Goal: Task Accomplishment & Management: Manage account settings

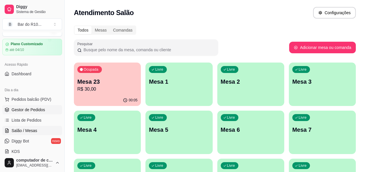
click at [30, 109] on span "Gestor de Pedidos" at bounding box center [29, 110] width 34 height 6
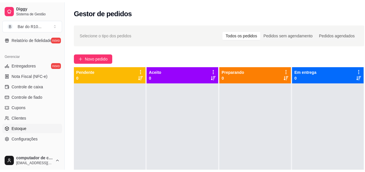
scroll to position [231, 0]
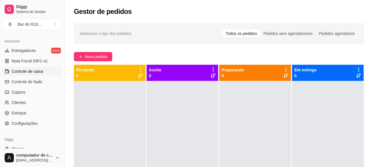
click at [30, 69] on span "Controle de caixa" at bounding box center [27, 71] width 31 height 6
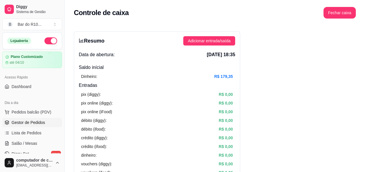
click at [33, 122] on span "Gestor de Pedidos" at bounding box center [29, 122] width 34 height 6
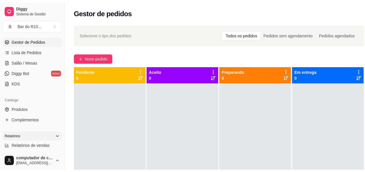
scroll to position [87, 0]
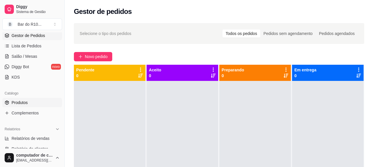
click at [29, 100] on link "Produtos" at bounding box center [32, 102] width 60 height 9
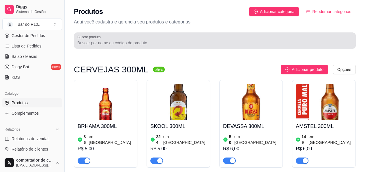
click at [117, 41] on input "Buscar produto" at bounding box center [214, 43] width 275 height 6
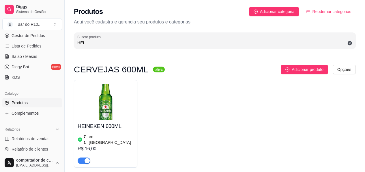
click at [135, 49] on div "Produtos Adicionar categoria Reodernar categorias Aqui você cadastra e gerencia…" at bounding box center [215, 26] width 301 height 52
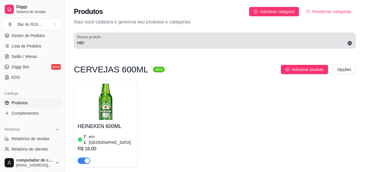
click at [135, 46] on div "HEI" at bounding box center [214, 41] width 275 height 12
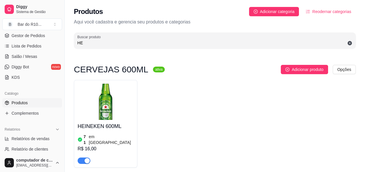
type input "H"
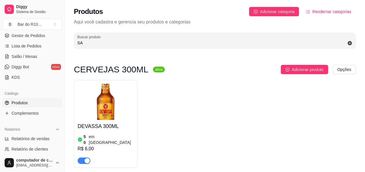
type input "S"
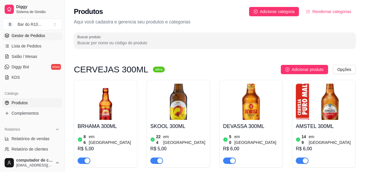
click at [42, 37] on span "Gestor de Pedidos" at bounding box center [29, 36] width 34 height 6
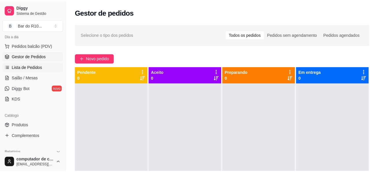
scroll to position [58, 0]
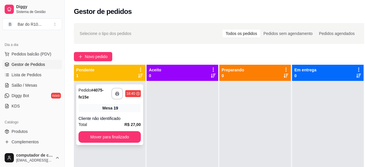
click at [120, 116] on div "Cliente não identificado" at bounding box center [110, 119] width 62 height 6
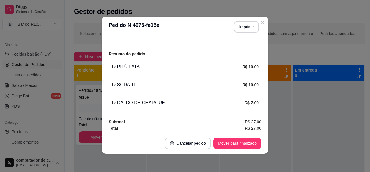
scroll to position [1, 0]
click at [248, 26] on button "Imprimir" at bounding box center [246, 26] width 24 height 11
click at [232, 142] on button "Mover para finalizado" at bounding box center [237, 142] width 47 height 11
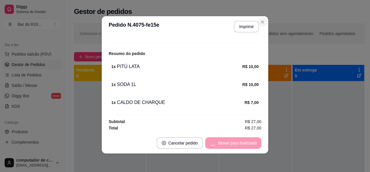
scroll to position [44, 0]
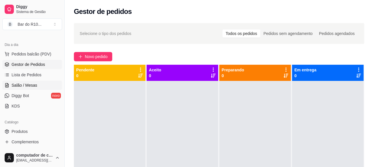
click at [25, 88] on link "Salão / Mesas" at bounding box center [32, 85] width 60 height 9
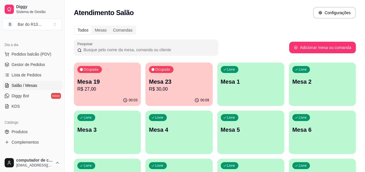
click at [107, 81] on p "Mesa 19" at bounding box center [107, 81] width 60 height 8
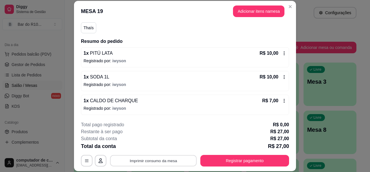
click at [165, 157] on button "Imprimir consumo da mesa" at bounding box center [153, 160] width 87 height 11
click at [161, 161] on button "Imprimir consumo da mesa" at bounding box center [153, 160] width 87 height 11
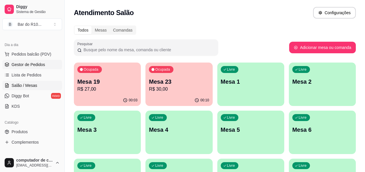
click at [33, 63] on span "Gestor de Pedidos" at bounding box center [29, 65] width 34 height 6
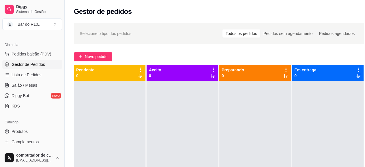
click at [35, 136] on ul "Produtos Complementos" at bounding box center [32, 137] width 60 height 20
click at [35, 129] on link "Produtos" at bounding box center [32, 131] width 60 height 9
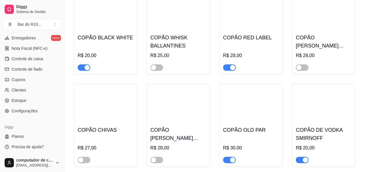
scroll to position [2398, 0]
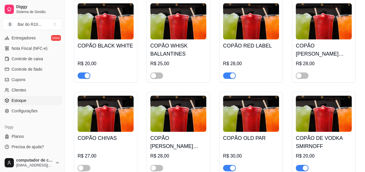
click at [10, 101] on link "Estoque" at bounding box center [32, 100] width 60 height 9
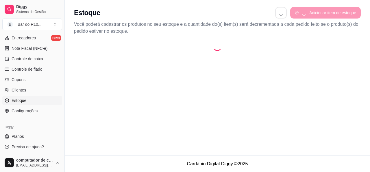
select select "QUANTITY_ORDER"
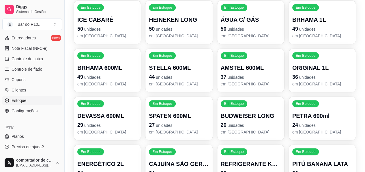
scroll to position [347, 0]
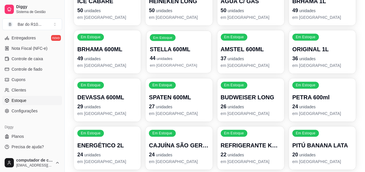
click at [197, 45] on div "Em Estoque STELLA 600ML 44 unidades em estoque" at bounding box center [179, 52] width 65 height 42
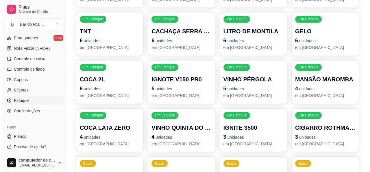
scroll to position [809, 0]
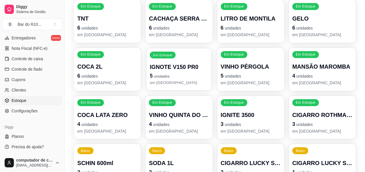
click at [172, 63] on p "IGNOTE V150 PR0" at bounding box center [179, 67] width 58 height 8
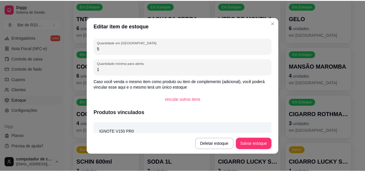
scroll to position [9, 0]
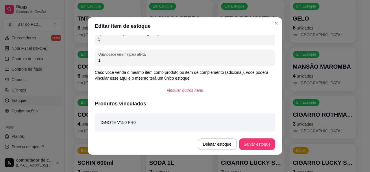
click at [111, 118] on div "IGNOTE V150 PR0" at bounding box center [185, 122] width 180 height 18
click at [111, 123] on article "IGNOTE V150 PR0" at bounding box center [118, 122] width 35 height 6
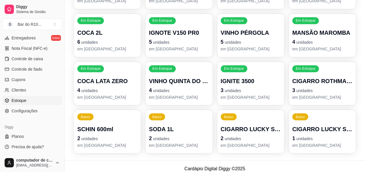
scroll to position [847, 0]
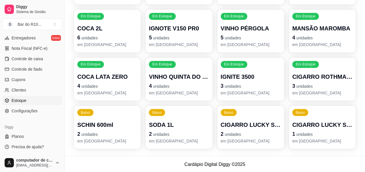
click at [227, 111] on p "Baixo" at bounding box center [228, 112] width 9 height 5
click at [313, 133] on span "unidades" at bounding box center [305, 133] width 16 height 5
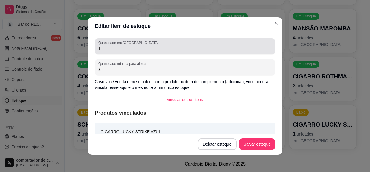
click at [100, 46] on input "1" at bounding box center [184, 49] width 173 height 6
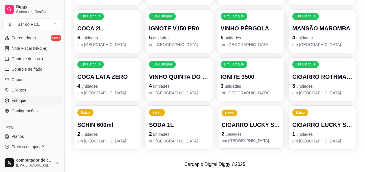
click at [272, 120] on p "CIGARRO LUCKY STRIKE VERMELHO" at bounding box center [251, 124] width 58 height 8
click at [301, 89] on p "em estoque" at bounding box center [323, 91] width 58 height 5
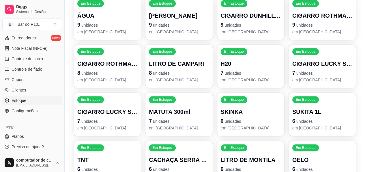
scroll to position [645, 0]
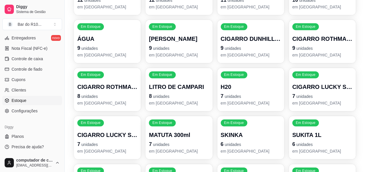
click at [252, 44] on p "9 unidades" at bounding box center [251, 48] width 60 height 8
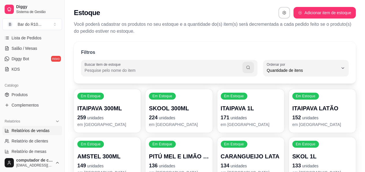
scroll to position [70, 0]
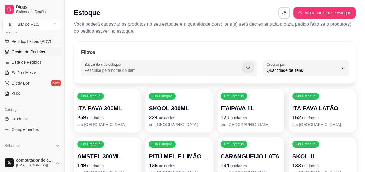
click at [42, 51] on span "Gestor de Pedidos" at bounding box center [29, 52] width 34 height 6
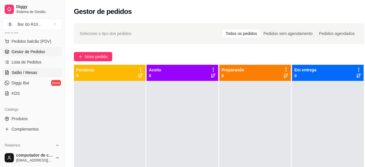
click at [29, 73] on span "Salão / Mesas" at bounding box center [25, 73] width 26 height 6
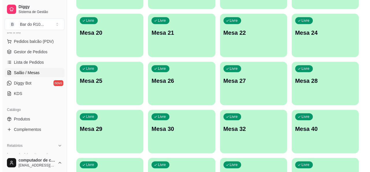
scroll to position [289, 0]
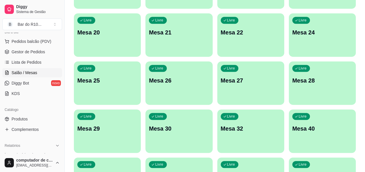
click at [218, 61] on div "Livre Mesa 27" at bounding box center [251, 79] width 67 height 36
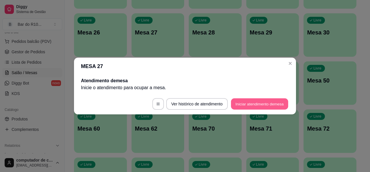
click at [248, 102] on button "Iniciar atendimento de mesa" at bounding box center [259, 103] width 57 height 11
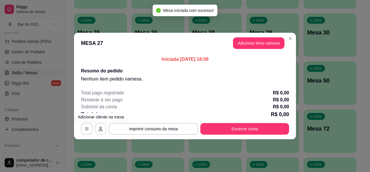
click at [99, 129] on icon "button" at bounding box center [100, 128] width 5 height 5
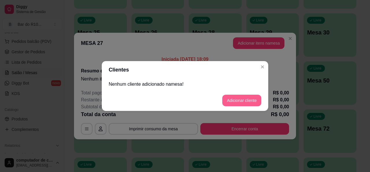
click at [246, 104] on button "Adicionar cliente" at bounding box center [241, 100] width 39 height 12
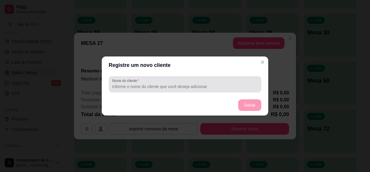
click at [160, 92] on div "Nome do cliente" at bounding box center [185, 84] width 153 height 16
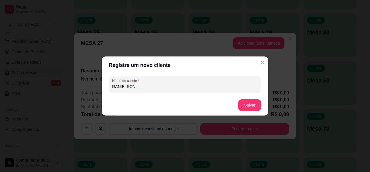
type input "RANIELSON"
click at [250, 106] on button "Salvar" at bounding box center [249, 104] width 23 height 11
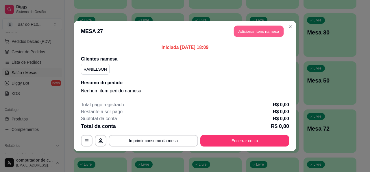
click at [265, 26] on button "Adicionar itens na mesa" at bounding box center [259, 31] width 50 height 11
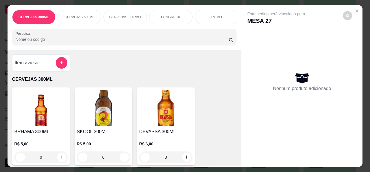
click at [144, 42] on input "Pesquisa" at bounding box center [122, 39] width 213 height 6
click at [105, 37] on div at bounding box center [125, 37] width 218 height 12
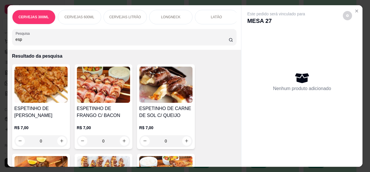
scroll to position [29, 0]
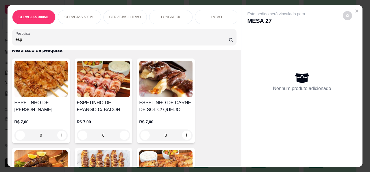
type input "esp"
click at [163, 91] on img at bounding box center [165, 79] width 53 height 36
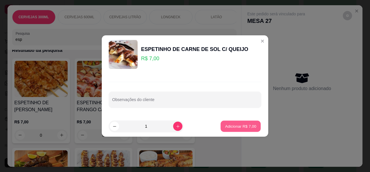
click at [232, 124] on p "Adicionar R$ 7,00" at bounding box center [240, 125] width 31 height 5
type input "1"
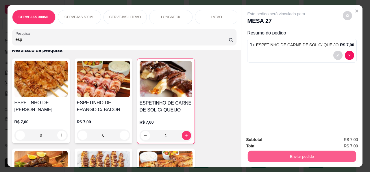
click at [307, 155] on button "Enviar pedido" at bounding box center [302, 156] width 108 height 11
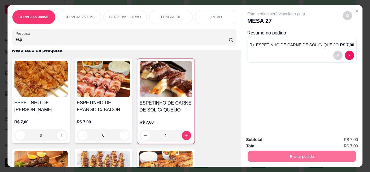
click at [290, 139] on button "Não registrar e enviar pedido" at bounding box center [283, 139] width 60 height 11
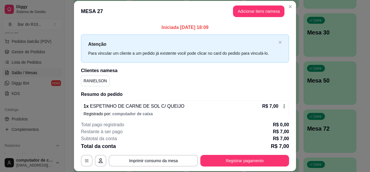
click at [101, 39] on div "Atenção Para vincular um cliente a um pedido já existente você pode clicar no c…" at bounding box center [185, 48] width 208 height 28
click at [253, 9] on button "Adicionar itens na mesa" at bounding box center [258, 11] width 51 height 12
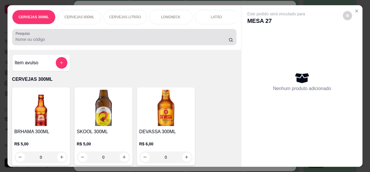
click at [218, 39] on input "Pesquisa" at bounding box center [122, 39] width 213 height 6
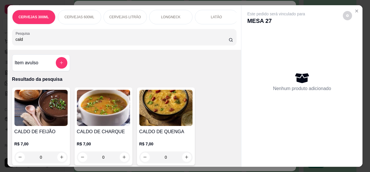
type input "cald"
click at [103, 105] on img at bounding box center [103, 108] width 53 height 36
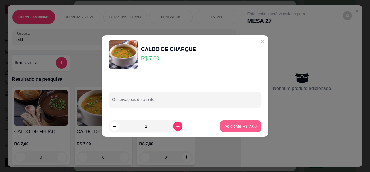
click at [242, 125] on p "Adicionar R$ 7,00" at bounding box center [240, 126] width 32 height 6
type input "1"
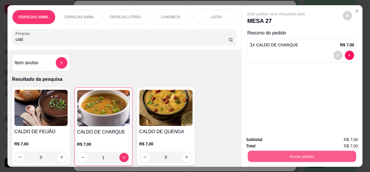
click at [307, 152] on button "Enviar pedido" at bounding box center [302, 156] width 108 height 11
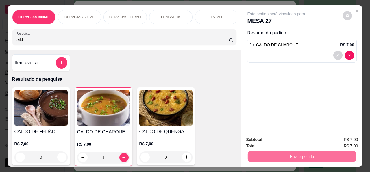
click at [277, 142] on button "Não registrar e enviar pedido" at bounding box center [283, 139] width 58 height 11
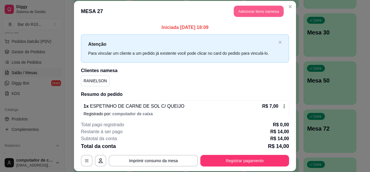
click at [257, 10] on button "Adicionar itens na mesa" at bounding box center [259, 11] width 50 height 11
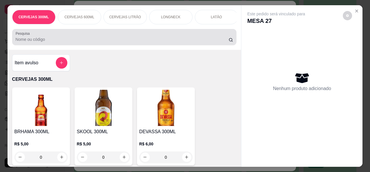
click at [181, 42] on input "Pesquisa" at bounding box center [122, 39] width 213 height 6
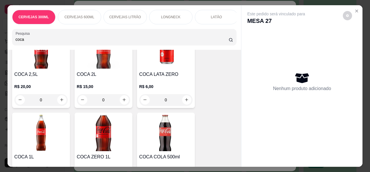
scroll to position [58, 0]
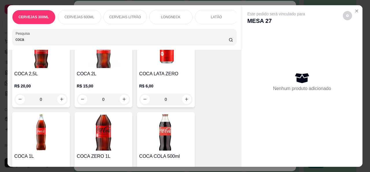
type input "coca"
click at [32, 135] on img at bounding box center [40, 132] width 53 height 36
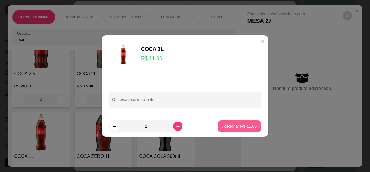
click at [242, 123] on button "Adicionar R$ 11,00" at bounding box center [240, 126] width 44 height 12
type input "1"
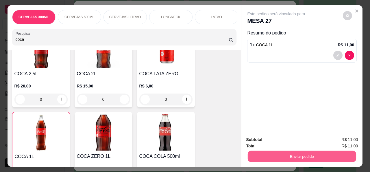
click at [264, 151] on button "Enviar pedido" at bounding box center [302, 156] width 108 height 11
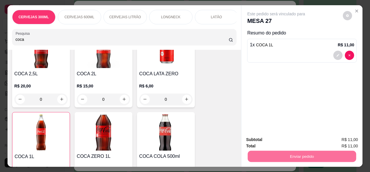
click at [274, 141] on button "Não registrar e enviar pedido" at bounding box center [283, 139] width 60 height 11
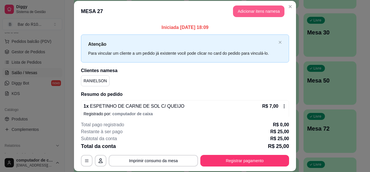
click at [259, 7] on button "Adicionar itens na mesa" at bounding box center [258, 11] width 51 height 12
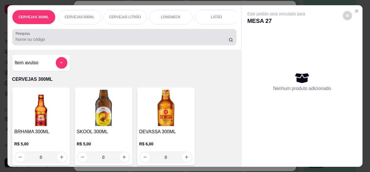
click at [134, 37] on div at bounding box center [125, 37] width 218 height 12
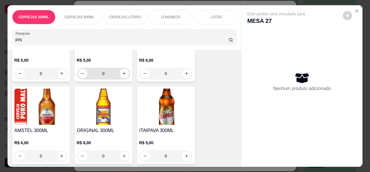
scroll to position [116, 0]
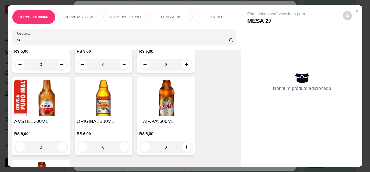
type input "p"
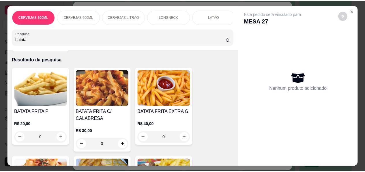
scroll to position [29, 0]
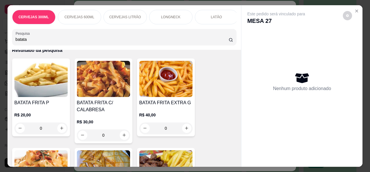
type input "batata"
click at [61, 78] on img at bounding box center [40, 79] width 53 height 36
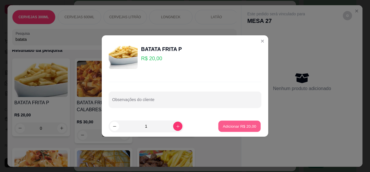
click at [221, 129] on button "Adicionar R$ 20,00" at bounding box center [239, 125] width 42 height 11
type input "1"
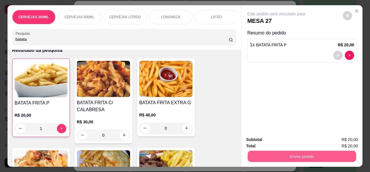
click at [293, 156] on button "Enviar pedido" at bounding box center [302, 156] width 108 height 11
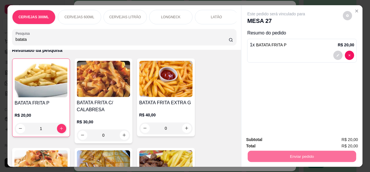
click at [287, 142] on button "Não registrar e enviar pedido" at bounding box center [283, 139] width 60 height 11
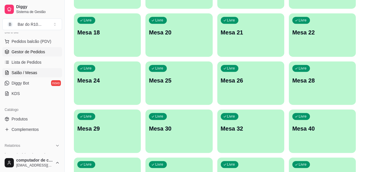
click at [41, 53] on span "Gestor de Pedidos" at bounding box center [29, 52] width 34 height 6
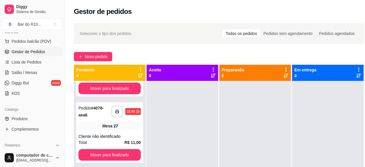
scroll to position [58, 0]
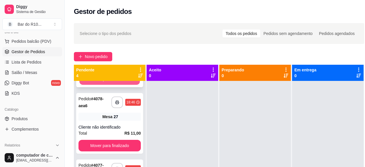
click at [120, 81] on button "Mover para finalizado" at bounding box center [109, 79] width 61 height 11
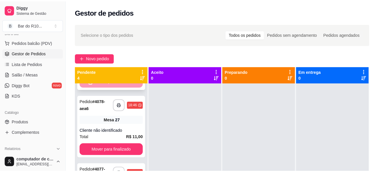
scroll to position [0, 0]
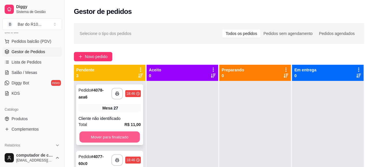
click at [112, 136] on button "Mover para finalizado" at bounding box center [109, 136] width 61 height 11
click at [123, 138] on button "Mover para finalizado" at bounding box center [110, 137] width 62 height 12
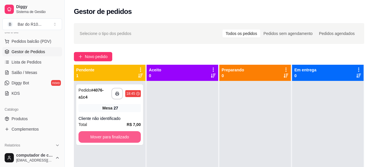
click at [123, 138] on button "Mover para finalizado" at bounding box center [110, 137] width 62 height 12
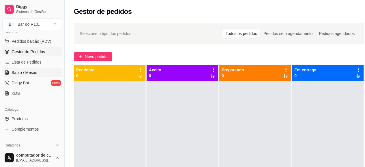
click at [37, 70] on link "Salão / Mesas" at bounding box center [32, 72] width 60 height 9
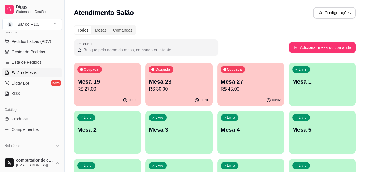
click at [221, 87] on p "R$ 45,00" at bounding box center [251, 89] width 60 height 7
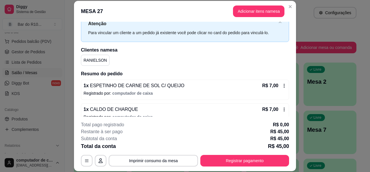
scroll to position [76, 0]
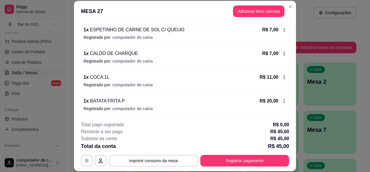
click at [292, 9] on header "MESA 27 Adicionar itens na mesa" at bounding box center [185, 11] width 222 height 21
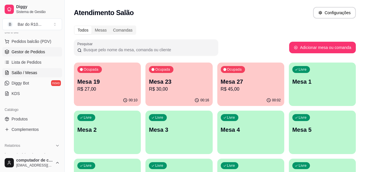
click at [34, 50] on span "Gestor de Pedidos" at bounding box center [29, 52] width 34 height 6
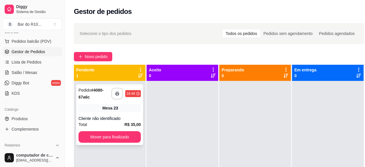
click at [119, 113] on div "**********" at bounding box center [109, 114] width 67 height 61
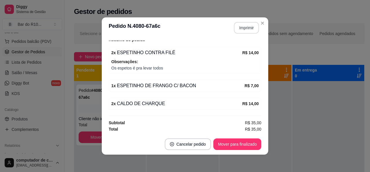
click at [246, 29] on button "Imprimir" at bounding box center [246, 28] width 25 height 12
click at [234, 141] on button "Mover para finalizado" at bounding box center [237, 143] width 47 height 11
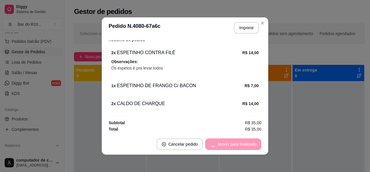
scroll to position [59, 0]
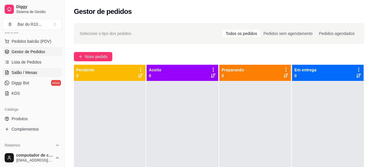
click at [19, 75] on link "Salão / Mesas" at bounding box center [32, 72] width 60 height 9
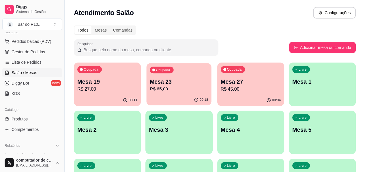
click at [155, 86] on p "R$ 65,00" at bounding box center [179, 89] width 58 height 7
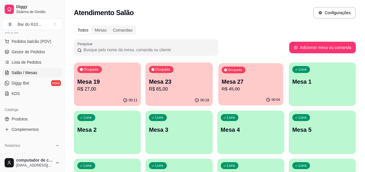
click at [223, 83] on p "Mesa 27" at bounding box center [251, 82] width 58 height 8
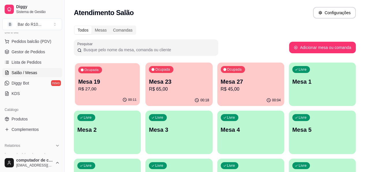
click at [86, 73] on div "Ocupada Mesa 19 R$ 27,00" at bounding box center [107, 78] width 65 height 31
click at [149, 78] on p "Mesa 23" at bounding box center [179, 81] width 60 height 8
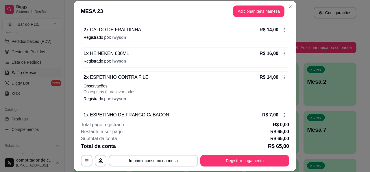
scroll to position [87, 0]
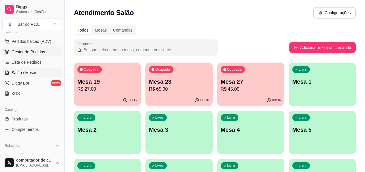
click at [40, 51] on span "Gestor de Pedidos" at bounding box center [29, 52] width 34 height 6
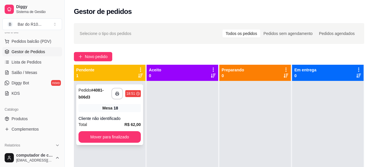
click at [123, 112] on div "Mesa 18" at bounding box center [110, 108] width 62 height 8
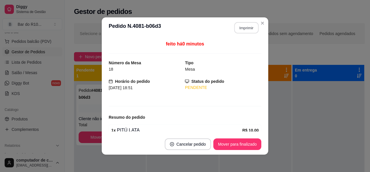
click at [245, 30] on button "Imprimir" at bounding box center [246, 27] width 24 height 11
click at [233, 139] on button "Mover para finalizado" at bounding box center [237, 144] width 48 height 12
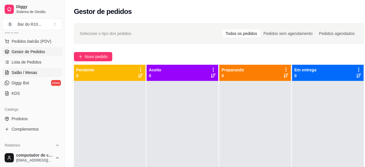
click at [28, 75] on span "Salão / Mesas" at bounding box center [25, 73] width 26 height 6
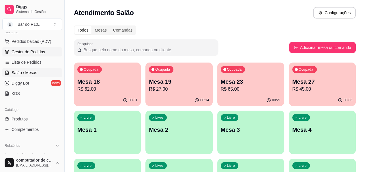
click at [29, 52] on span "Gestor de Pedidos" at bounding box center [29, 52] width 34 height 6
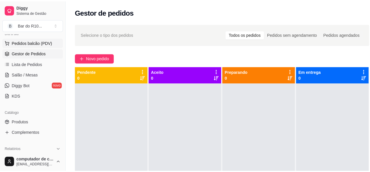
scroll to position [42, 0]
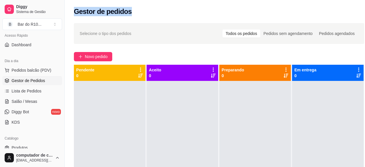
drag, startPoint x: 75, startPoint y: 11, endPoint x: 132, endPoint y: 15, distance: 57.4
click at [129, 15] on div "Gestor de pedidos" at bounding box center [219, 11] width 291 height 9
click at [146, 14] on div "Gestor de pedidos" at bounding box center [219, 11] width 291 height 9
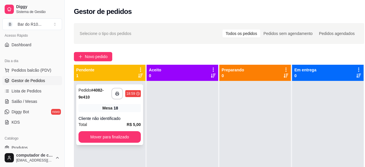
click at [139, 107] on div "Mesa 18" at bounding box center [110, 108] width 62 height 8
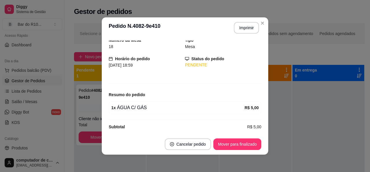
scroll to position [27, 0]
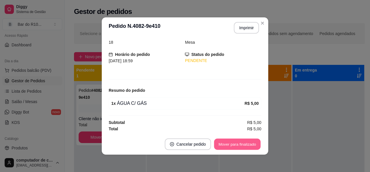
click at [225, 146] on button "Mover para finalizado" at bounding box center [237, 143] width 47 height 11
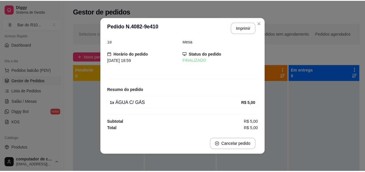
scroll to position [8, 0]
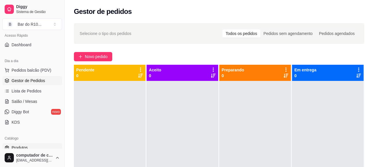
click at [24, 148] on span "Produtos" at bounding box center [20, 148] width 16 height 6
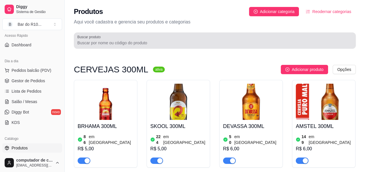
click at [170, 39] on div at bounding box center [214, 41] width 275 height 12
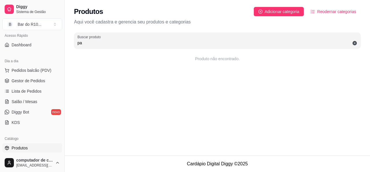
type input "p"
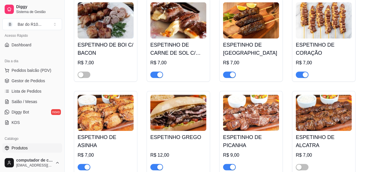
scroll to position [260, 0]
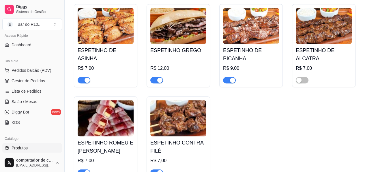
type input "esp"
click at [159, 81] on div "button" at bounding box center [159, 79] width 5 height 5
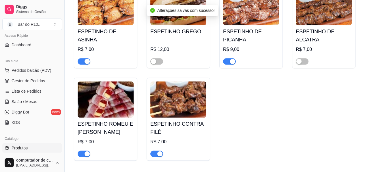
scroll to position [298, 0]
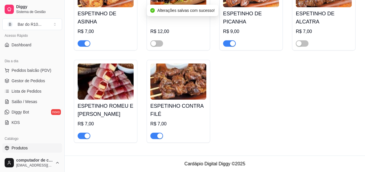
click at [156, 132] on span "button" at bounding box center [157, 135] width 13 height 6
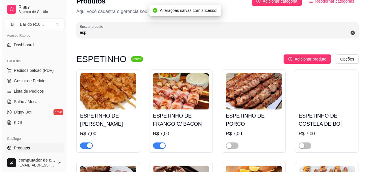
scroll to position [0, 0]
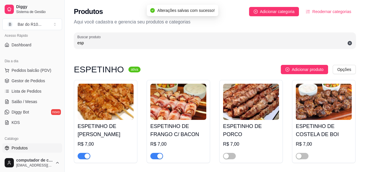
click at [43, 75] on ul "Pedidos balcão (PDV) Gestor de Pedidos Lista de Pedidos Salão / Mesas Diggy Bot…" at bounding box center [32, 96] width 60 height 61
click at [43, 78] on span "Gestor de Pedidos" at bounding box center [29, 81] width 34 height 6
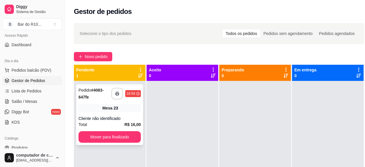
click at [94, 114] on div "**********" at bounding box center [109, 114] width 67 height 61
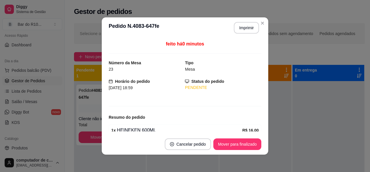
scroll to position [27, 0]
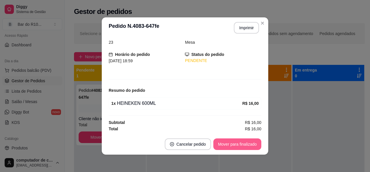
click at [240, 142] on button "Mover para finalizado" at bounding box center [237, 144] width 48 height 12
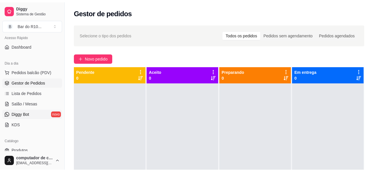
scroll to position [99, 0]
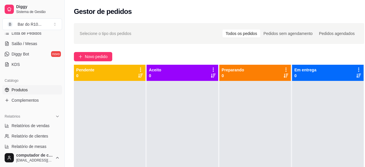
click at [40, 90] on link "Produtos" at bounding box center [32, 89] width 60 height 9
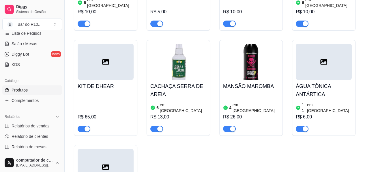
scroll to position [3698, 0]
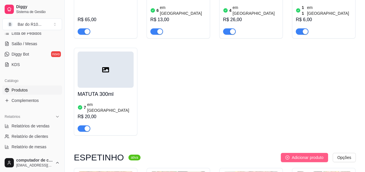
click at [307, 154] on span "Adicionar produto" at bounding box center [308, 157] width 32 height 6
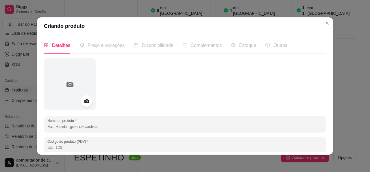
click at [118, 125] on input "Nome do produto" at bounding box center [184, 126] width 275 height 6
type input "codor"
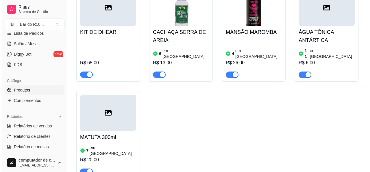
scroll to position [3669, 0]
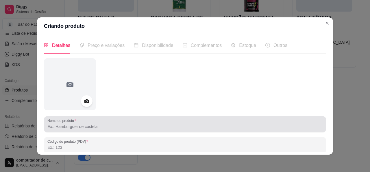
click at [175, 131] on div "Nome do produto" at bounding box center [185, 124] width 282 height 16
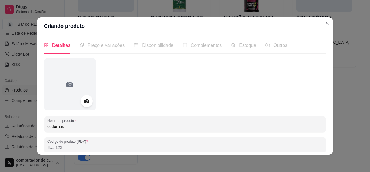
type input "codornas"
click at [86, 99] on icon at bounding box center [86, 101] width 7 height 7
click at [86, 98] on icon at bounding box center [86, 101] width 7 height 7
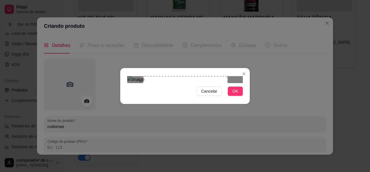
click at [195, 99] on div "Use the arrow keys to move the crop selection area" at bounding box center [185, 118] width 85 height 85
click at [190, 97] on div "Use the arrow keys to move the crop selection area" at bounding box center [182, 118] width 85 height 85
click at [237, 83] on img at bounding box center [185, 79] width 116 height 7
click at [202, 83] on img at bounding box center [185, 79] width 116 height 7
click at [236, 94] on span "OK" at bounding box center [235, 91] width 6 height 6
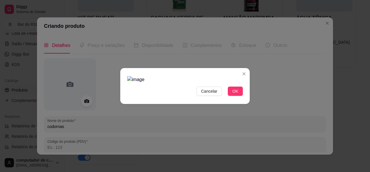
click at [175, 83] on img at bounding box center [185, 79] width 116 height 7
click at [223, 83] on img at bounding box center [185, 79] width 116 height 7
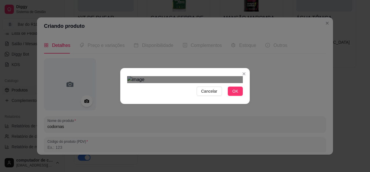
click at [150, 83] on img at bounding box center [185, 79] width 116 height 7
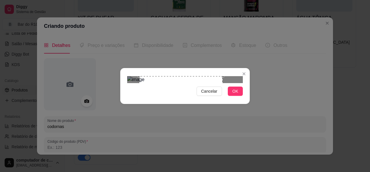
click at [189, 68] on section "Cancelar OK" at bounding box center [184, 86] width 129 height 36
click at [233, 94] on span "OK" at bounding box center [235, 91] width 6 height 6
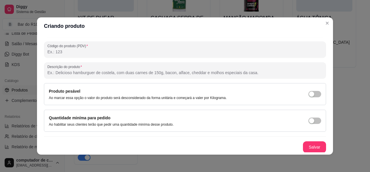
scroll to position [96, 0]
click at [306, 148] on button "Salvar" at bounding box center [314, 146] width 23 height 11
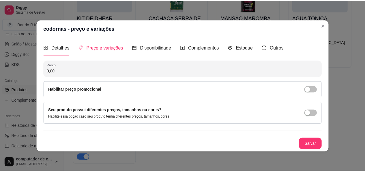
scroll to position [0, 0]
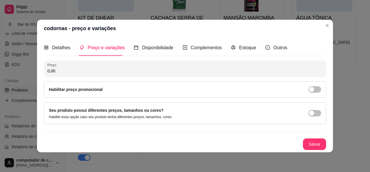
click at [108, 70] on input "0,00" at bounding box center [184, 71] width 275 height 6
type input "12,00"
click at [311, 145] on button "Salvar" at bounding box center [314, 143] width 23 height 11
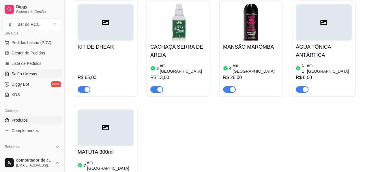
scroll to position [42, 0]
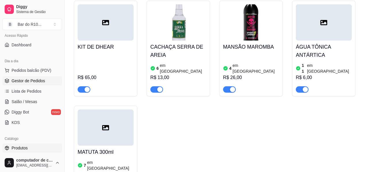
click at [35, 83] on link "Gestor de Pedidos" at bounding box center [32, 80] width 60 height 9
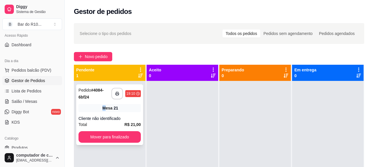
drag, startPoint x: 103, startPoint y: 101, endPoint x: 106, endPoint y: 105, distance: 5.3
click at [106, 105] on div "**********" at bounding box center [109, 114] width 67 height 61
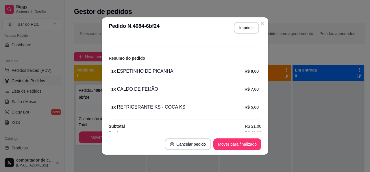
scroll to position [62, 0]
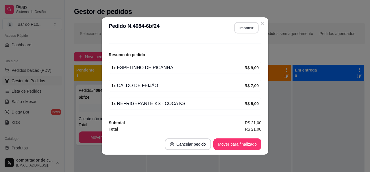
click at [248, 26] on button "Imprimir" at bounding box center [246, 27] width 24 height 11
click at [214, 142] on button "Mover para finalizado" at bounding box center [237, 143] width 47 height 11
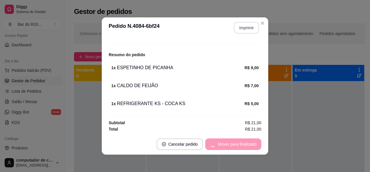
scroll to position [44, 0]
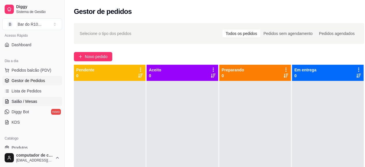
click at [39, 99] on link "Salão / Mesas" at bounding box center [32, 101] width 60 height 9
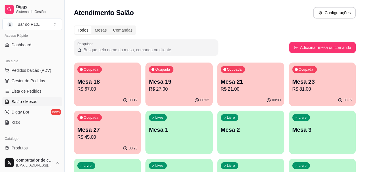
click at [293, 82] on p "Mesa 23" at bounding box center [323, 81] width 60 height 8
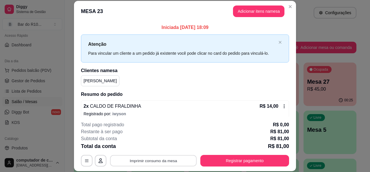
click at [177, 157] on button "Imprimir consumo da mesa" at bounding box center [153, 160] width 87 height 11
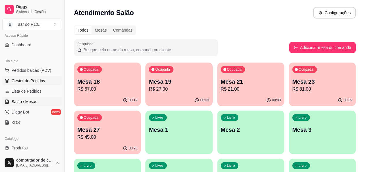
click at [15, 83] on link "Gestor de Pedidos" at bounding box center [32, 80] width 60 height 9
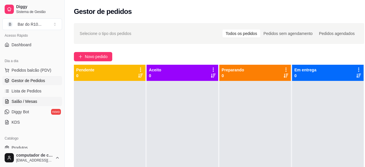
click at [36, 97] on link "Salão / Mesas" at bounding box center [32, 101] width 60 height 9
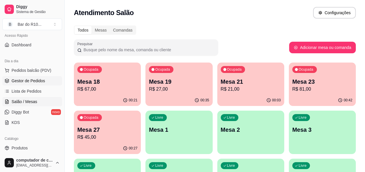
click at [51, 79] on link "Gestor de Pedidos" at bounding box center [32, 80] width 60 height 9
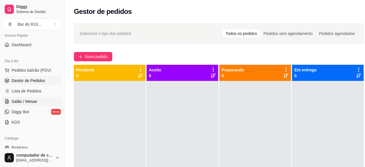
click at [34, 100] on span "Salão / Mesas" at bounding box center [25, 102] width 26 height 6
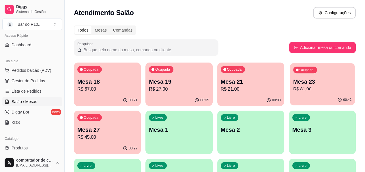
click at [294, 83] on p "Mesa 23" at bounding box center [323, 82] width 58 height 8
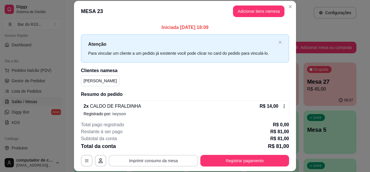
click at [111, 162] on button "Imprimir consumo da mesa" at bounding box center [153, 161] width 89 height 12
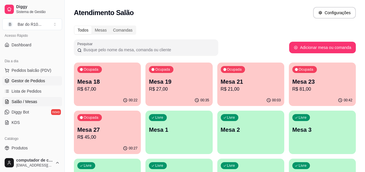
click at [22, 82] on span "Gestor de Pedidos" at bounding box center [29, 81] width 34 height 6
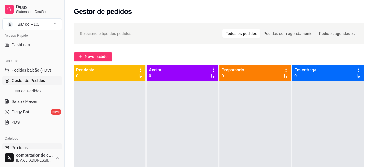
click at [44, 146] on link "Produtos" at bounding box center [32, 147] width 60 height 9
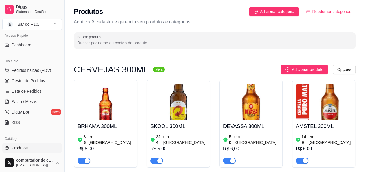
click at [137, 40] on input "Buscar produto" at bounding box center [214, 43] width 275 height 6
click at [234, 42] on input "Buscar produto" at bounding box center [214, 43] width 275 height 6
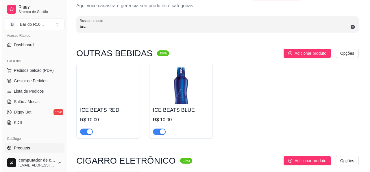
scroll to position [29, 0]
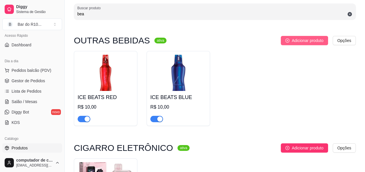
type input "bea"
click at [296, 40] on span "Adicionar produto" at bounding box center [308, 40] width 32 height 6
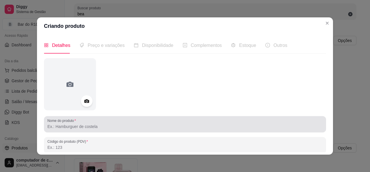
click at [90, 128] on input "Nome do produto" at bounding box center [184, 126] width 275 height 6
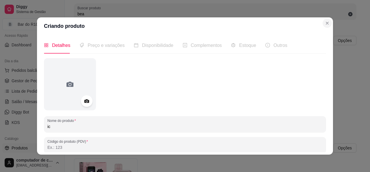
type input "ic"
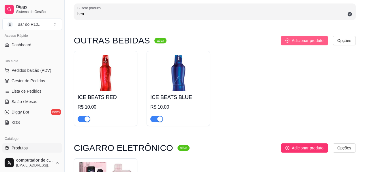
click at [310, 39] on span "Adicionar produto" at bounding box center [308, 40] width 32 height 6
click at [89, 107] on div "R$ 10,00" at bounding box center [106, 106] width 56 height 7
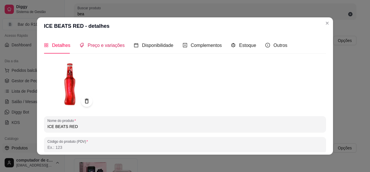
click at [103, 45] on span "Preço e variações" at bounding box center [106, 45] width 37 height 5
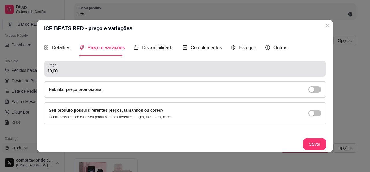
click at [104, 69] on input "10,00" at bounding box center [184, 71] width 275 height 6
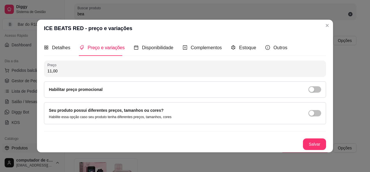
type input "11,00"
click at [312, 140] on button "Salvar" at bounding box center [314, 143] width 23 height 11
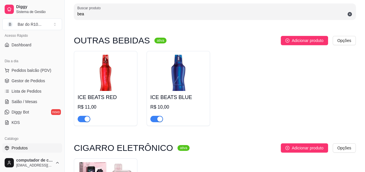
click at [161, 89] on img at bounding box center [179, 73] width 56 height 36
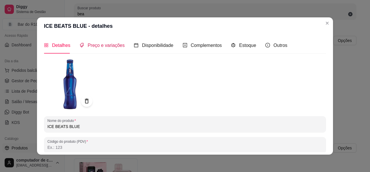
click at [107, 43] on span "Preço e variações" at bounding box center [106, 45] width 37 height 5
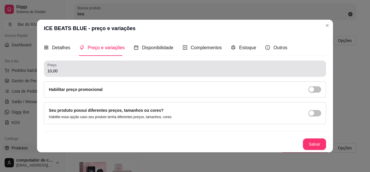
click at [84, 71] on input "10,00" at bounding box center [184, 71] width 275 height 6
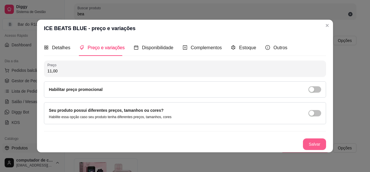
type input "11,00"
click at [322, 142] on button "Salvar" at bounding box center [314, 143] width 23 height 11
click at [326, 20] on header "ICE BEATS BLUE - preço e variações" at bounding box center [185, 28] width 296 height 17
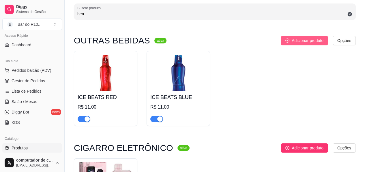
click at [313, 42] on span "Adicionar produto" at bounding box center [308, 40] width 32 height 6
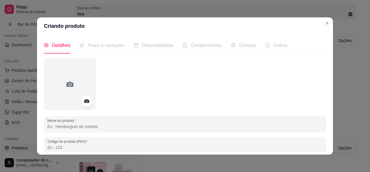
click at [58, 129] on input "Nome do produto" at bounding box center [184, 126] width 275 height 6
click at [81, 98] on div at bounding box center [87, 101] width 12 height 12
click at [102, 129] on input "ice beats" at bounding box center [184, 126] width 275 height 6
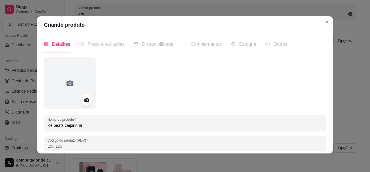
type input "ice beats caipirinha"
click at [83, 98] on icon at bounding box center [86, 99] width 7 height 7
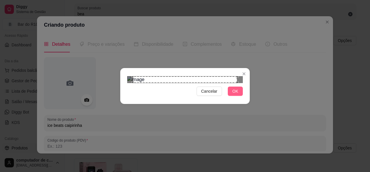
click at [234, 94] on span "OK" at bounding box center [235, 91] width 6 height 6
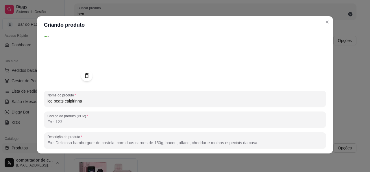
scroll to position [96, 0]
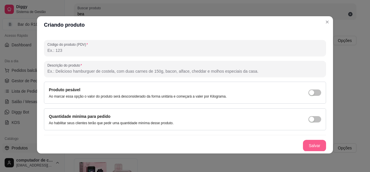
click at [312, 144] on button "Salvar" at bounding box center [314, 146] width 23 height 12
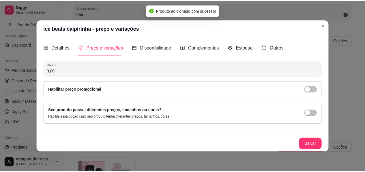
scroll to position [0, 0]
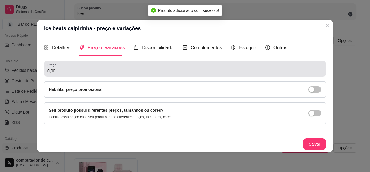
click at [87, 69] on input "0,00" at bounding box center [184, 71] width 275 height 6
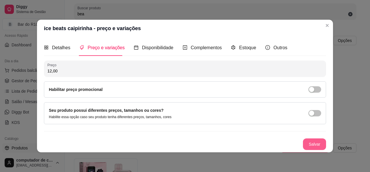
type input "12,00"
click at [307, 147] on button "Salvar" at bounding box center [314, 144] width 23 height 12
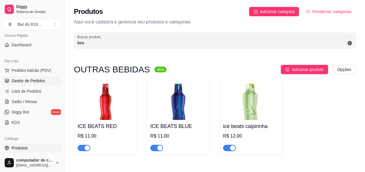
click at [47, 81] on link "Gestor de Pedidos" at bounding box center [32, 80] width 60 height 9
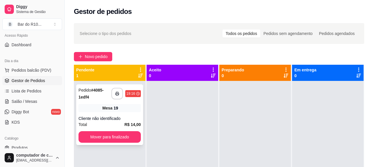
click at [102, 107] on div "Mesa 19" at bounding box center [110, 108] width 62 height 8
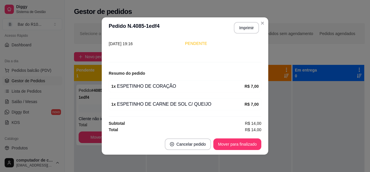
scroll to position [45, 0]
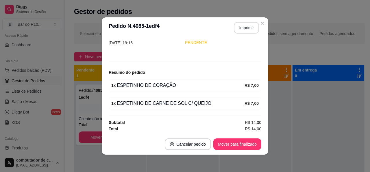
click at [252, 28] on button "Imprimir" at bounding box center [246, 28] width 25 height 12
click at [235, 145] on button "Mover para finalizado" at bounding box center [237, 144] width 48 height 12
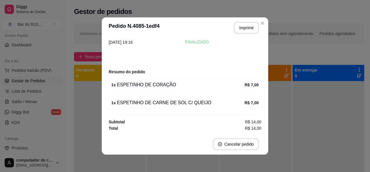
scroll to position [26, 0]
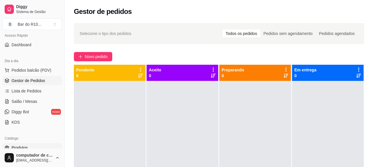
click at [35, 144] on link "Produtos" at bounding box center [32, 147] width 60 height 9
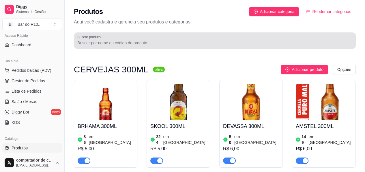
click at [186, 48] on div "Buscar produto" at bounding box center [215, 40] width 282 height 16
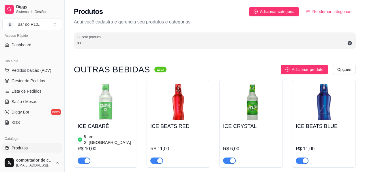
type input "ice"
click at [175, 92] on img at bounding box center [179, 101] width 56 height 36
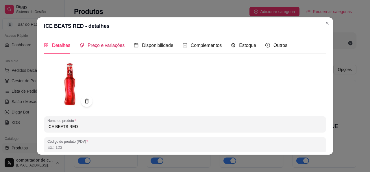
click at [112, 43] on span "Preço e variações" at bounding box center [106, 45] width 37 height 5
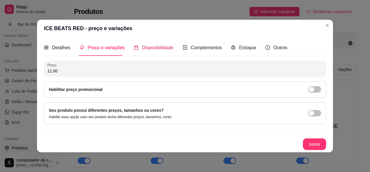
click at [159, 47] on span "Disponibilidade" at bounding box center [157, 47] width 31 height 5
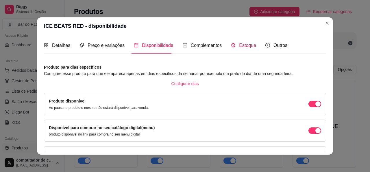
click at [242, 45] on span "Estoque" at bounding box center [247, 45] width 17 height 5
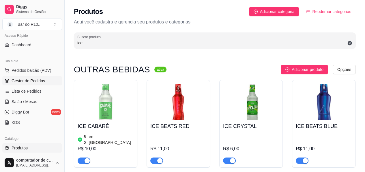
click at [42, 78] on span "Gestor de Pedidos" at bounding box center [29, 81] width 34 height 6
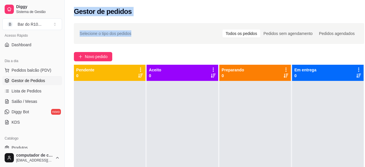
drag, startPoint x: 76, startPoint y: 10, endPoint x: 172, endPoint y: 27, distance: 96.8
click at [172, 27] on div "Gestor de pedidos Selecione o tipo dos pedidos Todos os pedidos Pedidos sem age…" at bounding box center [219, 119] width 309 height 239
click at [160, 19] on div "Gestor de pedidos" at bounding box center [219, 10] width 309 height 20
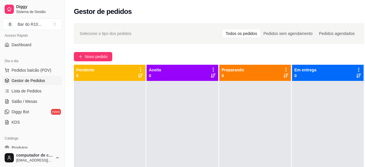
click at [244, 34] on div "Todos os pedidos" at bounding box center [242, 33] width 38 height 8
click at [223, 29] on input "Todos os pedidos" at bounding box center [223, 29] width 0 height 0
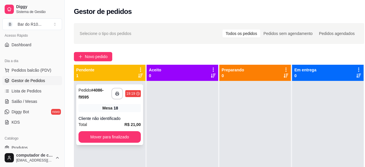
click at [105, 101] on div "**********" at bounding box center [109, 114] width 67 height 61
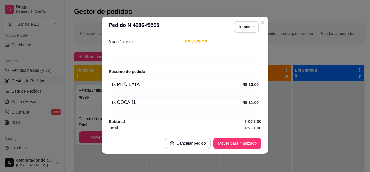
scroll to position [1, 0]
click at [221, 143] on button "Mover para finalizado" at bounding box center [237, 142] width 47 height 11
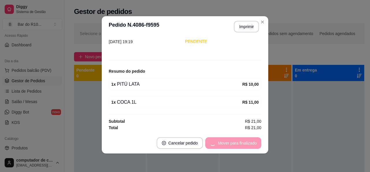
scroll to position [26, 0]
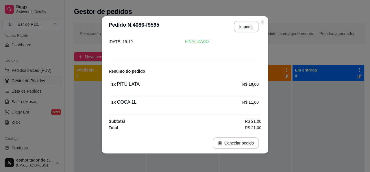
click at [259, 21] on div "**********" at bounding box center [185, 86] width 370 height 172
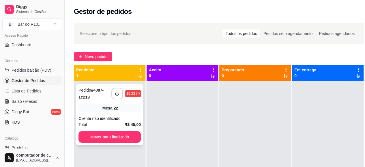
click at [103, 111] on div "Mesa 22" at bounding box center [110, 108] width 62 height 8
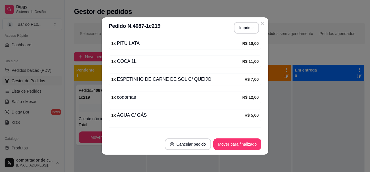
scroll to position [98, 0]
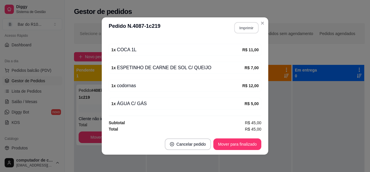
click at [243, 27] on button "Imprimir" at bounding box center [246, 27] width 24 height 11
click at [237, 143] on button "Mover para finalizado" at bounding box center [237, 143] width 47 height 11
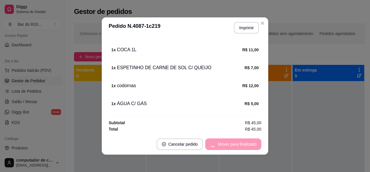
scroll to position [79, 0]
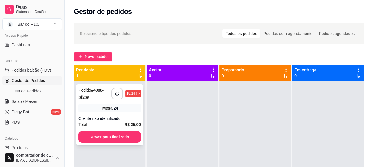
click at [123, 102] on div "**********" at bounding box center [109, 114] width 67 height 61
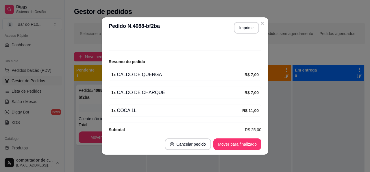
scroll to position [62, 0]
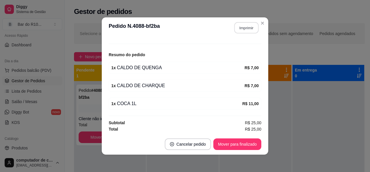
click at [250, 28] on button "Imprimir" at bounding box center [246, 27] width 24 height 11
click at [238, 142] on button "Mover para finalizado" at bounding box center [237, 144] width 48 height 12
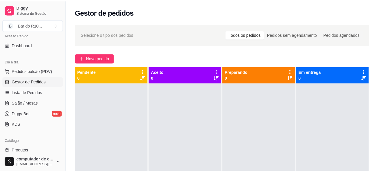
scroll to position [42, 0]
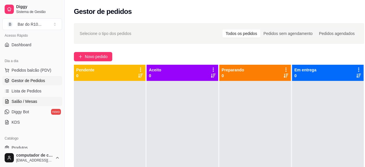
click at [39, 99] on link "Salão / Mesas" at bounding box center [32, 101] width 60 height 9
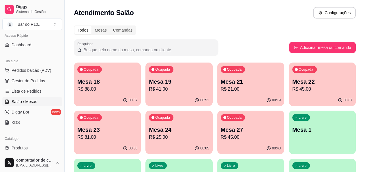
click at [221, 82] on p "Mesa 21" at bounding box center [251, 81] width 60 height 8
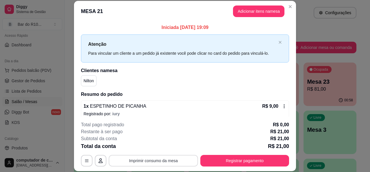
click at [153, 163] on button "Imprimir consumo da mesa" at bounding box center [153, 161] width 89 height 12
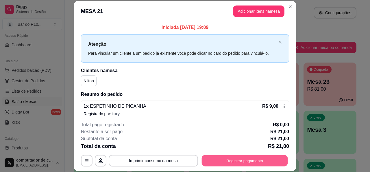
click at [225, 159] on button "Registrar pagamento" at bounding box center [245, 160] width 86 height 11
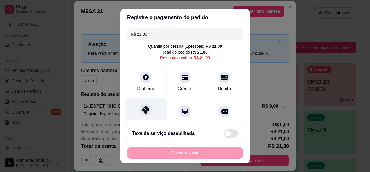
click at [142, 110] on icon at bounding box center [146, 110] width 8 height 8
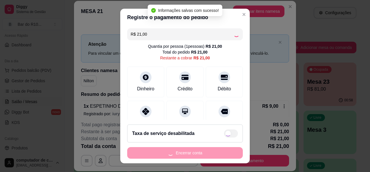
type input "R$ 0,00"
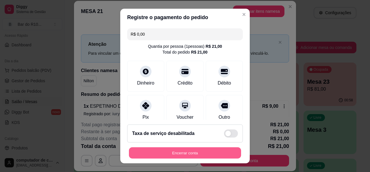
click at [172, 156] on button "Encerrar conta" at bounding box center [185, 152] width 112 height 11
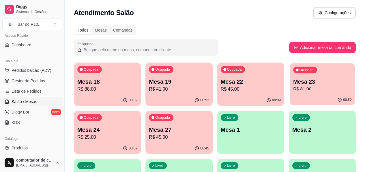
click at [294, 88] on p "R$ 81,00" at bounding box center [323, 89] width 58 height 7
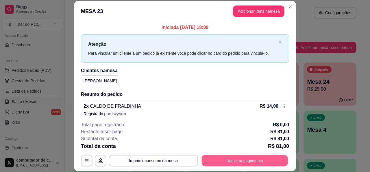
click at [249, 159] on button "Registrar pagamento" at bounding box center [245, 160] width 86 height 11
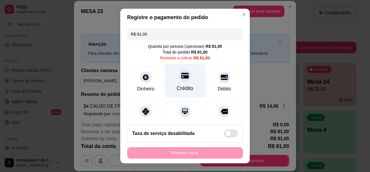
click at [179, 80] on div at bounding box center [185, 75] width 13 height 13
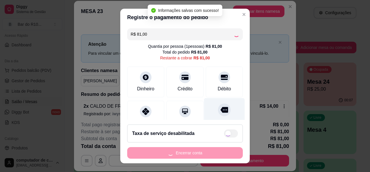
type input "R$ 0,00"
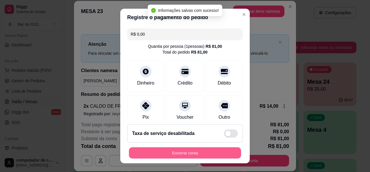
click at [194, 153] on button "Encerrar conta" at bounding box center [185, 152] width 112 height 11
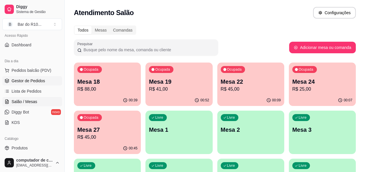
click at [47, 78] on link "Gestor de Pedidos" at bounding box center [32, 80] width 60 height 9
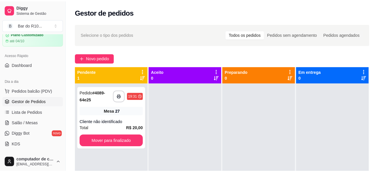
scroll to position [13, 0]
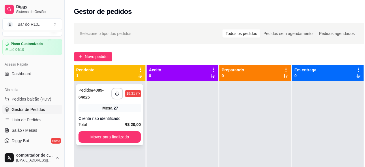
click at [126, 107] on div "Mesa 27" at bounding box center [110, 108] width 62 height 8
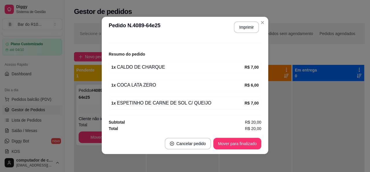
scroll to position [1, 0]
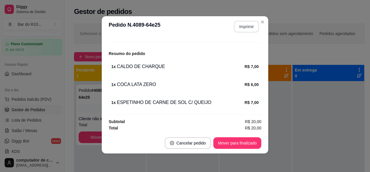
click at [253, 27] on button "Imprimir" at bounding box center [246, 27] width 25 height 12
click at [245, 139] on button "Mover para finalizado" at bounding box center [237, 142] width 47 height 11
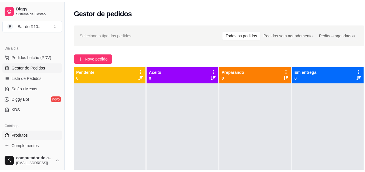
scroll to position [70, 0]
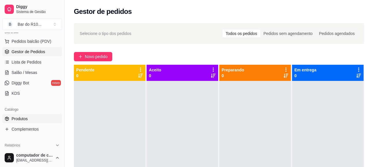
click at [25, 119] on span "Produtos" at bounding box center [20, 119] width 16 height 6
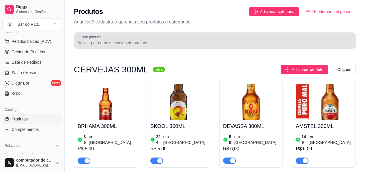
click at [105, 36] on div at bounding box center [214, 41] width 275 height 12
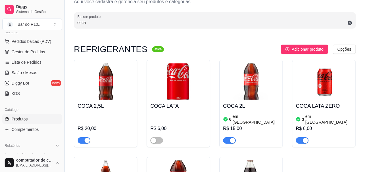
scroll to position [58, 0]
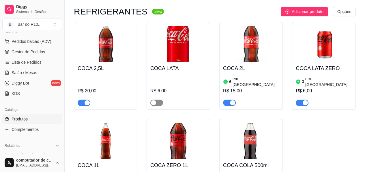
type input "coca"
click at [155, 100] on div "button" at bounding box center [153, 102] width 5 height 5
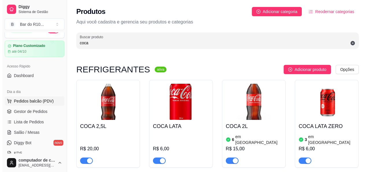
scroll to position [29, 0]
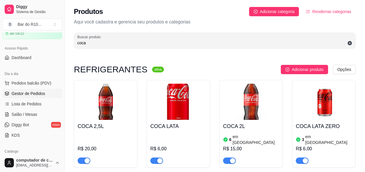
click at [43, 95] on span "Gestor de Pedidos" at bounding box center [29, 93] width 34 height 6
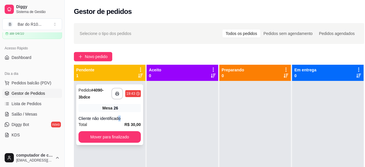
click at [120, 115] on div "**********" at bounding box center [109, 114] width 67 height 61
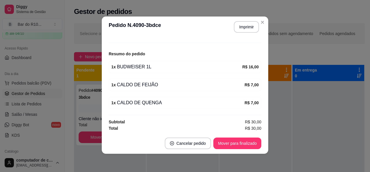
scroll to position [1, 0]
click at [238, 29] on button "Imprimir" at bounding box center [246, 26] width 24 height 11
click at [223, 143] on button "Mover para finalizado" at bounding box center [237, 143] width 48 height 12
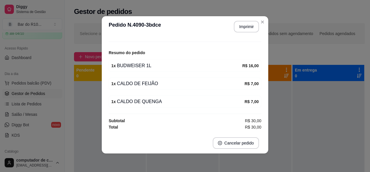
scroll to position [44, 0]
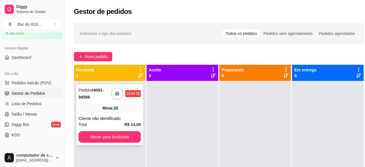
click at [87, 104] on div "Mesa 22" at bounding box center [110, 108] width 62 height 8
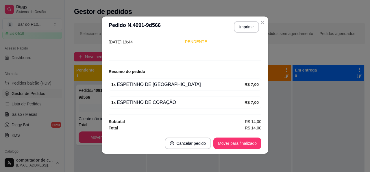
scroll to position [1, 0]
click at [246, 28] on button "Imprimir" at bounding box center [246, 27] width 25 height 12
click at [222, 143] on button "Mover para finalizado" at bounding box center [237, 142] width 47 height 11
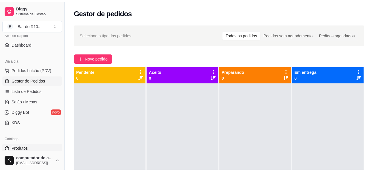
scroll to position [87, 0]
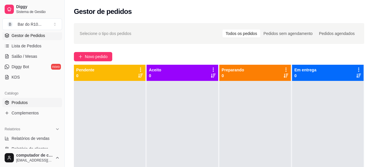
click at [35, 105] on link "Produtos" at bounding box center [32, 102] width 60 height 9
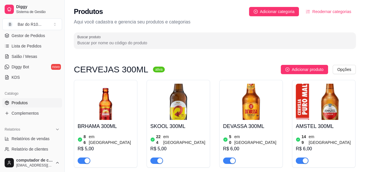
click at [102, 44] on input "Buscar produto" at bounding box center [214, 43] width 275 height 6
click at [119, 40] on input "Buscar produto" at bounding box center [214, 43] width 275 height 6
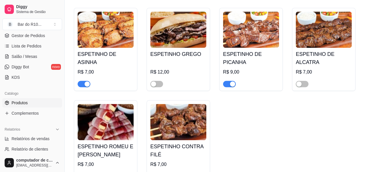
scroll to position [298, 0]
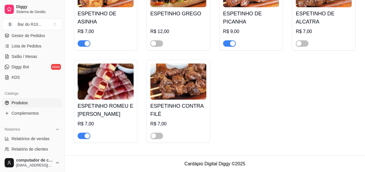
type input "esp"
click at [85, 134] on div "button" at bounding box center [87, 135] width 5 height 5
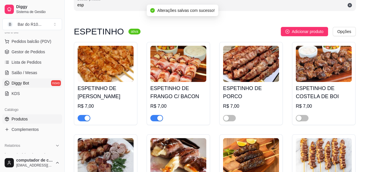
scroll to position [58, 0]
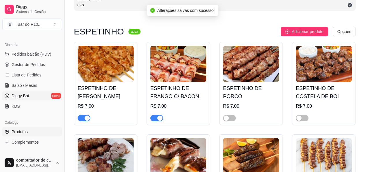
click at [25, 62] on span "Gestor de Pedidos" at bounding box center [29, 65] width 34 height 6
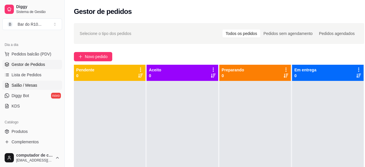
click at [38, 84] on link "Salão / Mesas" at bounding box center [32, 85] width 60 height 9
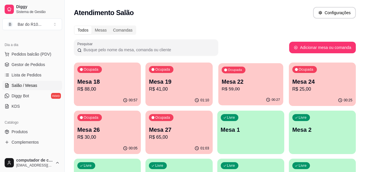
click at [222, 90] on p "R$ 59,00" at bounding box center [251, 89] width 58 height 7
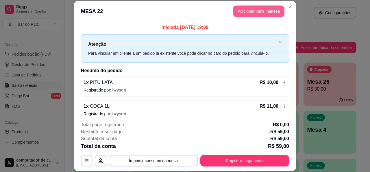
click at [257, 12] on button "Adicionar itens na mesa" at bounding box center [258, 11] width 51 height 12
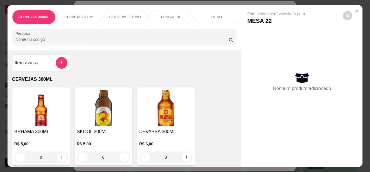
click at [103, 40] on input "Pesquisa" at bounding box center [122, 39] width 213 height 6
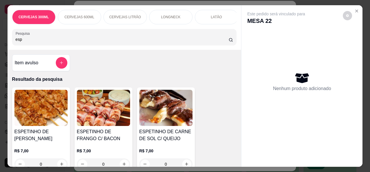
type input "esp"
click at [92, 102] on img at bounding box center [103, 108] width 53 height 36
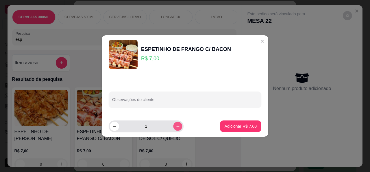
click at [176, 126] on button "increase-product-quantity" at bounding box center [177, 125] width 9 height 9
type input "2"
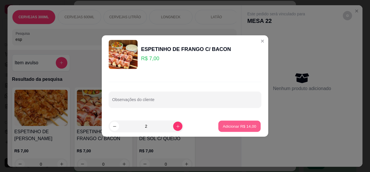
click at [240, 128] on p "Adicionar R$ 14,00" at bounding box center [240, 125] width 34 height 5
type input "2"
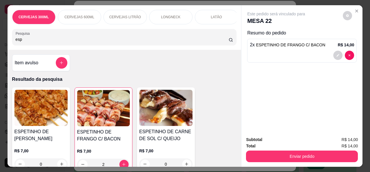
click at [282, 149] on div "Enviar pedido" at bounding box center [302, 155] width 112 height 13
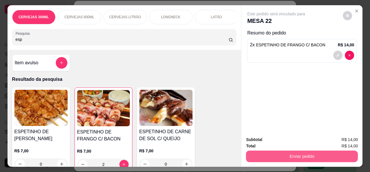
click at [284, 151] on button "Enviar pedido" at bounding box center [302, 156] width 112 height 12
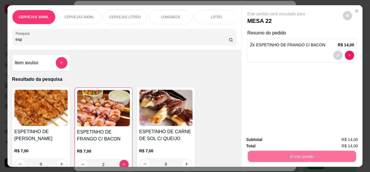
click at [283, 142] on button "Não registrar e enviar pedido" at bounding box center [283, 139] width 60 height 11
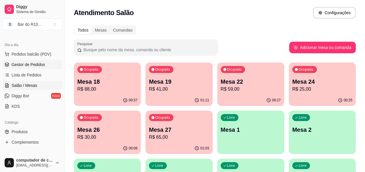
click at [11, 62] on link "Gestor de Pedidos" at bounding box center [32, 64] width 60 height 9
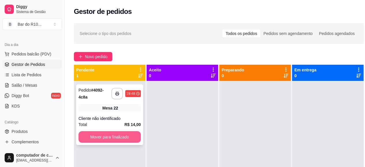
click at [94, 133] on button "Mover para finalizado" at bounding box center [110, 137] width 62 height 12
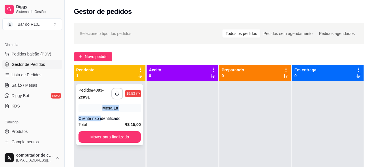
drag, startPoint x: 101, startPoint y: 112, endPoint x: 101, endPoint y: 116, distance: 3.8
click at [101, 116] on div "**********" at bounding box center [109, 114] width 67 height 61
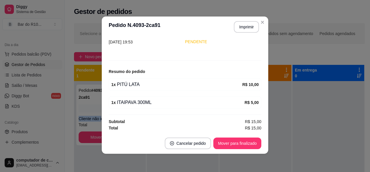
scroll to position [1, 0]
click at [248, 142] on button "Mover para finalizado" at bounding box center [237, 143] width 48 height 12
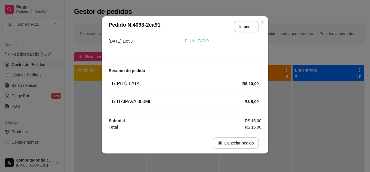
scroll to position [26, 0]
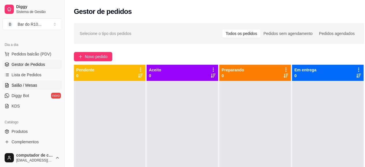
click at [15, 87] on span "Salão / Mesas" at bounding box center [25, 85] width 26 height 6
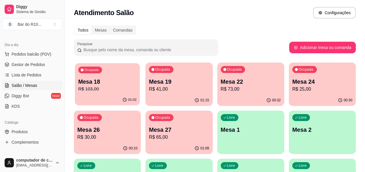
click at [83, 84] on p "Mesa 18" at bounding box center [107, 82] width 58 height 8
click at [43, 63] on span "Gestor de Pedidos" at bounding box center [29, 65] width 34 height 6
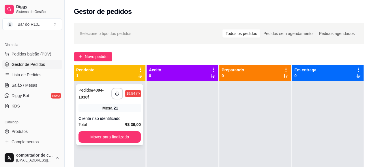
click at [102, 105] on div "Mesa 21" at bounding box center [110, 108] width 62 height 8
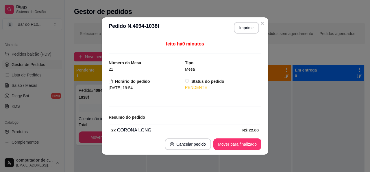
scroll to position [62, 0]
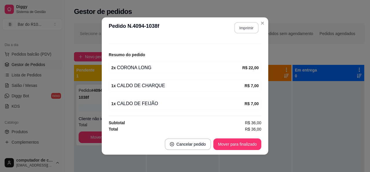
click at [243, 27] on button "Imprimir" at bounding box center [246, 27] width 24 height 11
click at [221, 142] on button "Mover para finalizado" at bounding box center [237, 144] width 48 height 12
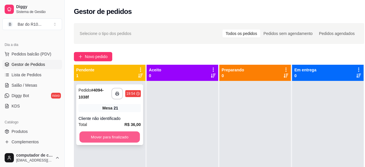
click at [92, 132] on button "Mover para finalizado" at bounding box center [109, 136] width 61 height 11
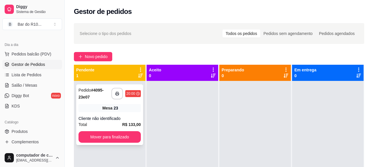
click at [104, 101] on div "**********" at bounding box center [109, 114] width 67 height 61
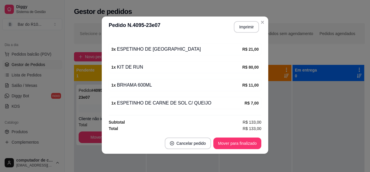
scroll to position [1, 0]
click at [250, 25] on button "Imprimir" at bounding box center [246, 26] width 24 height 11
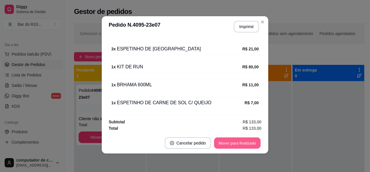
click at [229, 142] on button "Mover para finalizado" at bounding box center [237, 142] width 47 height 11
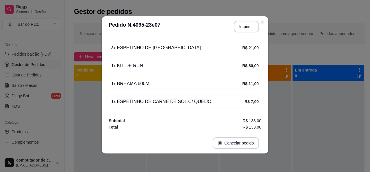
scroll to position [97, 0]
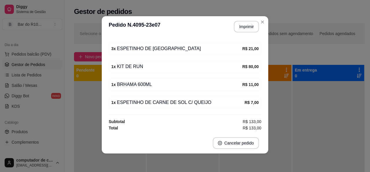
drag, startPoint x: 254, startPoint y: 20, endPoint x: 266, endPoint y: 19, distance: 11.9
click at [264, 19] on header "**********" at bounding box center [185, 26] width 166 height 21
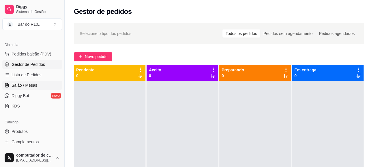
click at [31, 82] on span "Salão / Mesas" at bounding box center [25, 85] width 26 height 6
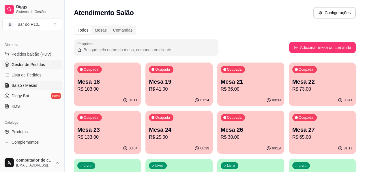
click at [30, 66] on span "Gestor de Pedidos" at bounding box center [29, 65] width 34 height 6
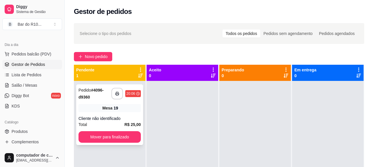
click at [89, 108] on div "Mesa 19" at bounding box center [110, 108] width 62 height 8
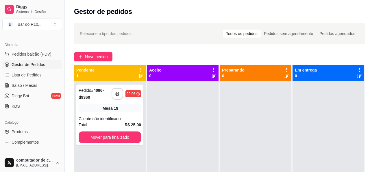
scroll to position [45, 0]
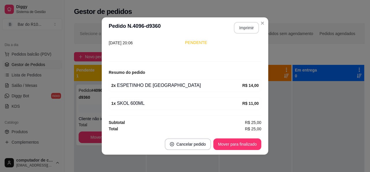
click at [241, 27] on button "Imprimir" at bounding box center [246, 28] width 25 height 12
click at [245, 144] on button "Mover para finalizado" at bounding box center [237, 144] width 48 height 12
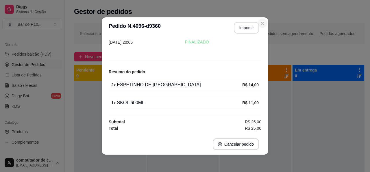
scroll to position [26, 0]
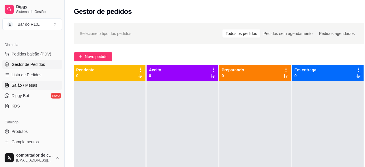
click at [46, 84] on link "Salão / Mesas" at bounding box center [32, 85] width 60 height 9
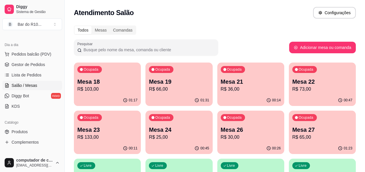
click at [149, 80] on p "Mesa 19" at bounding box center [179, 81] width 60 height 8
click at [54, 63] on link "Gestor de Pedidos" at bounding box center [32, 64] width 60 height 9
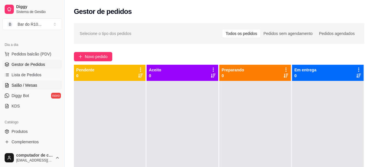
click at [36, 83] on link "Salão / Mesas" at bounding box center [32, 85] width 60 height 9
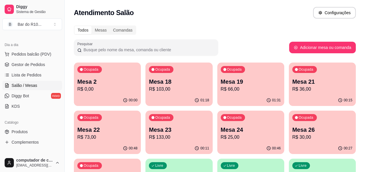
click at [221, 134] on p "R$ 25,00" at bounding box center [251, 136] width 60 height 7
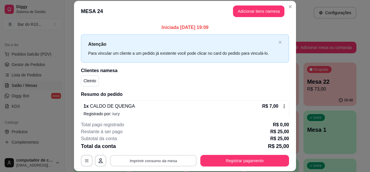
click at [178, 160] on button "Imprimir consumo da mesa" at bounding box center [153, 160] width 87 height 11
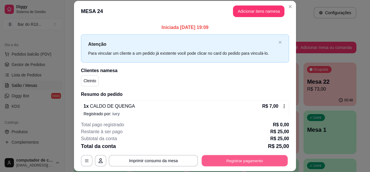
click at [242, 162] on button "Registrar pagamento" at bounding box center [245, 160] width 86 height 11
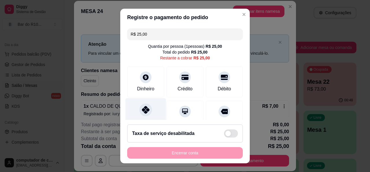
drag, startPoint x: 136, startPoint y: 104, endPoint x: 134, endPoint y: 109, distance: 5.4
click at [135, 104] on div "Pix" at bounding box center [145, 115] width 41 height 34
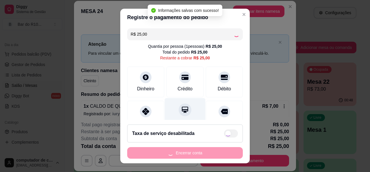
type input "R$ 0,00"
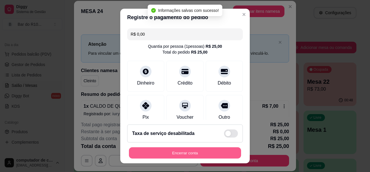
click at [190, 151] on button "Encerrar conta" at bounding box center [185, 152] width 112 height 11
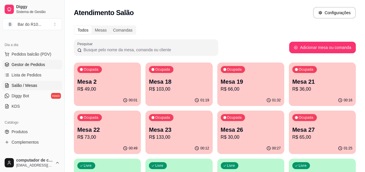
click at [46, 63] on link "Gestor de Pedidos" at bounding box center [32, 64] width 60 height 9
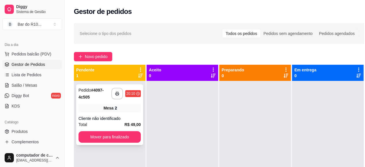
click at [114, 108] on div "Mesa 2" at bounding box center [110, 108] width 62 height 8
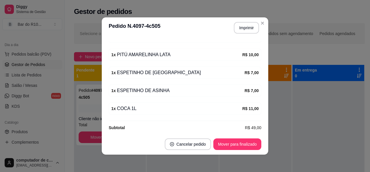
scroll to position [98, 0]
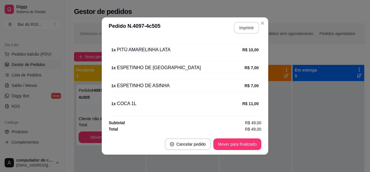
click at [252, 30] on button "Imprimir" at bounding box center [246, 28] width 25 height 12
click at [219, 143] on button "Mover para finalizado" at bounding box center [237, 143] width 47 height 11
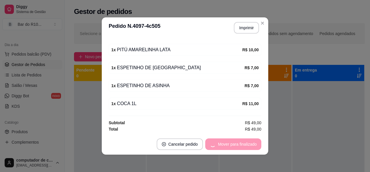
scroll to position [79, 0]
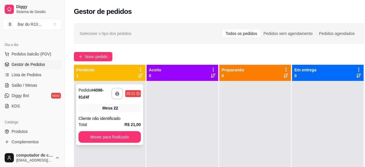
click at [105, 123] on div "Total R$ 21,00" at bounding box center [110, 124] width 62 height 6
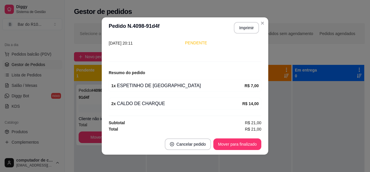
scroll to position [45, 0]
click at [240, 28] on button "Imprimir" at bounding box center [246, 27] width 24 height 11
click at [236, 144] on button "Mover para finalizado" at bounding box center [237, 144] width 48 height 12
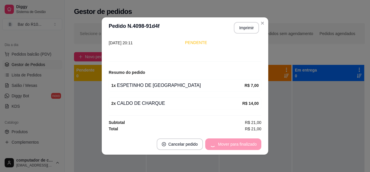
scroll to position [26, 0]
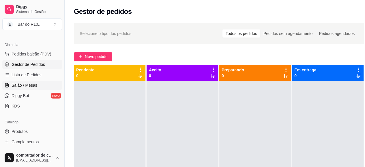
click at [24, 85] on span "Salão / Mesas" at bounding box center [25, 85] width 26 height 6
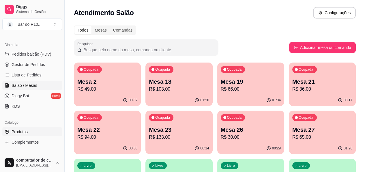
click at [39, 132] on link "Produtos" at bounding box center [32, 131] width 60 height 9
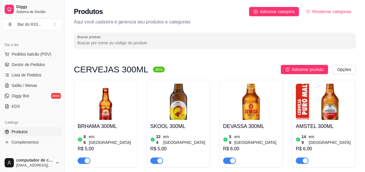
drag, startPoint x: 100, startPoint y: 43, endPoint x: 117, endPoint y: 74, distance: 35.0
click at [100, 43] on input "Buscar produto" at bounding box center [214, 43] width 275 height 6
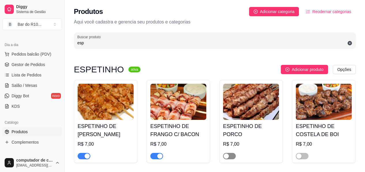
type input "esp"
click at [229, 155] on div "button" at bounding box center [226, 155] width 5 height 5
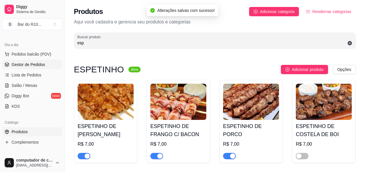
click at [24, 68] on link "Gestor de Pedidos" at bounding box center [32, 64] width 60 height 9
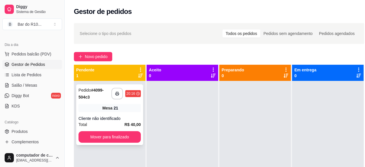
click at [102, 100] on div "Pedido # 4099-504c3" at bounding box center [95, 94] width 33 height 14
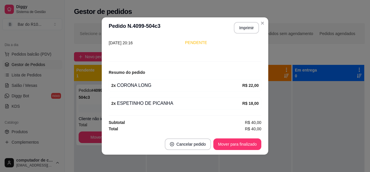
scroll to position [1, 0]
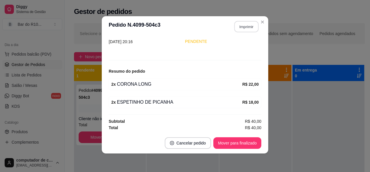
click at [242, 23] on button "Imprimir" at bounding box center [246, 26] width 24 height 11
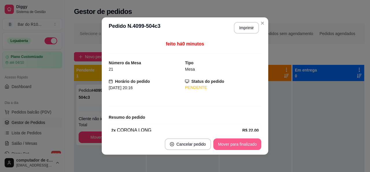
scroll to position [45, 0]
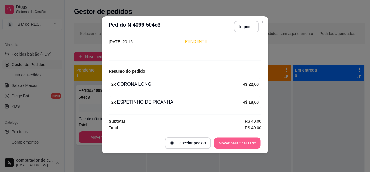
click at [232, 140] on button "Mover para finalizado" at bounding box center [237, 142] width 47 height 11
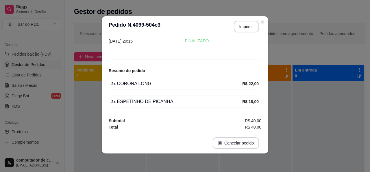
scroll to position [26, 0]
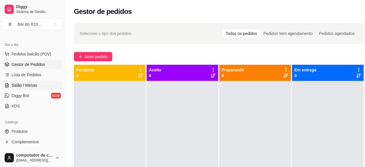
click at [25, 83] on span "Salão / Mesas" at bounding box center [25, 85] width 26 height 6
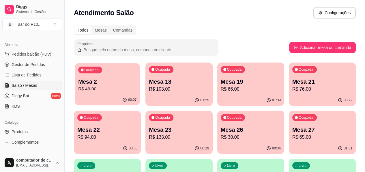
click at [95, 81] on p "Mesa 2" at bounding box center [107, 82] width 58 height 8
click at [40, 133] on link "Produtos" at bounding box center [32, 131] width 60 height 9
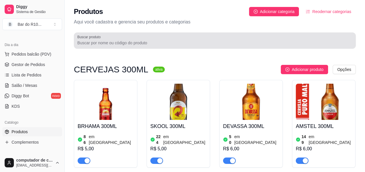
drag, startPoint x: 125, startPoint y: 40, endPoint x: 116, endPoint y: 42, distance: 9.5
click at [126, 39] on div at bounding box center [214, 41] width 275 height 12
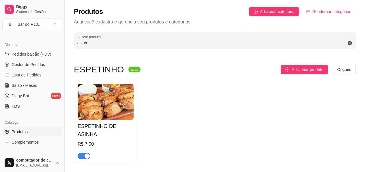
type input "asinh"
click at [87, 153] on div "button" at bounding box center [87, 155] width 5 height 5
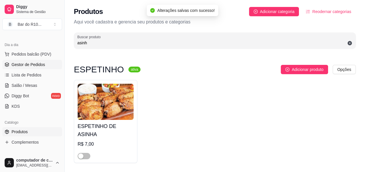
click at [24, 64] on span "Gestor de Pedidos" at bounding box center [29, 65] width 34 height 6
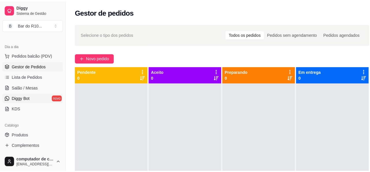
scroll to position [58, 0]
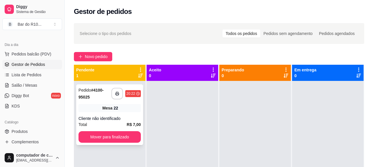
click at [118, 111] on div "Mesa 22" at bounding box center [110, 108] width 62 height 8
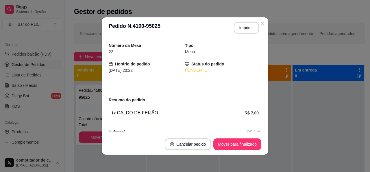
scroll to position [27, 0]
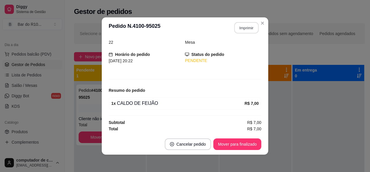
click at [238, 25] on button "Imprimir" at bounding box center [246, 27] width 24 height 11
click at [242, 144] on button "Mover para finalizado" at bounding box center [237, 143] width 47 height 11
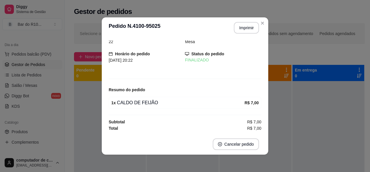
scroll to position [8, 0]
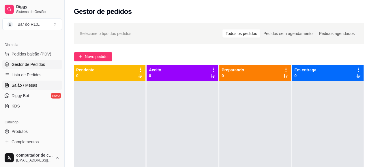
click at [20, 82] on span "Salão / Mesas" at bounding box center [25, 85] width 26 height 6
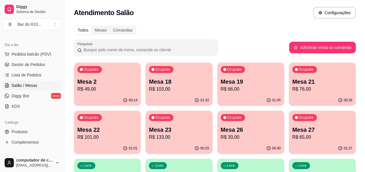
click at [90, 91] on p "R$ 49,00" at bounding box center [107, 89] width 60 height 7
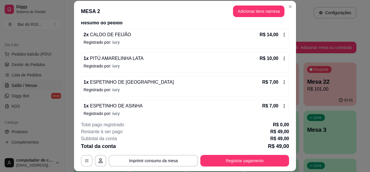
scroll to position [100, 0]
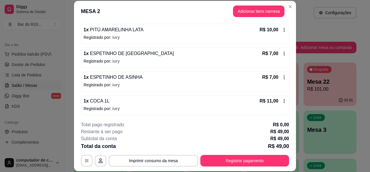
click at [284, 76] on icon at bounding box center [284, 77] width 1 height 4
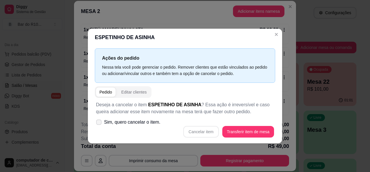
click at [102, 117] on label "Sim, quero cancelar o item." at bounding box center [128, 122] width 69 height 12
click at [99, 123] on input "Sim, quero cancelar o item." at bounding box center [98, 125] width 4 height 4
checkbox input "true"
click at [206, 131] on button "Cancelar item" at bounding box center [201, 131] width 34 height 11
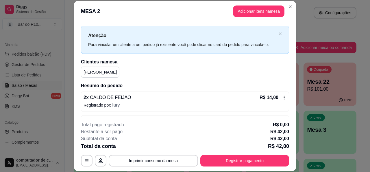
scroll to position [0, 0]
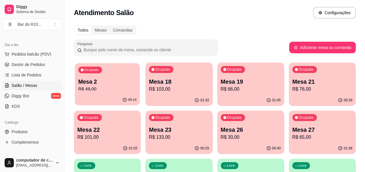
click at [96, 92] on p "R$ 49,00" at bounding box center [107, 89] width 58 height 7
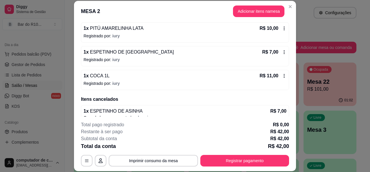
scroll to position [109, 0]
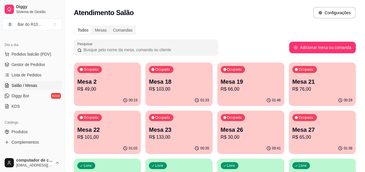
click at [149, 78] on p "Mesa 18" at bounding box center [179, 81] width 60 height 8
click at [138, 125] on p "Mesa 22" at bounding box center [107, 129] width 60 height 8
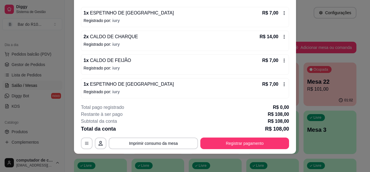
scroll to position [0, 0]
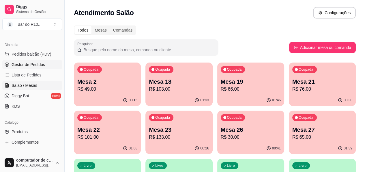
click at [21, 65] on span "Gestor de Pedidos" at bounding box center [29, 65] width 34 height 6
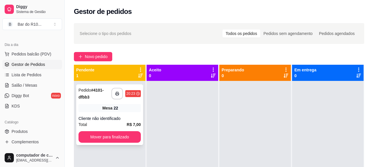
click at [114, 111] on div "22" at bounding box center [116, 108] width 5 height 6
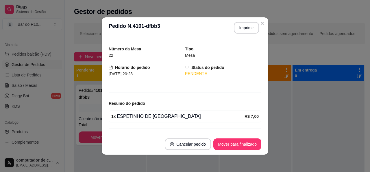
scroll to position [27, 0]
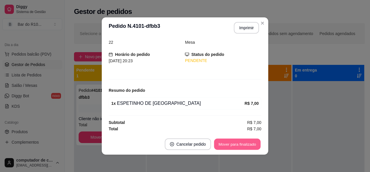
click at [231, 147] on button "Mover para finalizado" at bounding box center [237, 143] width 47 height 11
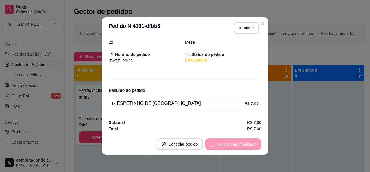
scroll to position [8, 0]
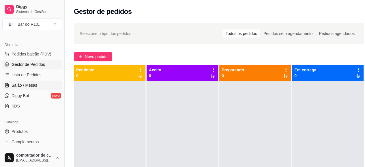
click at [34, 85] on span "Salão / Mesas" at bounding box center [25, 85] width 26 height 6
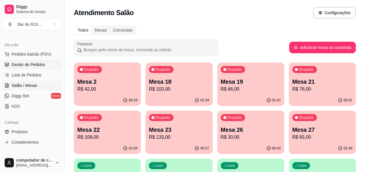
click at [19, 63] on span "Gestor de Pedidos" at bounding box center [29, 65] width 34 height 6
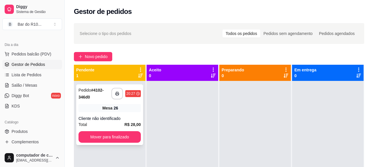
click at [131, 114] on div "**********" at bounding box center [109, 114] width 67 height 61
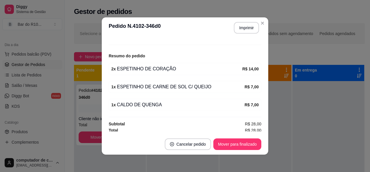
scroll to position [62, 0]
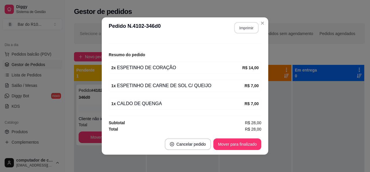
click at [246, 27] on button "Imprimir" at bounding box center [246, 27] width 24 height 11
click at [246, 144] on button "Mover para finalizado" at bounding box center [237, 143] width 47 height 11
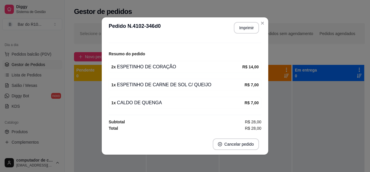
scroll to position [44, 0]
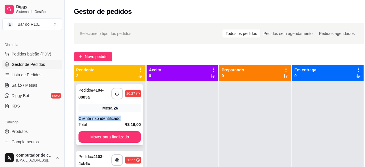
drag, startPoint x: 127, startPoint y: 114, endPoint x: 129, endPoint y: 108, distance: 6.4
click at [129, 108] on div "**********" at bounding box center [109, 114] width 67 height 61
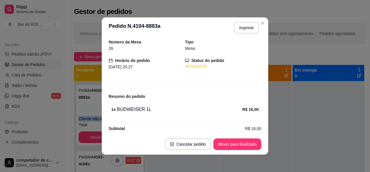
scroll to position [27, 0]
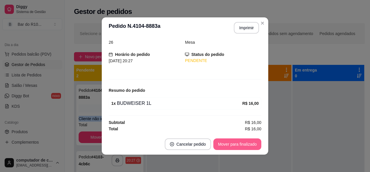
click at [231, 146] on button "Mover para finalizado" at bounding box center [237, 144] width 48 height 12
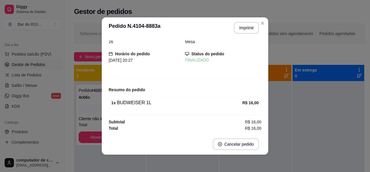
scroll to position [8, 0]
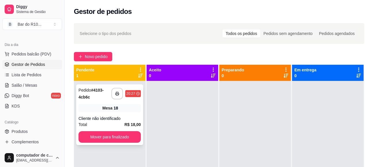
click at [127, 103] on div "**********" at bounding box center [109, 114] width 67 height 61
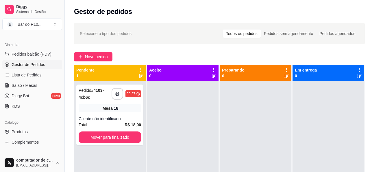
scroll to position [45, 0]
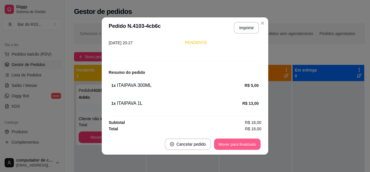
click at [240, 149] on button "Mover para finalizado" at bounding box center [237, 143] width 47 height 11
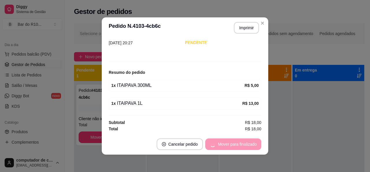
scroll to position [26, 0]
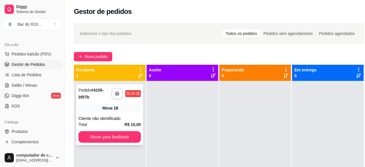
click at [110, 114] on div "**********" at bounding box center [109, 114] width 67 height 61
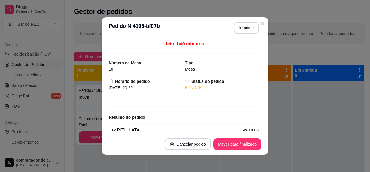
scroll to position [27, 0]
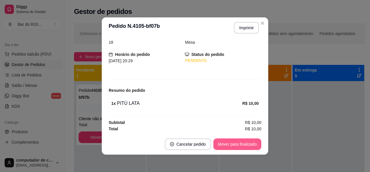
click at [237, 144] on button "Mover para finalizado" at bounding box center [237, 144] width 48 height 12
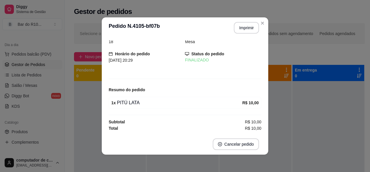
scroll to position [8, 0]
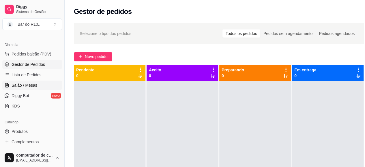
click at [39, 83] on link "Salão / Mesas" at bounding box center [32, 85] width 60 height 9
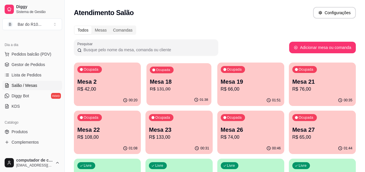
click at [160, 77] on div "Ocupada Mesa 18 R$ 131,00" at bounding box center [179, 78] width 65 height 31
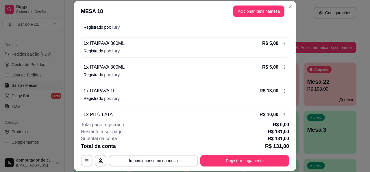
scroll to position [289, 0]
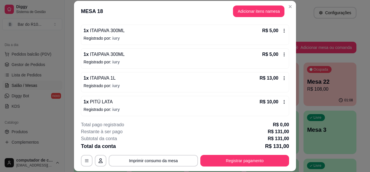
click at [282, 52] on icon at bounding box center [284, 54] width 5 height 5
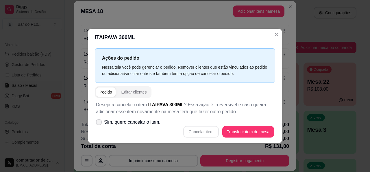
click at [104, 120] on span "Sim, quero cancelar o item." at bounding box center [132, 121] width 56 height 7
click at [99, 123] on input "Sim, quero cancelar o item." at bounding box center [98, 125] width 4 height 4
checkbox input "true"
click at [210, 128] on button "Cancelar item" at bounding box center [201, 131] width 34 height 11
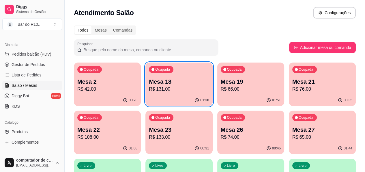
drag, startPoint x: 282, startPoint y: 7, endPoint x: 281, endPoint y: 22, distance: 15.4
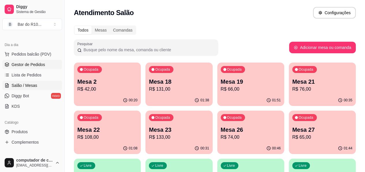
click at [9, 65] on icon at bounding box center [7, 65] width 4 height 1
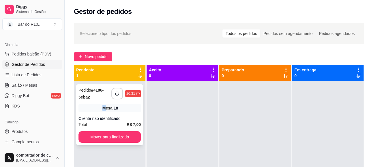
click at [106, 102] on div "**********" at bounding box center [109, 114] width 67 height 61
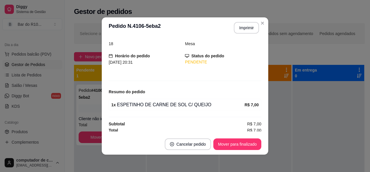
scroll to position [27, 0]
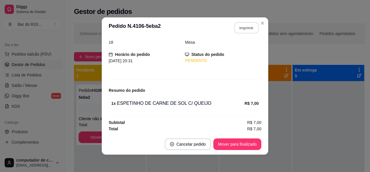
click at [244, 26] on button "Imprimir" at bounding box center [246, 27] width 24 height 11
click at [210, 148] on footer "Cancelar pedido Mover para finalizado" at bounding box center [185, 143] width 166 height 21
click at [233, 145] on button "Mover para finalizado" at bounding box center [237, 144] width 48 height 12
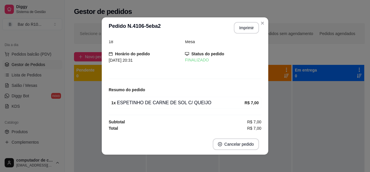
scroll to position [8, 0]
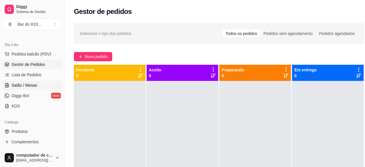
click at [33, 83] on span "Salão / Mesas" at bounding box center [25, 85] width 26 height 6
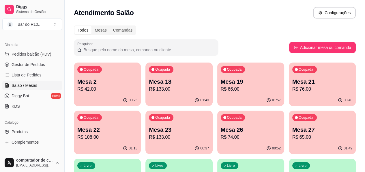
click at [100, 92] on p "R$ 42,00" at bounding box center [107, 89] width 60 height 7
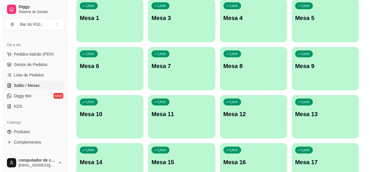
scroll to position [173, 0]
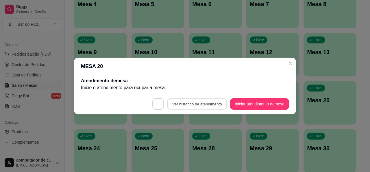
click at [192, 105] on button "Ver histórico de atendimento" at bounding box center [197, 103] width 60 height 11
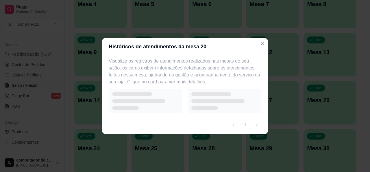
select select "7"
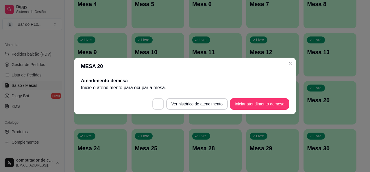
click at [153, 102] on button "button" at bounding box center [158, 104] width 12 height 12
click at [266, 102] on footer "Ver histórico de atendimento Iniciar atendimento de mesa" at bounding box center [185, 103] width 222 height 21
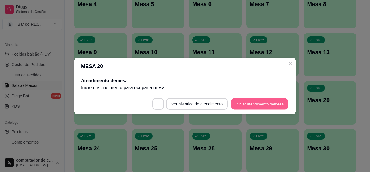
click at [266, 102] on button "Iniciar atendimento de mesa" at bounding box center [259, 103] width 57 height 11
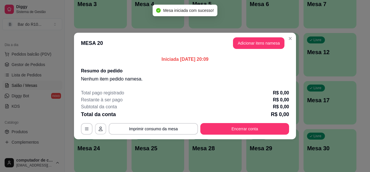
click at [101, 126] on button "button" at bounding box center [100, 128] width 11 height 11
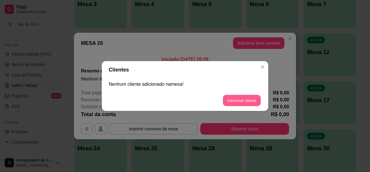
click at [242, 100] on button "Adicionar cliente" at bounding box center [242, 100] width 38 height 11
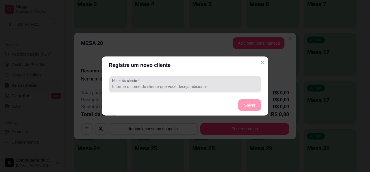
click at [203, 88] on input "Nome do cliente" at bounding box center [185, 86] width 146 height 6
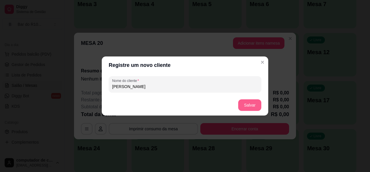
type input "joao flavio"
click at [247, 100] on button "Salvar" at bounding box center [249, 105] width 23 height 12
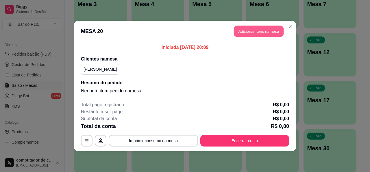
click at [266, 31] on button "Adicionar itens na mesa" at bounding box center [259, 31] width 50 height 11
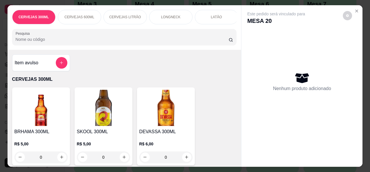
click at [117, 38] on input "Pesquisa" at bounding box center [122, 39] width 213 height 6
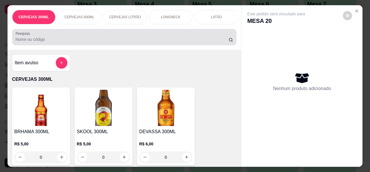
click at [103, 33] on div "Pesquisa" at bounding box center [124, 37] width 224 height 16
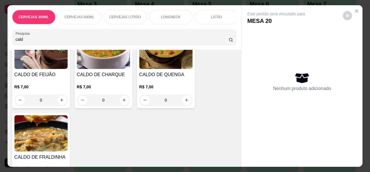
scroll to position [58, 0]
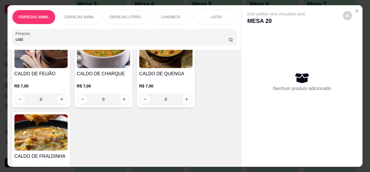
type input "cald"
click at [158, 72] on h4 "CALDO DE QUENGA" at bounding box center [165, 73] width 53 height 7
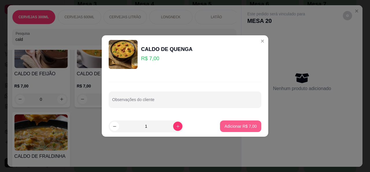
click at [231, 127] on p "Adicionar R$ 7,00" at bounding box center [240, 126] width 32 height 6
type input "1"
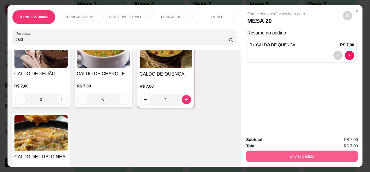
click at [277, 150] on button "Enviar pedido" at bounding box center [302, 156] width 112 height 12
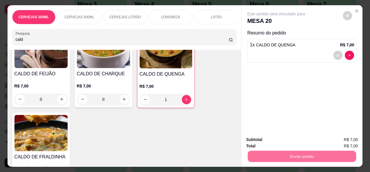
click at [283, 141] on button "Não registrar e enviar pedido" at bounding box center [283, 139] width 60 height 11
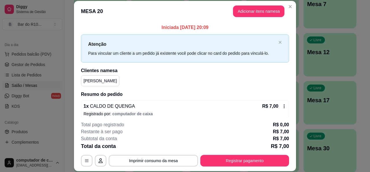
click at [243, 5] on header "MESA 20 Adicionar itens na mesa" at bounding box center [185, 11] width 222 height 21
click at [242, 8] on button "Adicionar itens na mesa" at bounding box center [259, 11] width 50 height 11
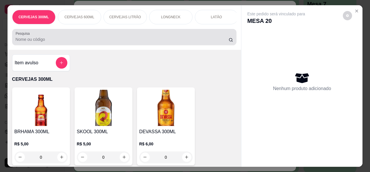
click at [126, 38] on div at bounding box center [125, 37] width 218 height 12
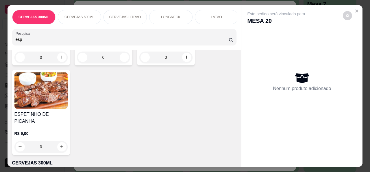
scroll to position [231, 0]
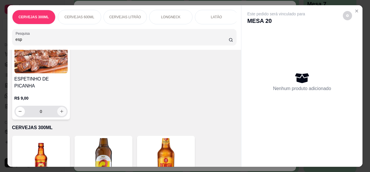
type input "esp"
click at [60, 109] on icon "increase-product-quantity" at bounding box center [62, 111] width 4 height 4
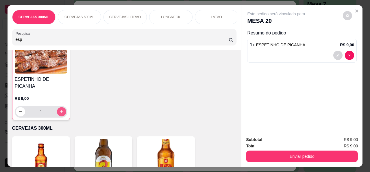
type input "1"
click at [60, 109] on icon "increase-product-quantity" at bounding box center [61, 111] width 4 height 4
type input "2"
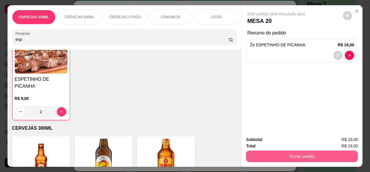
click at [272, 150] on button "Enviar pedido" at bounding box center [302, 156] width 112 height 12
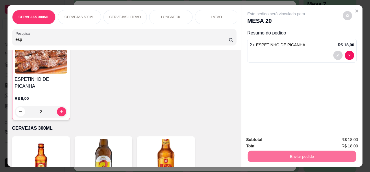
click at [274, 138] on button "Não registrar e enviar pedido" at bounding box center [283, 139] width 60 height 11
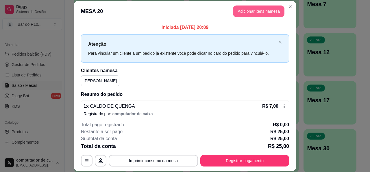
click at [261, 7] on button "Adicionar itens na mesa" at bounding box center [258, 11] width 51 height 12
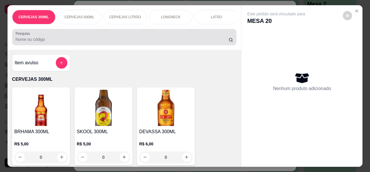
click at [151, 40] on input "Pesquisa" at bounding box center [122, 39] width 213 height 6
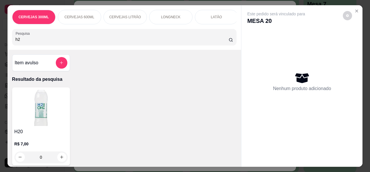
type input "h2"
click at [34, 114] on img at bounding box center [40, 108] width 53 height 36
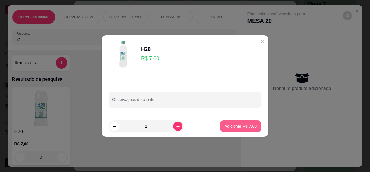
click at [253, 127] on button "Adicionar R$ 7,00" at bounding box center [240, 126] width 41 height 12
type input "1"
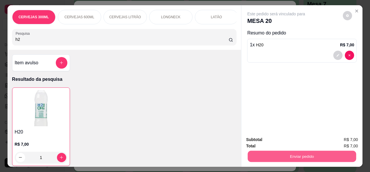
click at [272, 151] on button "Enviar pedido" at bounding box center [302, 156] width 108 height 11
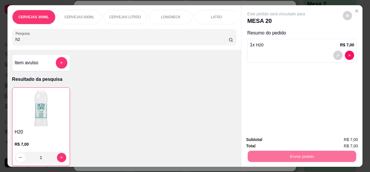
click at [280, 137] on button "Não registrar e enviar pedido" at bounding box center [283, 139] width 58 height 11
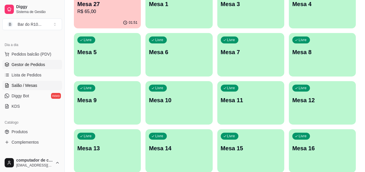
click at [32, 62] on span "Gestor de Pedidos" at bounding box center [29, 65] width 34 height 6
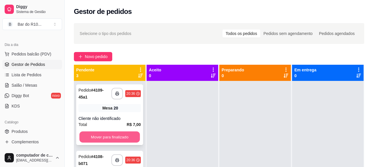
click at [117, 136] on button "Mover para finalizado" at bounding box center [109, 136] width 61 height 11
click at [117, 136] on button "Mover para finalizado" at bounding box center [110, 137] width 62 height 12
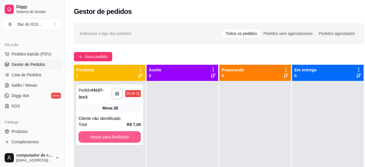
click at [117, 136] on button "Mover para finalizado" at bounding box center [110, 137] width 62 height 12
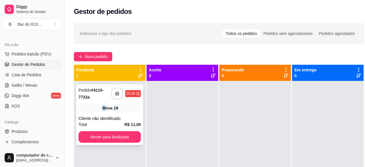
click at [105, 111] on div "Mesa 19" at bounding box center [110, 108] width 62 height 8
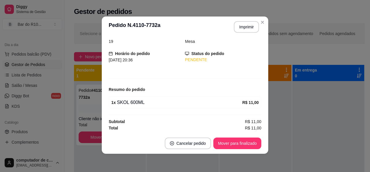
scroll to position [1, 0]
click at [229, 141] on button "Mover para finalizado" at bounding box center [237, 143] width 48 height 12
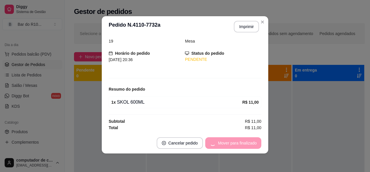
scroll to position [8, 0]
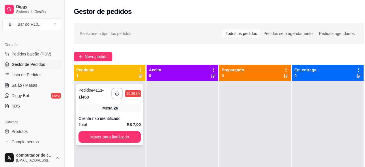
click at [126, 106] on div "Mesa 26" at bounding box center [110, 108] width 62 height 8
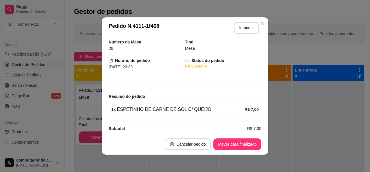
scroll to position [27, 0]
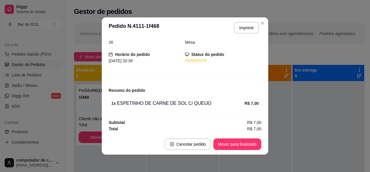
click at [248, 21] on header "**********" at bounding box center [185, 27] width 166 height 21
click at [248, 25] on button "Imprimir" at bounding box center [246, 27] width 24 height 11
click at [243, 148] on button "Mover para finalizado" at bounding box center [237, 143] width 47 height 11
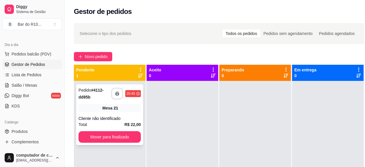
click at [131, 105] on div "Mesa 21" at bounding box center [110, 108] width 62 height 8
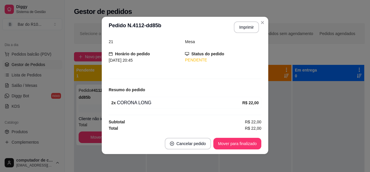
scroll to position [1, 0]
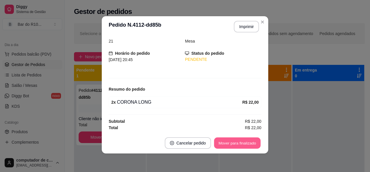
click at [232, 140] on button "Mover para finalizado" at bounding box center [237, 142] width 47 height 11
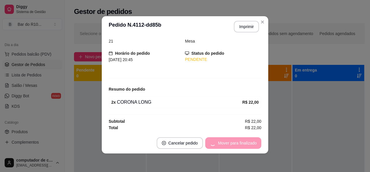
scroll to position [8, 0]
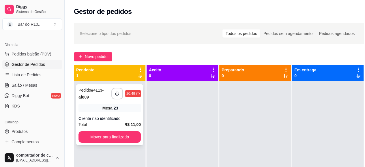
click at [101, 110] on div "Mesa 23" at bounding box center [110, 108] width 62 height 8
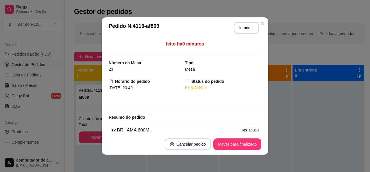
scroll to position [27, 0]
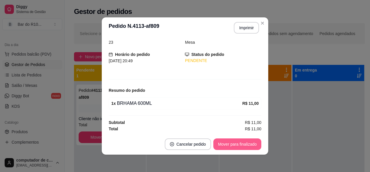
click at [230, 144] on button "Mover para finalizado" at bounding box center [237, 144] width 48 height 12
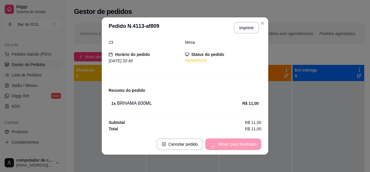
scroll to position [8, 0]
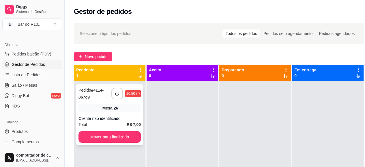
click at [95, 98] on div "Pedido # 4114-867c9" at bounding box center [95, 94] width 33 height 14
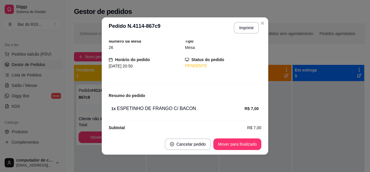
scroll to position [27, 0]
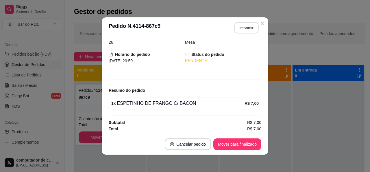
click at [242, 23] on button "Imprimir" at bounding box center [246, 27] width 24 height 11
click at [236, 150] on footer "Cancelar pedido Mover para finalizado" at bounding box center [185, 143] width 166 height 21
click at [237, 144] on button "Mover para finalizado" at bounding box center [237, 143] width 47 height 11
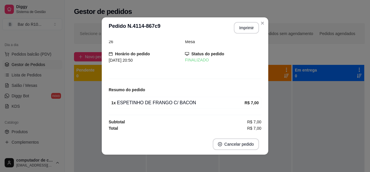
scroll to position [8, 0]
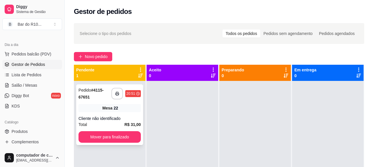
click at [109, 107] on span "Mesa" at bounding box center [108, 108] width 10 height 6
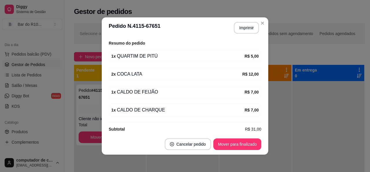
scroll to position [80, 0]
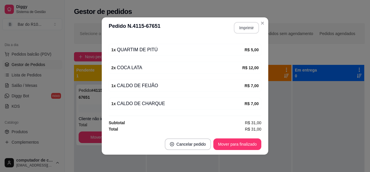
click at [248, 27] on button "Imprimir" at bounding box center [246, 28] width 25 height 12
click at [253, 141] on button "Mover para finalizado" at bounding box center [237, 143] width 47 height 11
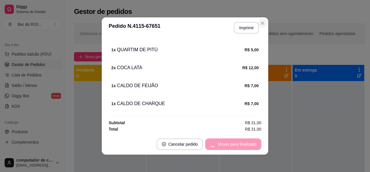
scroll to position [61, 0]
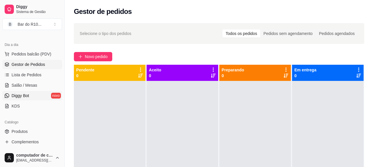
drag, startPoint x: 34, startPoint y: 83, endPoint x: 57, endPoint y: 92, distance: 25.7
click at [34, 83] on span "Salão / Mesas" at bounding box center [25, 85] width 26 height 6
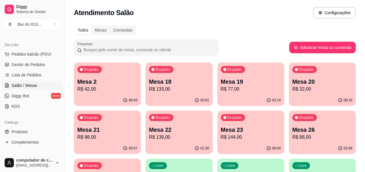
click at [293, 87] on p "R$ 32,00" at bounding box center [323, 89] width 60 height 7
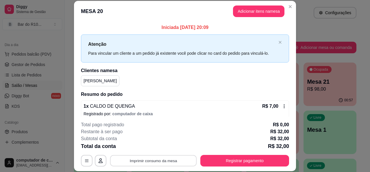
click at [155, 161] on button "Imprimir consumo da mesa" at bounding box center [153, 160] width 87 height 11
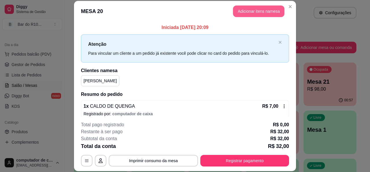
click at [270, 15] on button "Adicionar itens na mesa" at bounding box center [258, 11] width 51 height 12
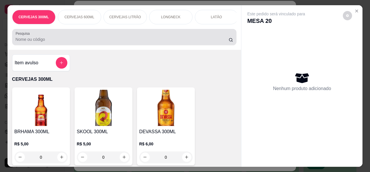
click at [132, 38] on div at bounding box center [125, 37] width 218 height 12
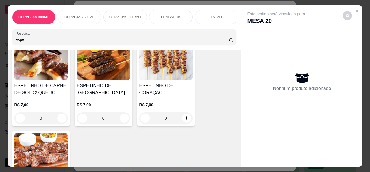
scroll to position [173, 0]
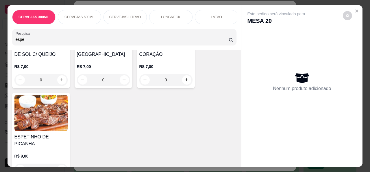
type input "espe"
click at [15, 114] on img at bounding box center [40, 113] width 53 height 36
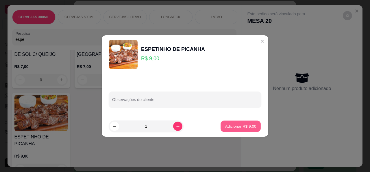
click at [243, 126] on p "Adicionar R$ 9,00" at bounding box center [240, 125] width 31 height 5
type input "1"
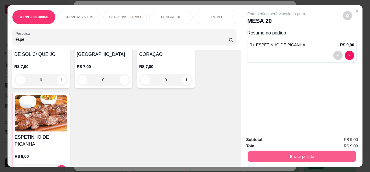
click at [281, 155] on button "Enviar pedido" at bounding box center [302, 156] width 108 height 11
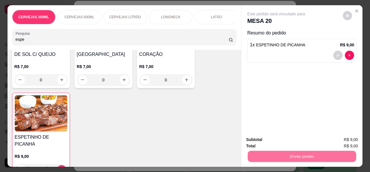
click at [281, 140] on button "Não registrar e enviar pedido" at bounding box center [283, 139] width 58 height 11
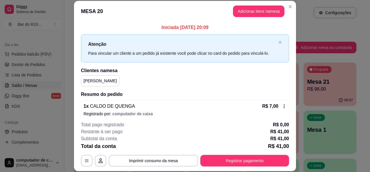
click at [282, 5] on header "MESA 20 Adicionar itens na mesa" at bounding box center [185, 11] width 222 height 21
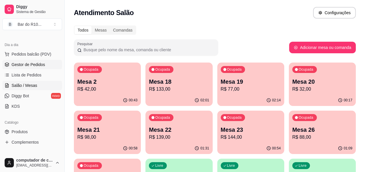
click at [21, 61] on link "Gestor de Pedidos" at bounding box center [32, 64] width 60 height 9
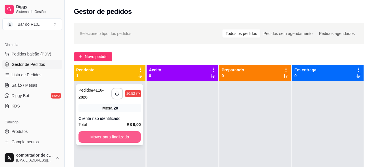
click at [116, 135] on button "Mover para finalizado" at bounding box center [110, 137] width 62 height 12
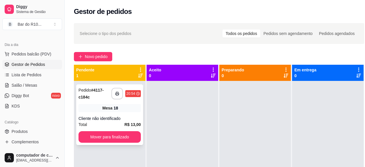
click at [97, 104] on div "Mesa 18" at bounding box center [110, 108] width 62 height 8
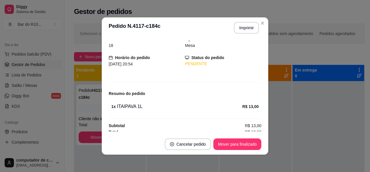
scroll to position [27, 0]
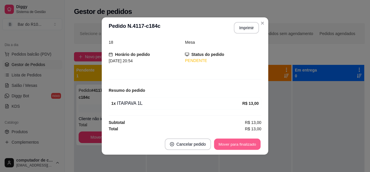
click at [237, 147] on button "Mover para finalizado" at bounding box center [237, 143] width 47 height 11
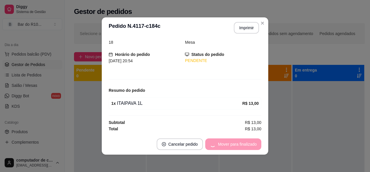
scroll to position [8, 0]
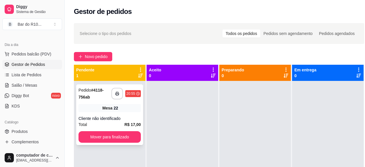
click at [123, 113] on div "**********" at bounding box center [109, 114] width 67 height 61
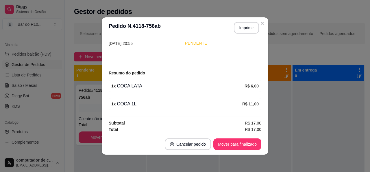
scroll to position [45, 0]
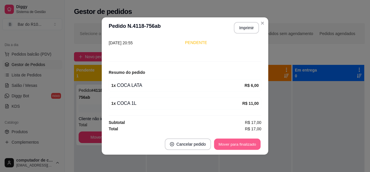
click at [250, 139] on button "Mover para finalizado" at bounding box center [237, 143] width 47 height 11
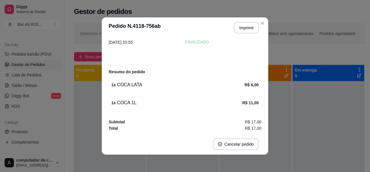
scroll to position [26, 0]
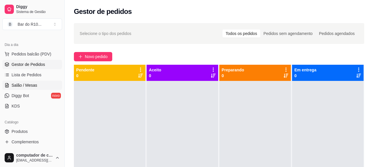
click at [26, 82] on span "Salão / Mesas" at bounding box center [25, 85] width 26 height 6
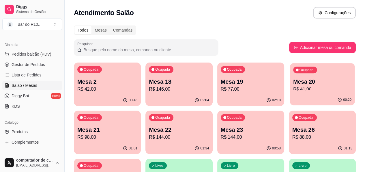
click at [294, 87] on p "R$ 41,00" at bounding box center [323, 89] width 58 height 7
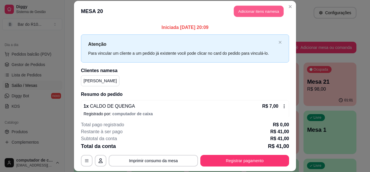
click at [248, 6] on button "Adicionar itens na mesa" at bounding box center [259, 11] width 50 height 11
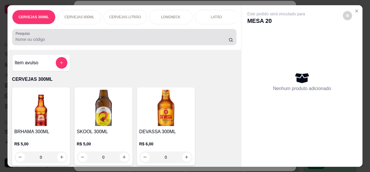
click at [94, 39] on input "Pesquisa" at bounding box center [122, 39] width 213 height 6
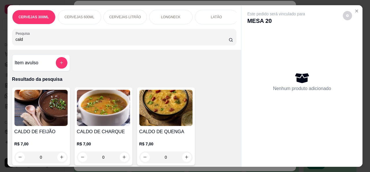
type input "cald"
click at [32, 124] on img at bounding box center [40, 108] width 53 height 36
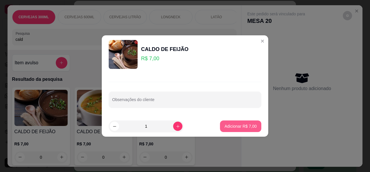
click at [236, 123] on p "Adicionar R$ 7,00" at bounding box center [240, 126] width 32 height 6
type input "1"
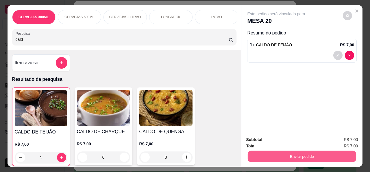
click at [290, 153] on button "Enviar pedido" at bounding box center [302, 156] width 108 height 11
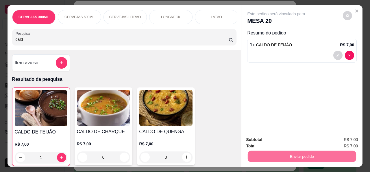
click at [285, 140] on button "Não registrar e enviar pedido" at bounding box center [283, 139] width 58 height 11
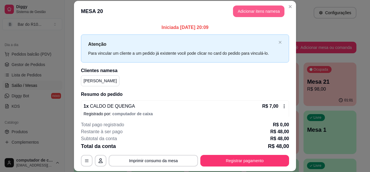
click at [236, 8] on button "Adicionar itens na mesa" at bounding box center [258, 11] width 51 height 12
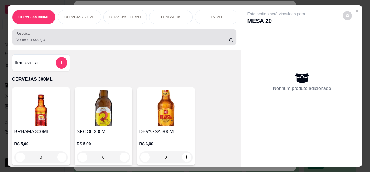
click at [111, 36] on div at bounding box center [125, 37] width 218 height 12
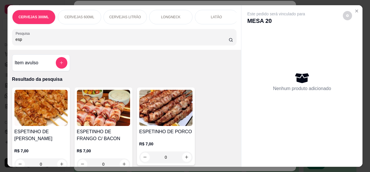
type input "esp"
click at [57, 90] on div "ESPETINHO DE FRANGO R$ 7,00 0" at bounding box center [41, 129] width 58 height 85
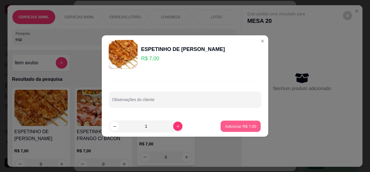
click at [227, 123] on p "Adicionar R$ 7,00" at bounding box center [240, 125] width 31 height 5
type input "1"
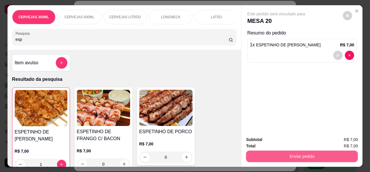
click at [301, 153] on button "Enviar pedido" at bounding box center [302, 156] width 112 height 12
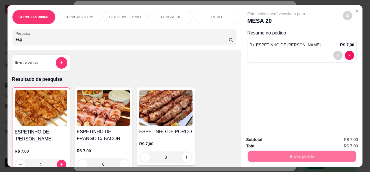
click at [285, 140] on button "Não registrar e enviar pedido" at bounding box center [283, 139] width 58 height 11
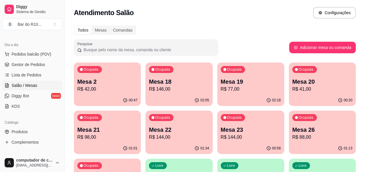
click at [1, 63] on div "Dia a dia Pedidos balcão (PDV) Gestor de Pedidos Lista de Pedidos Salão / Mesas…" at bounding box center [32, 75] width 64 height 75
drag, startPoint x: 1, startPoint y: 63, endPoint x: 10, endPoint y: 65, distance: 9.2
click at [10, 65] on div "Dia a dia Pedidos balcão (PDV) Gestor de Pedidos Lista de Pedidos Salão / Mesas…" at bounding box center [32, 75] width 64 height 75
click at [40, 63] on span "Gestor de Pedidos" at bounding box center [29, 65] width 34 height 6
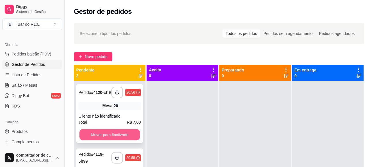
click at [116, 133] on button "Mover para finalizado" at bounding box center [109, 134] width 61 height 11
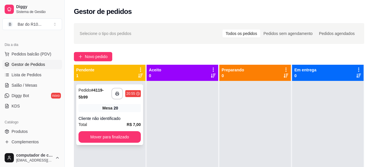
click at [116, 122] on div "Total R$ 7,00" at bounding box center [110, 124] width 62 height 6
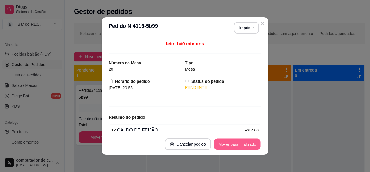
click at [222, 143] on button "Mover para finalizado" at bounding box center [237, 143] width 47 height 11
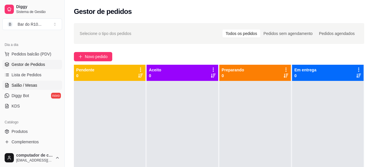
click at [42, 83] on link "Salão / Mesas" at bounding box center [32, 85] width 60 height 9
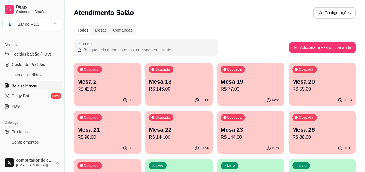
click at [138, 133] on p "R$ 98,00" at bounding box center [107, 136] width 60 height 7
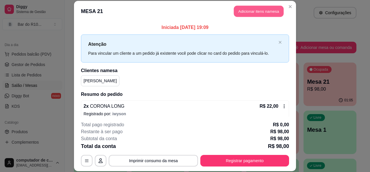
click at [243, 10] on button "Adicionar itens na mesa" at bounding box center [259, 11] width 50 height 11
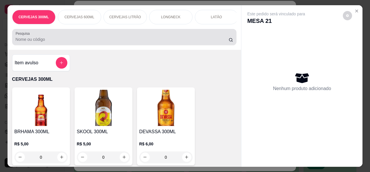
click at [176, 37] on div at bounding box center [125, 37] width 218 height 12
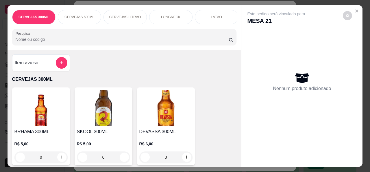
click at [93, 35] on div at bounding box center [125, 37] width 218 height 12
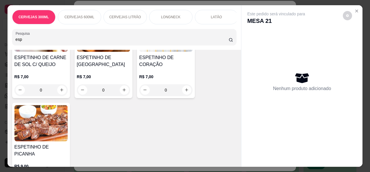
scroll to position [173, 0]
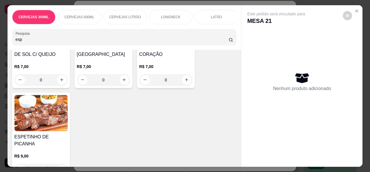
type input "esp"
click at [45, 118] on img at bounding box center [40, 113] width 53 height 36
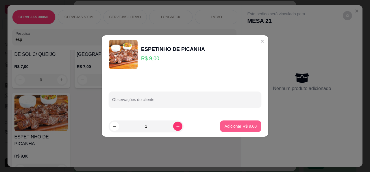
click at [248, 126] on p "Adicionar R$ 9,00" at bounding box center [240, 126] width 32 height 6
type input "1"
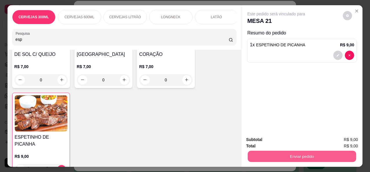
click at [287, 151] on button "Enviar pedido" at bounding box center [302, 156] width 108 height 11
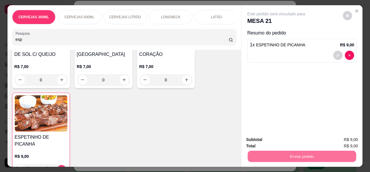
click at [285, 137] on button "Não registrar e enviar pedido" at bounding box center [283, 139] width 60 height 11
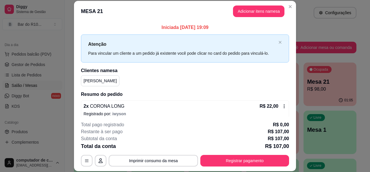
drag, startPoint x: 121, startPoint y: 36, endPoint x: 237, endPoint y: 27, distance: 116.5
click at [236, 28] on div "Iniciada 18/09/2025 às 19:09 Atenção Para vincular um cliente a um pedido já ex…" at bounding box center [185, 143] width 208 height 238
click at [250, 9] on button "Adicionar itens na mesa" at bounding box center [259, 11] width 50 height 11
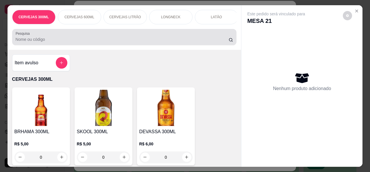
click at [138, 45] on div "Pesquisa" at bounding box center [124, 37] width 224 height 16
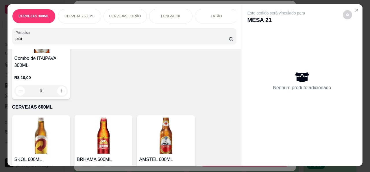
scroll to position [0, 0]
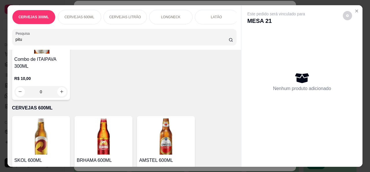
type input "pitu"
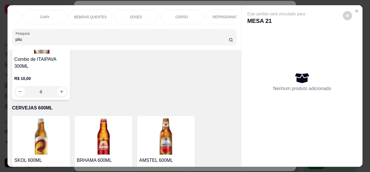
scroll to position [0, 266]
click at [97, 18] on div "BEBIDAS QUENTES" at bounding box center [87, 17] width 43 height 14
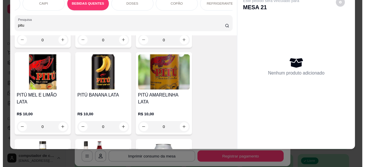
scroll to position [1458, 0]
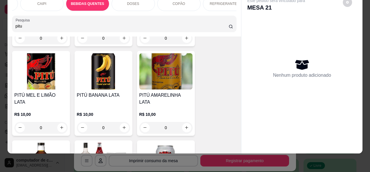
click at [56, 67] on img at bounding box center [40, 71] width 53 height 36
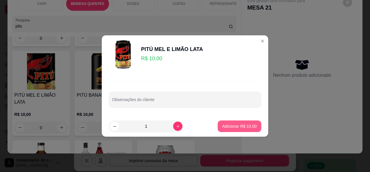
click at [230, 125] on p "Adicionar R$ 10,00" at bounding box center [239, 126] width 34 height 6
type input "1"
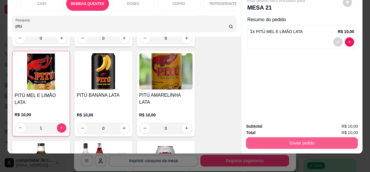
click at [285, 138] on button "Enviar pedido" at bounding box center [302, 143] width 112 height 12
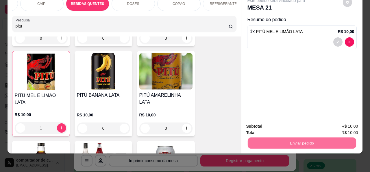
click at [292, 123] on button "Não registrar e enviar pedido" at bounding box center [283, 124] width 60 height 11
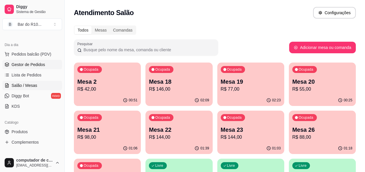
click at [20, 64] on span "Gestor de Pedidos" at bounding box center [29, 65] width 34 height 6
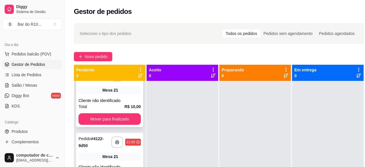
scroll to position [34, 0]
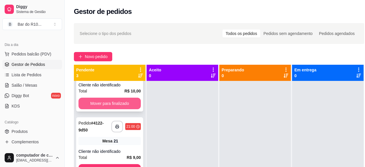
click at [118, 98] on button "Mover para finalizado" at bounding box center [110, 104] width 62 height 12
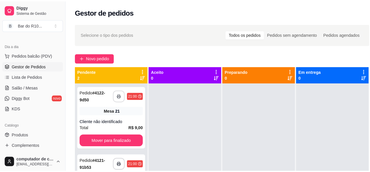
scroll to position [0, 0]
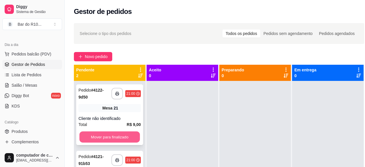
click at [117, 135] on button "Mover para finalizado" at bounding box center [109, 136] width 61 height 11
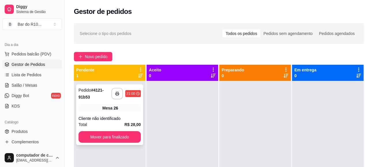
click at [109, 111] on span "Mesa" at bounding box center [108, 108] width 10 height 6
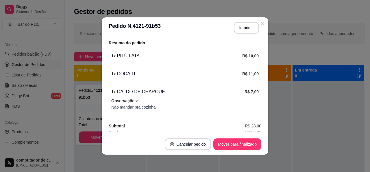
scroll to position [77, 0]
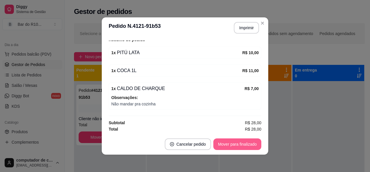
click at [220, 144] on button "Mover para finalizado" at bounding box center [237, 144] width 48 height 12
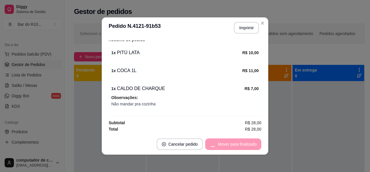
scroll to position [59, 0]
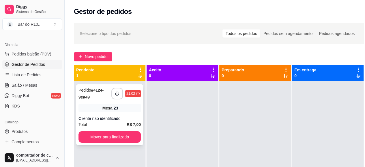
click at [95, 110] on div "Mesa 23" at bounding box center [110, 108] width 62 height 8
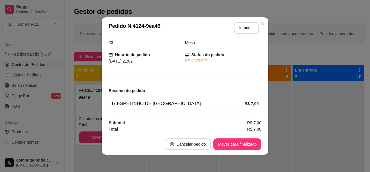
scroll to position [27, 0]
click at [241, 29] on button "Imprimir" at bounding box center [246, 28] width 25 height 12
click at [243, 141] on button "Mover para finalizado" at bounding box center [237, 144] width 48 height 12
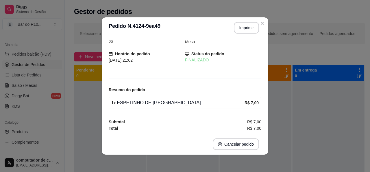
scroll to position [8, 0]
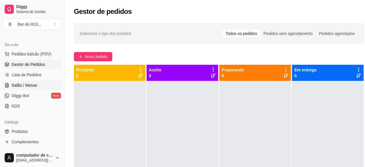
click at [47, 88] on link "Salão / Mesas" at bounding box center [32, 85] width 60 height 9
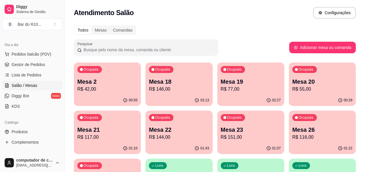
click at [138, 133] on p "R$ 117,00" at bounding box center [107, 136] width 60 height 7
click at [40, 62] on span "Gestor de Pedidos" at bounding box center [29, 65] width 34 height 6
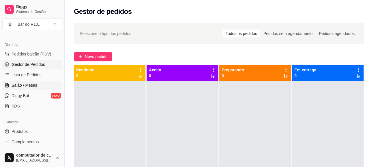
click at [22, 85] on span "Salão / Mesas" at bounding box center [25, 85] width 26 height 6
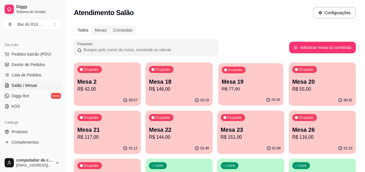
click at [222, 98] on div "02:28" at bounding box center [250, 99] width 65 height 11
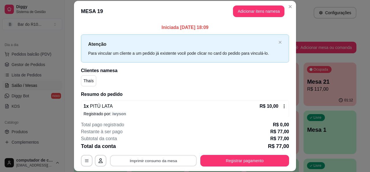
click at [162, 163] on button "Imprimir consumo da mesa" at bounding box center [153, 160] width 87 height 11
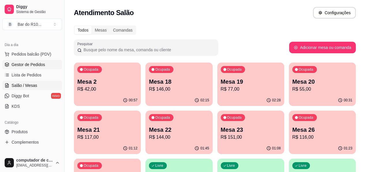
click at [47, 66] on link "Gestor de Pedidos" at bounding box center [32, 64] width 60 height 9
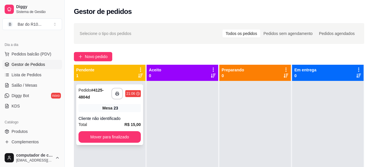
click at [111, 112] on div "Mesa 23" at bounding box center [110, 108] width 62 height 8
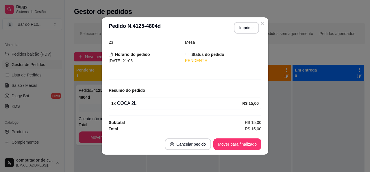
scroll to position [1, 0]
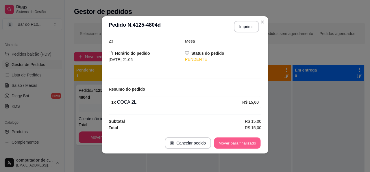
click at [240, 144] on button "Mover para finalizado" at bounding box center [237, 142] width 47 height 11
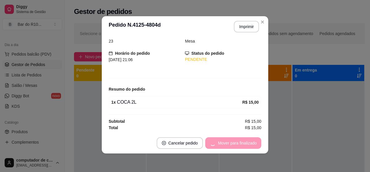
scroll to position [8, 0]
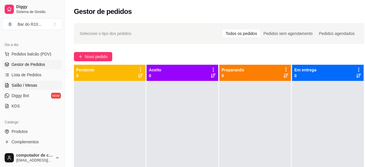
click at [38, 84] on link "Salão / Mesas" at bounding box center [32, 85] width 60 height 9
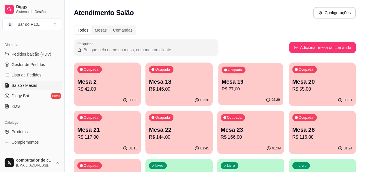
click at [222, 89] on p "R$ 77,00" at bounding box center [251, 89] width 58 height 7
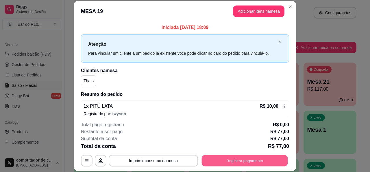
click at [214, 161] on button "Registrar pagamento" at bounding box center [245, 160] width 86 height 11
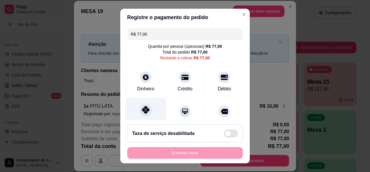
click at [133, 109] on div "Pix" at bounding box center [145, 115] width 41 height 34
type input "R$ 0,00"
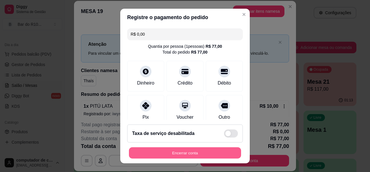
click at [191, 155] on button "Encerrar conta" at bounding box center [185, 152] width 112 height 11
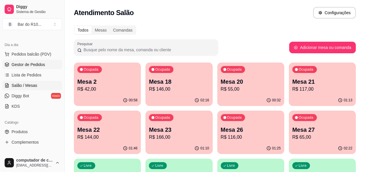
click at [56, 66] on link "Gestor de Pedidos" at bounding box center [32, 64] width 60 height 9
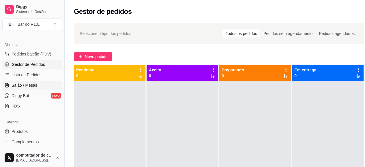
click at [32, 89] on link "Salão / Mesas" at bounding box center [32, 85] width 60 height 9
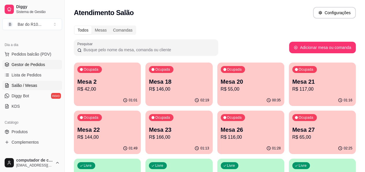
click at [44, 66] on link "Gestor de Pedidos" at bounding box center [32, 64] width 60 height 9
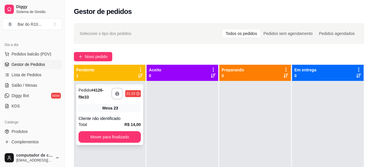
click at [105, 94] on div "Pedido # 4126-f9e33" at bounding box center [95, 94] width 33 height 14
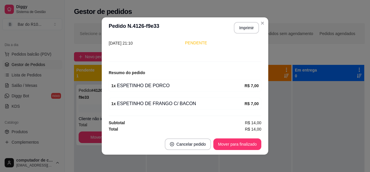
scroll to position [45, 0]
click at [248, 29] on button "Imprimir" at bounding box center [246, 27] width 24 height 11
click at [236, 143] on button "Mover para finalizado" at bounding box center [237, 143] width 47 height 11
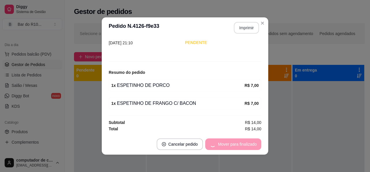
scroll to position [26, 0]
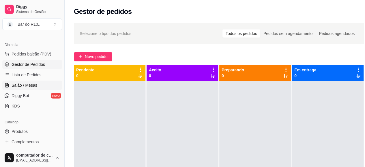
drag, startPoint x: 40, startPoint y: 85, endPoint x: 37, endPoint y: 82, distance: 3.5
click at [39, 85] on link "Salão / Mesas" at bounding box center [32, 85] width 60 height 9
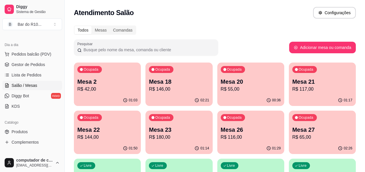
click at [104, 83] on p "Mesa 2" at bounding box center [107, 81] width 60 height 8
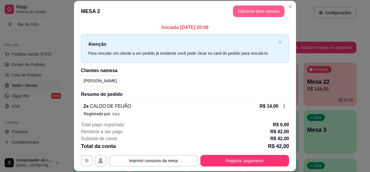
click at [253, 10] on button "Adicionar itens na mesa" at bounding box center [258, 11] width 51 height 12
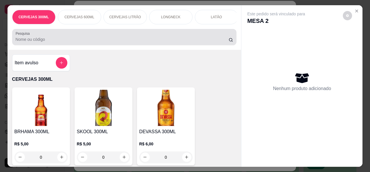
click at [147, 41] on input "Pesquisa" at bounding box center [122, 39] width 213 height 6
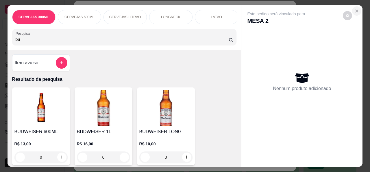
type input "bu"
click at [356, 10] on icon "Close" at bounding box center [356, 11] width 5 height 5
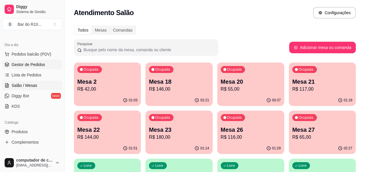
click at [48, 62] on link "Gestor de Pedidos" at bounding box center [32, 64] width 60 height 9
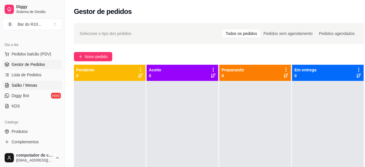
click at [30, 82] on span "Salão / Mesas" at bounding box center [25, 85] width 26 height 6
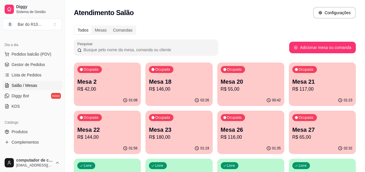
click at [221, 85] on p "Mesa 20" at bounding box center [251, 81] width 60 height 8
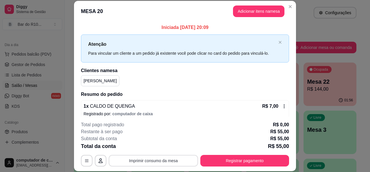
click at [179, 157] on button "Imprimir consumo da mesa" at bounding box center [153, 161] width 89 height 12
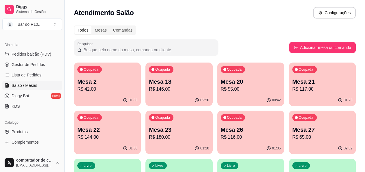
click at [22, 59] on ul "Pedidos balcão (PDV) Gestor de Pedidos Lista de Pedidos Salão / Mesas Diggy Bot…" at bounding box center [32, 79] width 60 height 61
click at [23, 64] on span "Gestor de Pedidos" at bounding box center [29, 65] width 34 height 6
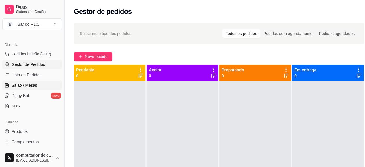
click at [35, 86] on span "Salão / Mesas" at bounding box center [25, 85] width 26 height 6
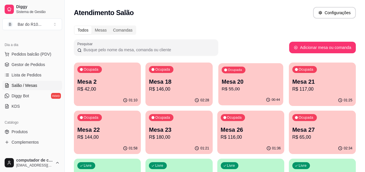
click at [222, 82] on p "Mesa 20" at bounding box center [251, 82] width 58 height 8
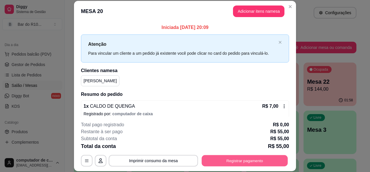
click at [232, 158] on button "Registrar pagamento" at bounding box center [245, 160] width 86 height 11
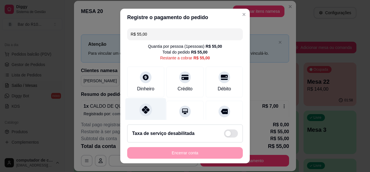
click at [144, 110] on icon at bounding box center [146, 110] width 8 height 8
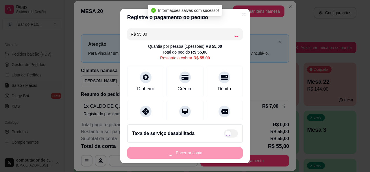
type input "R$ 0,00"
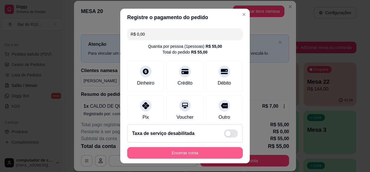
click at [156, 154] on button "Encerrar conta" at bounding box center [185, 153] width 116 height 12
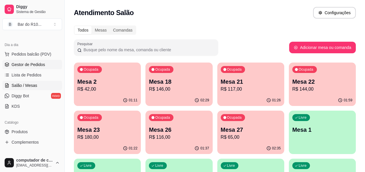
click at [34, 60] on link "Gestor de Pedidos" at bounding box center [32, 64] width 60 height 9
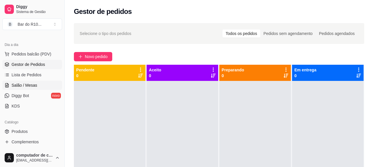
click at [23, 85] on span "Salão / Mesas" at bounding box center [25, 85] width 26 height 6
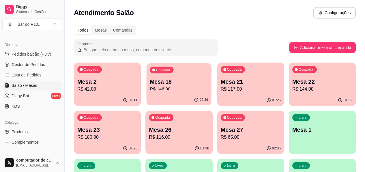
click at [159, 80] on p "Mesa 18" at bounding box center [179, 82] width 58 height 8
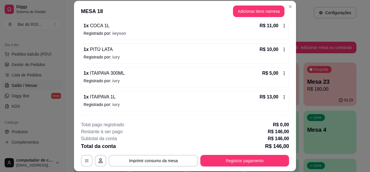
scroll to position [260, 0]
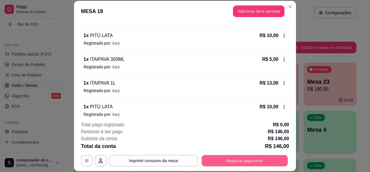
click at [238, 161] on button "Registrar pagamento" at bounding box center [245, 160] width 86 height 11
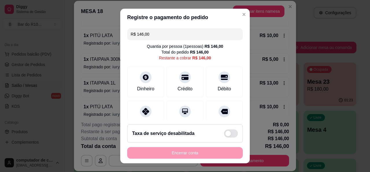
click at [181, 35] on input "R$ 146,00" at bounding box center [185, 34] width 109 height 12
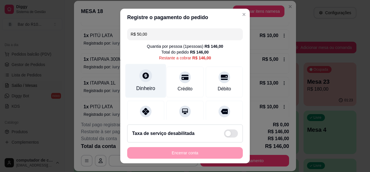
click at [141, 83] on div "Dinheiro" at bounding box center [145, 81] width 41 height 34
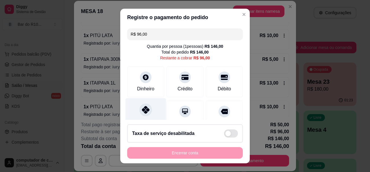
click at [149, 110] on div "Pix" at bounding box center [145, 115] width 41 height 34
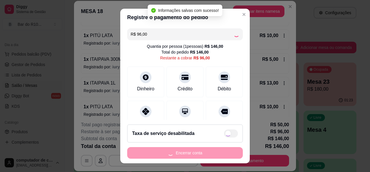
type input "R$ 0,00"
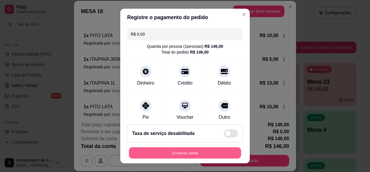
click at [182, 151] on button "Encerrar conta" at bounding box center [185, 152] width 112 height 11
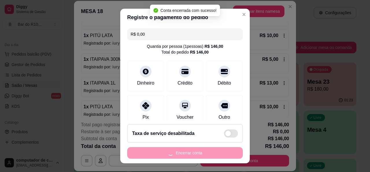
scroll to position [0, 0]
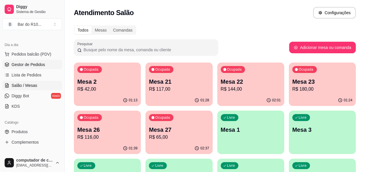
click at [21, 64] on span "Gestor de Pedidos" at bounding box center [29, 65] width 34 height 6
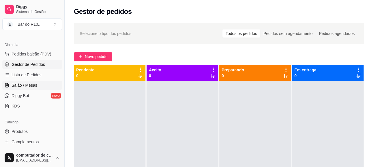
click at [40, 85] on link "Salão / Mesas" at bounding box center [32, 85] width 60 height 9
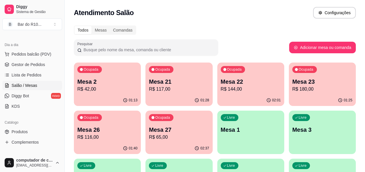
click at [221, 89] on p "R$ 144,00" at bounding box center [251, 89] width 60 height 7
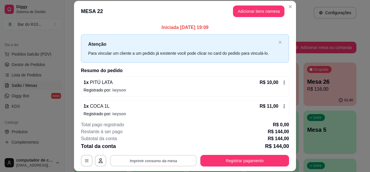
click at [176, 161] on button "Imprimir consumo da mesa" at bounding box center [153, 160] width 87 height 11
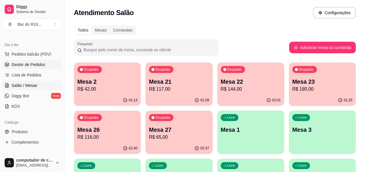
click at [14, 64] on span "Gestor de Pedidos" at bounding box center [29, 65] width 34 height 6
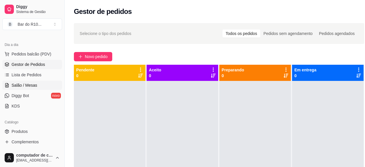
click at [42, 82] on link "Salão / Mesas" at bounding box center [32, 85] width 60 height 9
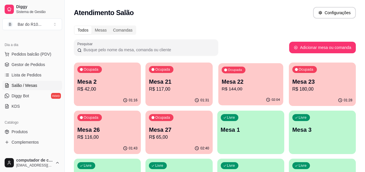
click at [218, 96] on div "02:04" at bounding box center [250, 99] width 65 height 11
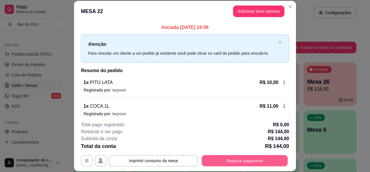
click at [224, 159] on button "Registrar pagamento" at bounding box center [245, 160] width 86 height 11
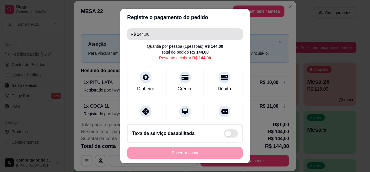
click at [196, 25] on header "Registre o pagamento do pedido" at bounding box center [184, 17] width 129 height 17
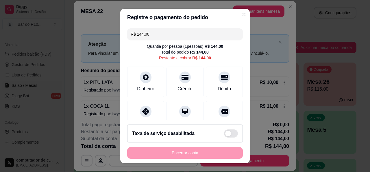
click at [201, 28] on div "R$ 144,00 Quantia por pessoa ( 1 pessoas) R$ 144,00 Total do pedido R$ 144,00 R…" at bounding box center [184, 73] width 129 height 94
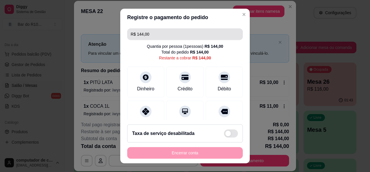
click at [200, 33] on input "R$ 144,00" at bounding box center [185, 34] width 109 height 12
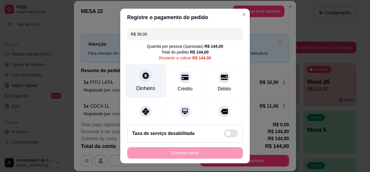
click at [150, 83] on div "Dinheiro" at bounding box center [145, 81] width 41 height 34
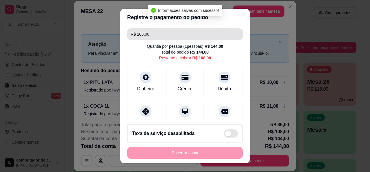
click at [192, 35] on input "R$ 108,00" at bounding box center [185, 34] width 109 height 12
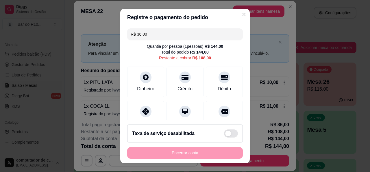
click at [150, 120] on footer "Taxa de serviço desabilitada Encerrar conta" at bounding box center [184, 141] width 129 height 43
click at [158, 115] on div "Pix" at bounding box center [145, 115] width 41 height 34
click at [184, 27] on div "R$ 72,00 Quantia por pessoa ( 1 pessoas) R$ 144,00 Total do pedido R$ 144,00 Re…" at bounding box center [184, 73] width 129 height 94
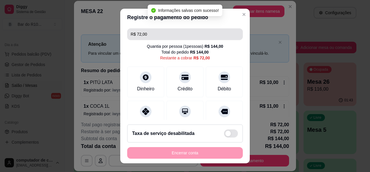
click at [184, 29] on input "R$ 72,00" at bounding box center [185, 34] width 109 height 12
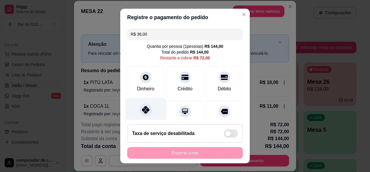
type input "R$ 36,00"
click at [133, 112] on div "Pix" at bounding box center [145, 115] width 41 height 34
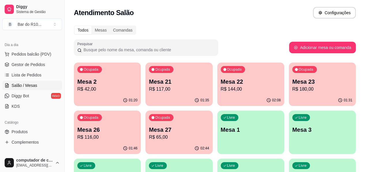
click at [88, 79] on p "Mesa 2" at bounding box center [107, 81] width 60 height 8
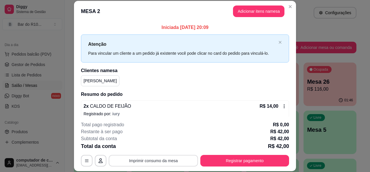
click at [139, 159] on button "Imprimir consumo da mesa" at bounding box center [153, 161] width 89 height 12
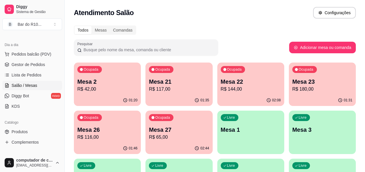
click at [221, 85] on p "Mesa 22" at bounding box center [251, 81] width 60 height 8
click at [13, 64] on span "Gestor de Pedidos" at bounding box center [29, 65] width 34 height 6
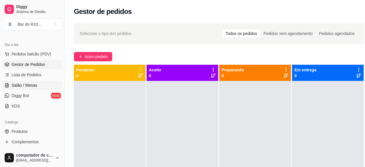
click at [49, 82] on link "Salão / Mesas" at bounding box center [32, 85] width 60 height 9
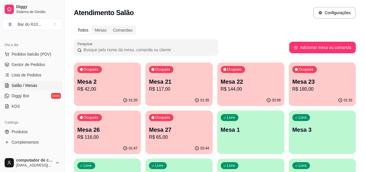
click at [221, 87] on p "R$ 144,00" at bounding box center [251, 89] width 60 height 7
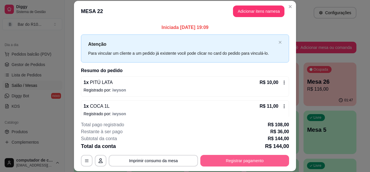
click at [241, 158] on button "Registrar pagamento" at bounding box center [244, 161] width 89 height 12
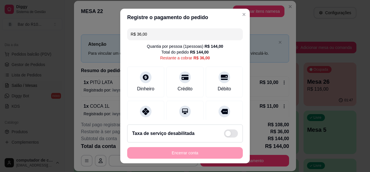
drag, startPoint x: 233, startPoint y: 11, endPoint x: 250, endPoint y: 19, distance: 18.2
click at [233, 11] on section "Registre o pagamento do pedido R$ 36,00 Quantia por pessoa ( 1 pessoas) R$ 144,…" at bounding box center [184, 86] width 129 height 155
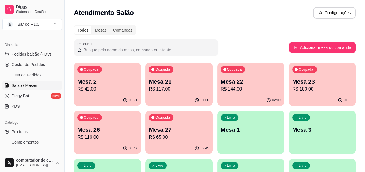
click at [107, 79] on p "Mesa 2" at bounding box center [107, 81] width 60 height 8
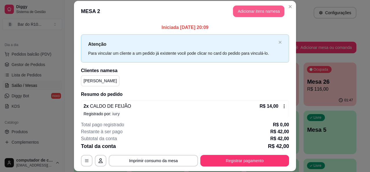
click at [253, 10] on button "Adicionar itens na mesa" at bounding box center [258, 11] width 51 height 12
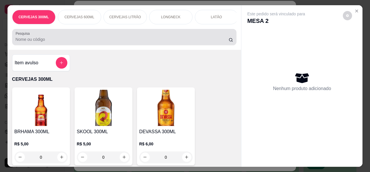
click at [90, 45] on div "Pesquisa" at bounding box center [124, 37] width 224 height 16
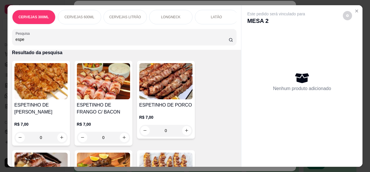
scroll to position [87, 0]
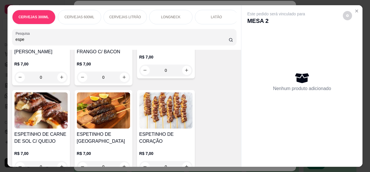
type input "espe"
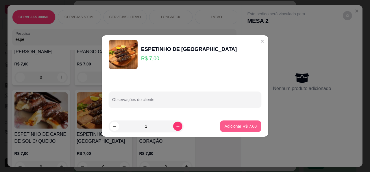
click at [239, 126] on p "Adicionar R$ 7,00" at bounding box center [240, 126] width 32 height 6
type input "1"
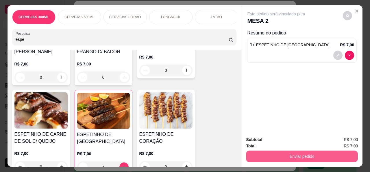
click at [298, 153] on button "Enviar pedido" at bounding box center [302, 156] width 112 height 12
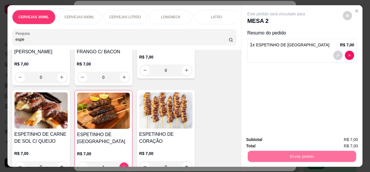
click at [287, 135] on button "Não registrar e enviar pedido" at bounding box center [283, 139] width 60 height 11
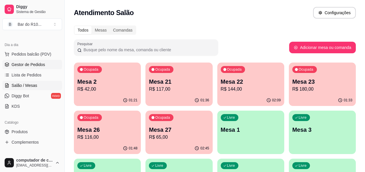
click at [29, 61] on link "Gestor de Pedidos" at bounding box center [32, 64] width 60 height 9
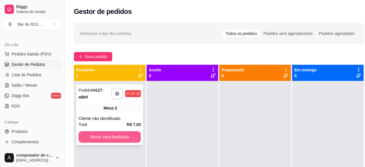
click at [119, 134] on button "Mover para finalizado" at bounding box center [110, 137] width 62 height 12
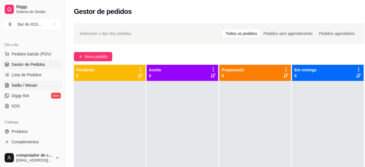
click at [34, 87] on span "Salão / Mesas" at bounding box center [25, 85] width 26 height 6
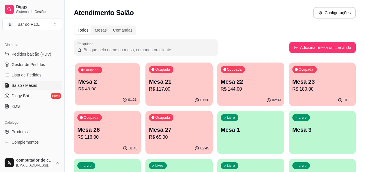
click at [98, 83] on p "Mesa 2" at bounding box center [107, 82] width 58 height 8
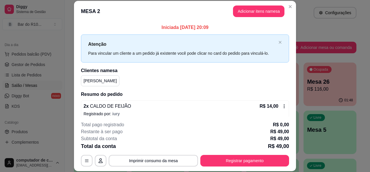
click at [155, 154] on div "**********" at bounding box center [185, 143] width 208 height 45
click at [158, 156] on button "Imprimir consumo da mesa" at bounding box center [153, 161] width 89 height 12
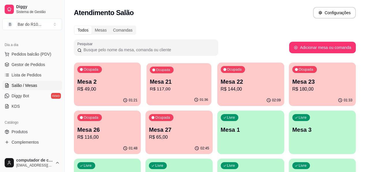
click at [183, 85] on div "Ocupada Mesa 21 R$ 117,00" at bounding box center [179, 78] width 65 height 31
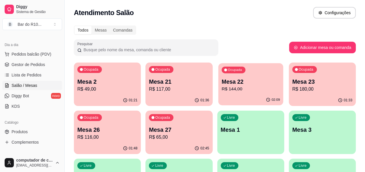
click at [222, 88] on p "R$ 144,00" at bounding box center [251, 89] width 58 height 7
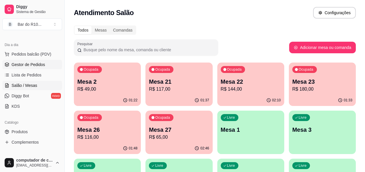
click at [49, 64] on link "Gestor de Pedidos" at bounding box center [32, 64] width 60 height 9
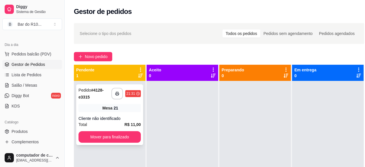
click at [122, 112] on div "Mesa 21" at bounding box center [110, 108] width 62 height 8
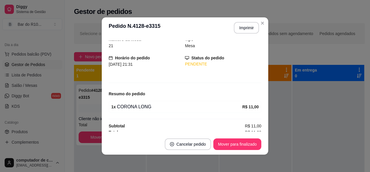
scroll to position [27, 0]
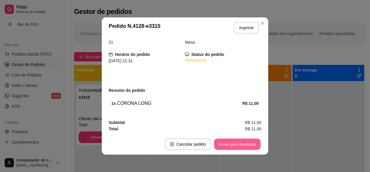
click at [227, 144] on button "Mover para finalizado" at bounding box center [237, 143] width 47 height 11
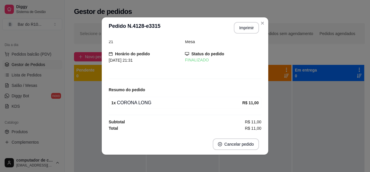
scroll to position [8, 0]
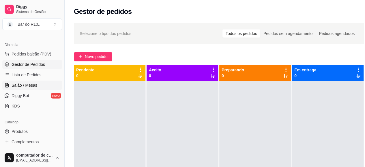
click at [17, 85] on span "Salão / Mesas" at bounding box center [25, 85] width 26 height 6
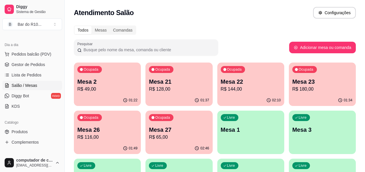
click at [221, 82] on p "Mesa 22" at bounding box center [251, 81] width 60 height 8
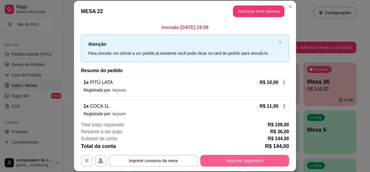
click at [232, 158] on button "Registrar pagamento" at bounding box center [244, 161] width 89 height 12
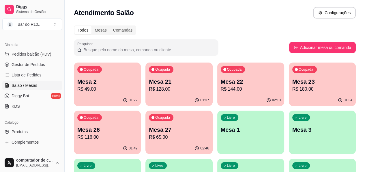
click at [151, 98] on div "01:37" at bounding box center [179, 99] width 67 height 11
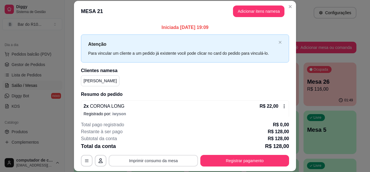
click at [144, 159] on button "Imprimir consumo da mesa" at bounding box center [153, 161] width 89 height 12
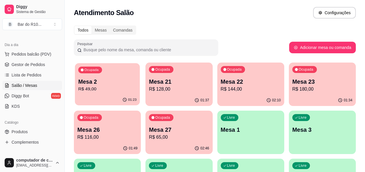
click at [114, 103] on div "01:23" at bounding box center [107, 99] width 65 height 11
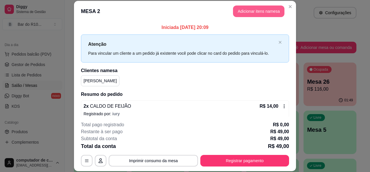
click at [266, 14] on button "Adicionar itens na mesa" at bounding box center [258, 11] width 51 height 12
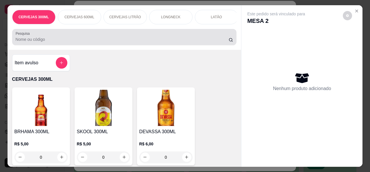
click at [110, 42] on input "Pesquisa" at bounding box center [122, 39] width 213 height 6
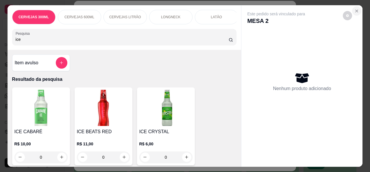
type input "ice"
click at [356, 10] on icon "Close" at bounding box center [356, 11] width 2 height 2
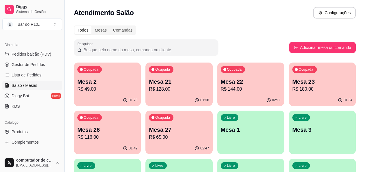
click at [221, 86] on p "R$ 144,00" at bounding box center [251, 89] width 60 height 7
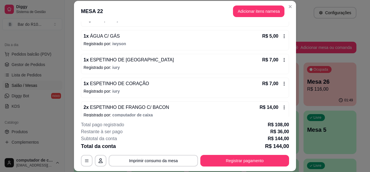
scroll to position [173, 0]
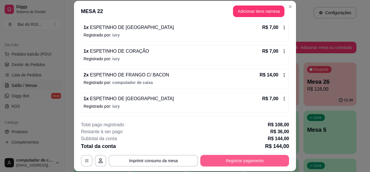
click at [234, 157] on button "Registrar pagamento" at bounding box center [244, 161] width 89 height 12
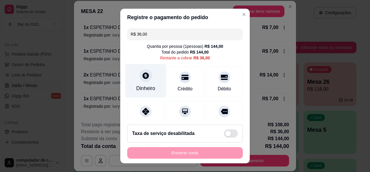
click at [145, 95] on div "Dinheiro" at bounding box center [145, 81] width 41 height 34
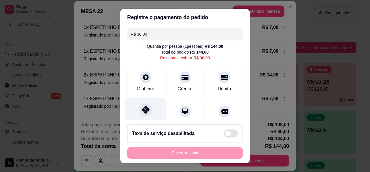
click at [151, 113] on div "Pix" at bounding box center [145, 115] width 41 height 34
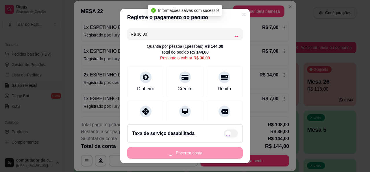
type input "R$ 0,00"
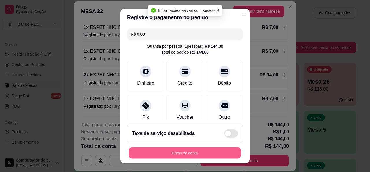
click at [199, 151] on button "Encerrar conta" at bounding box center [185, 152] width 112 height 11
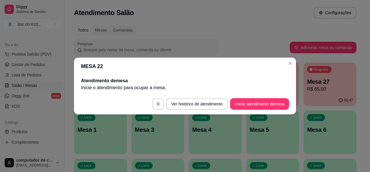
scroll to position [0, 0]
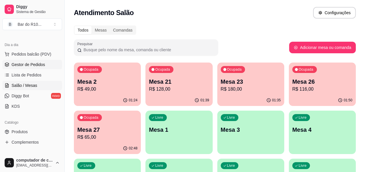
click at [24, 65] on span "Gestor de Pedidos" at bounding box center [29, 65] width 34 height 6
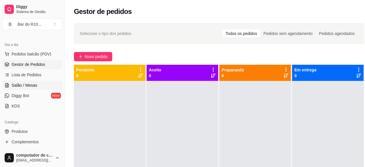
click at [10, 86] on link "Salão / Mesas" at bounding box center [32, 85] width 60 height 9
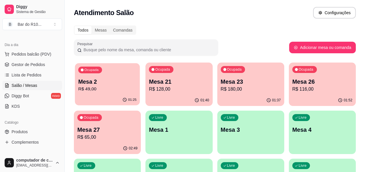
click at [116, 77] on div "Ocupada Mesa 2 R$ 49,00" at bounding box center [107, 78] width 65 height 31
click at [141, 110] on div "Ocupada Mesa 27 R$ 65,00" at bounding box center [107, 126] width 67 height 32
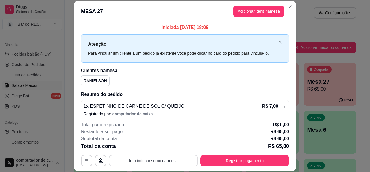
click at [153, 157] on button "Imprimir consumo da mesa" at bounding box center [153, 161] width 89 height 12
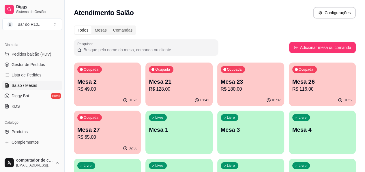
click at [293, 83] on p "Mesa 26" at bounding box center [323, 81] width 60 height 8
click at [220, 99] on div "01:37" at bounding box center [251, 99] width 67 height 11
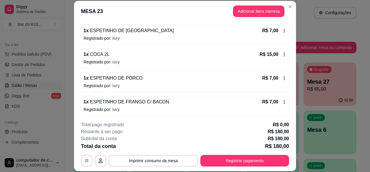
scroll to position [242, 0]
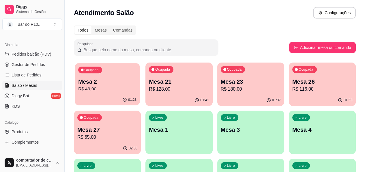
click at [91, 85] on p "Mesa 2" at bounding box center [107, 82] width 58 height 8
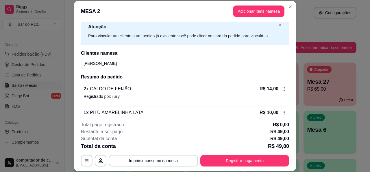
scroll to position [0, 0]
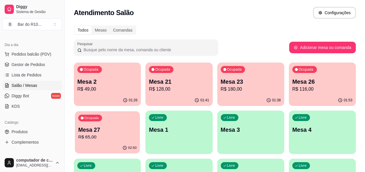
click at [137, 126] on p "Mesa 27" at bounding box center [107, 130] width 58 height 8
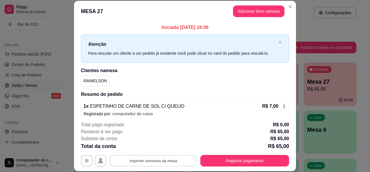
click at [125, 158] on button "Imprimir consumo da mesa" at bounding box center [153, 160] width 87 height 11
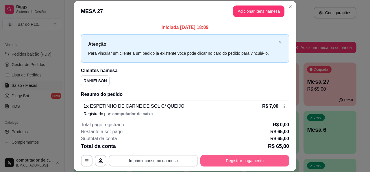
click at [246, 159] on button "Registrar pagamento" at bounding box center [244, 161] width 89 height 12
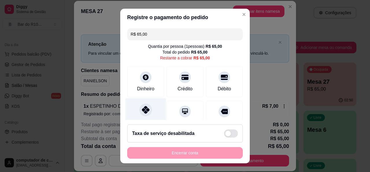
click at [155, 114] on div "Pix" at bounding box center [145, 115] width 41 height 34
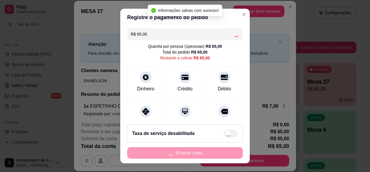
type input "R$ 0,00"
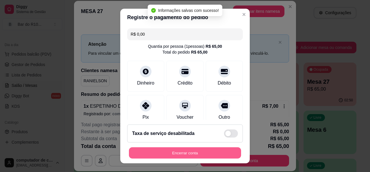
click at [191, 153] on button "Encerrar conta" at bounding box center [185, 152] width 112 height 11
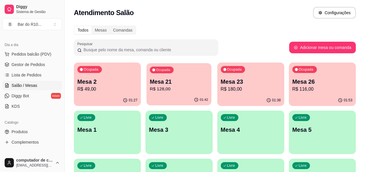
click at [177, 91] on p "R$ 128,00" at bounding box center [179, 89] width 58 height 7
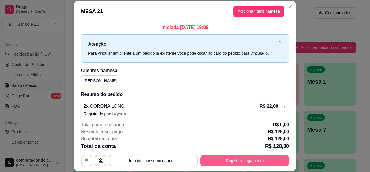
click at [216, 161] on button "Registrar pagamento" at bounding box center [244, 161] width 89 height 12
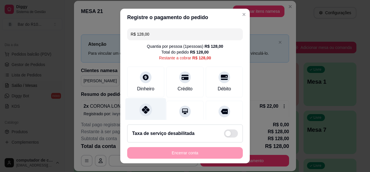
click at [148, 109] on div at bounding box center [145, 109] width 13 height 13
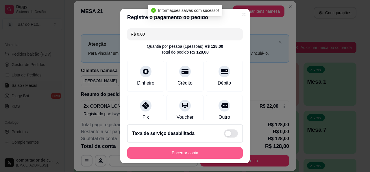
type input "R$ 0,00"
click at [184, 151] on button "Encerrar conta" at bounding box center [185, 152] width 112 height 11
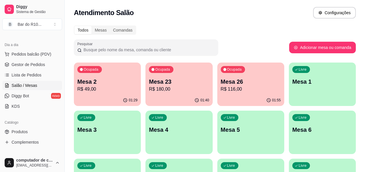
click at [42, 59] on ul "Pedidos balcão (PDV) Gestor de Pedidos Lista de Pedidos Salão / Mesas Diggy Bot…" at bounding box center [32, 79] width 60 height 61
click at [42, 61] on link "Gestor de Pedidos" at bounding box center [32, 64] width 60 height 9
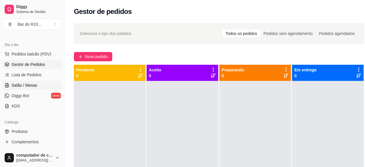
click at [13, 85] on span "Salão / Mesas" at bounding box center [25, 85] width 26 height 6
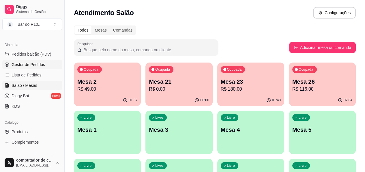
click at [29, 63] on span "Gestor de Pedidos" at bounding box center [29, 65] width 34 height 6
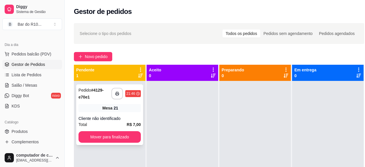
click at [103, 102] on div "**********" at bounding box center [109, 114] width 67 height 61
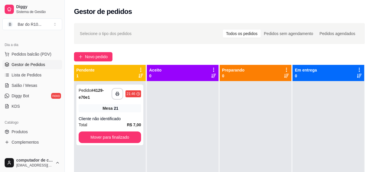
scroll to position [27, 0]
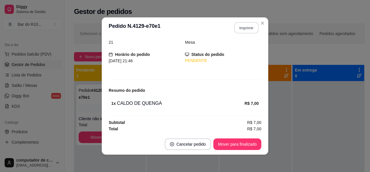
click at [244, 28] on button "Imprimir" at bounding box center [246, 27] width 24 height 11
click at [242, 140] on button "Mover para finalizado" at bounding box center [237, 143] width 47 height 11
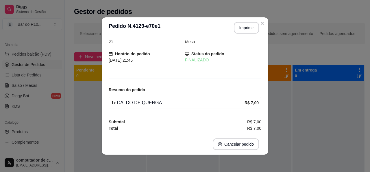
scroll to position [8, 0]
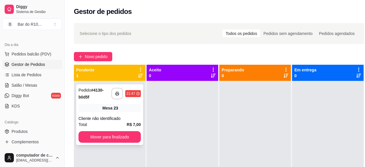
click at [121, 116] on div "Cliente não identificado" at bounding box center [110, 119] width 62 height 6
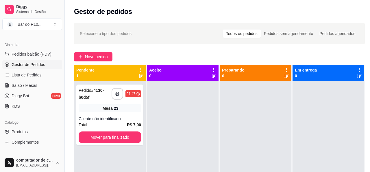
scroll to position [27, 0]
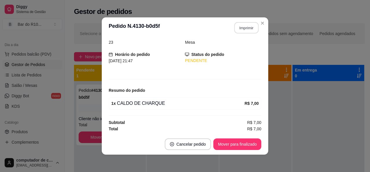
click at [245, 27] on button "Imprimir" at bounding box center [246, 27] width 24 height 11
click at [237, 147] on button "Mover para finalizado" at bounding box center [237, 144] width 48 height 12
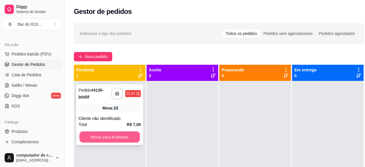
click at [96, 137] on button "Mover para finalizado" at bounding box center [109, 136] width 61 height 11
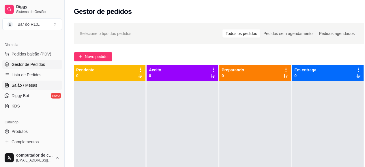
click at [43, 82] on link "Salão / Mesas" at bounding box center [32, 85] width 60 height 9
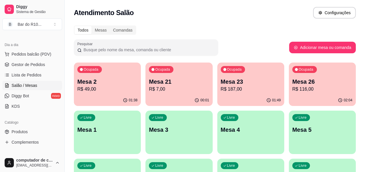
click at [221, 87] on p "R$ 187,00" at bounding box center [251, 89] width 60 height 7
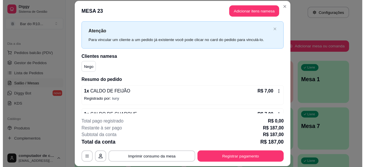
scroll to position [5, 0]
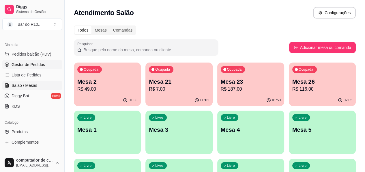
click at [51, 64] on link "Gestor de Pedidos" at bounding box center [32, 64] width 60 height 9
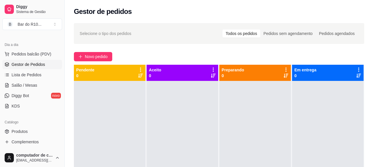
click at [150, 76] on p "0" at bounding box center [155, 76] width 12 height 6
click at [77, 75] on p "0" at bounding box center [85, 76] width 18 height 6
click at [76, 68] on div "Pendente 0" at bounding box center [110, 73] width 72 height 16
drag, startPoint x: 76, startPoint y: 68, endPoint x: 93, endPoint y: 68, distance: 17.0
click at [93, 68] on p "Pendente" at bounding box center [85, 70] width 18 height 6
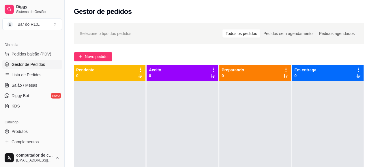
click at [97, 106] on div at bounding box center [110, 164] width 72 height 167
click at [17, 88] on link "Salão / Mesas" at bounding box center [32, 85] width 60 height 9
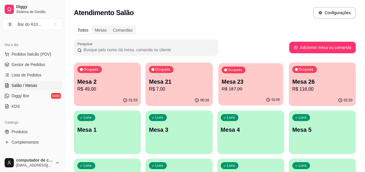
click at [218, 96] on div "02:05" at bounding box center [250, 99] width 65 height 11
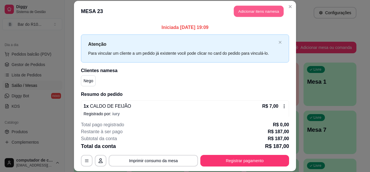
click at [248, 8] on button "Adicionar itens na mesa" at bounding box center [259, 11] width 50 height 11
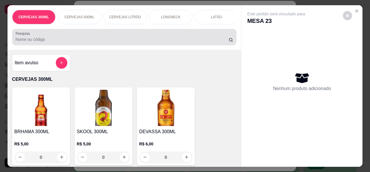
click at [118, 37] on div at bounding box center [125, 37] width 218 height 12
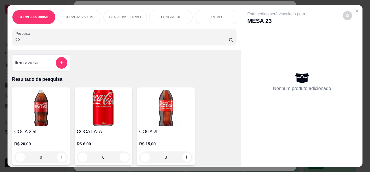
type input "c"
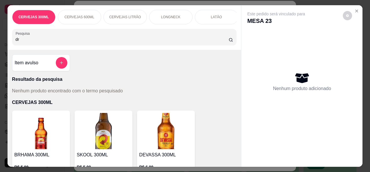
type input "d"
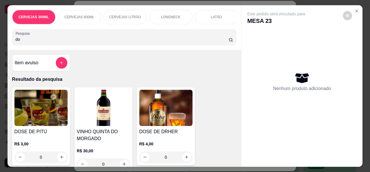
type input "do"
click at [357, 6] on button "Close" at bounding box center [356, 10] width 9 height 9
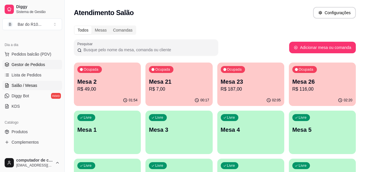
click at [24, 63] on span "Gestor de Pedidos" at bounding box center [29, 65] width 34 height 6
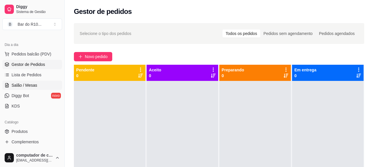
click at [32, 83] on span "Salão / Mesas" at bounding box center [25, 85] width 26 height 6
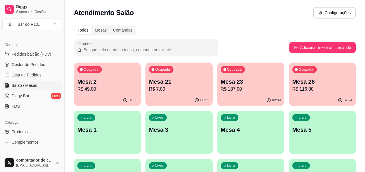
click at [177, 80] on p "Mesa 21" at bounding box center [179, 81] width 60 height 8
click at [39, 65] on span "Gestor de Pedidos" at bounding box center [29, 65] width 34 height 6
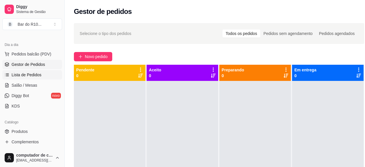
click at [36, 79] on link "Lista de Pedidos" at bounding box center [32, 74] width 60 height 9
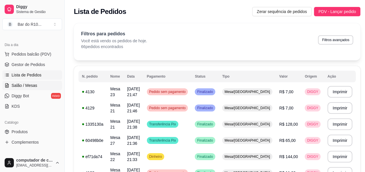
click at [36, 82] on link "Salão / Mesas" at bounding box center [32, 85] width 60 height 9
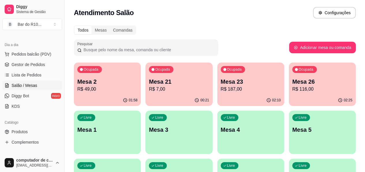
click at [159, 81] on p "Mesa 21" at bounding box center [179, 81] width 60 height 8
click at [26, 66] on span "Gestor de Pedidos" at bounding box center [29, 65] width 34 height 6
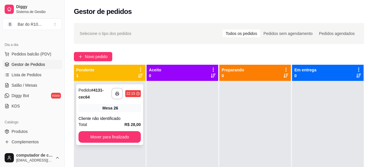
click at [108, 112] on div "**********" at bounding box center [109, 114] width 67 height 61
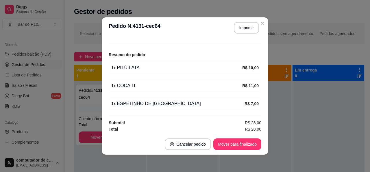
scroll to position [1, 0]
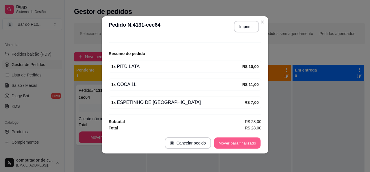
click at [227, 140] on button "Mover para finalizado" at bounding box center [237, 142] width 47 height 11
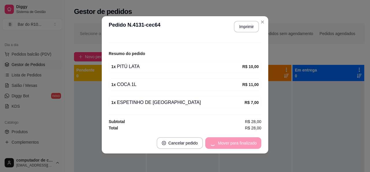
scroll to position [44, 0]
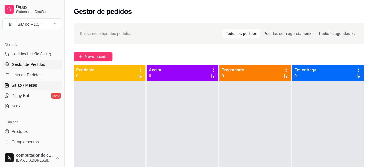
click at [41, 87] on link "Salão / Mesas" at bounding box center [32, 85] width 60 height 9
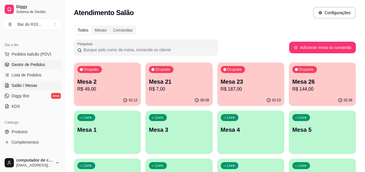
click at [43, 66] on span "Gestor de Pedidos" at bounding box center [29, 65] width 34 height 6
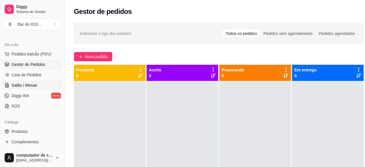
click at [31, 86] on span "Salão / Mesas" at bounding box center [25, 85] width 26 height 6
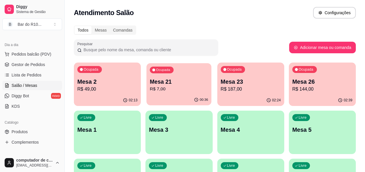
click at [160, 79] on p "Mesa 21" at bounding box center [179, 82] width 58 height 8
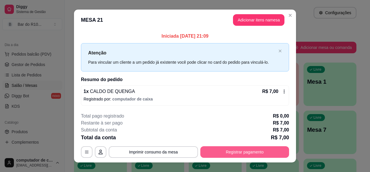
click at [235, 150] on button "Registrar pagamento" at bounding box center [244, 152] width 89 height 12
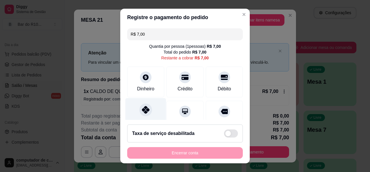
click at [144, 112] on icon at bounding box center [146, 110] width 8 height 8
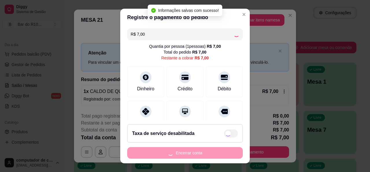
type input "R$ 0,00"
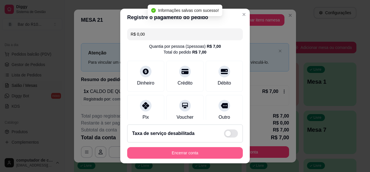
click at [192, 152] on button "Encerrar conta" at bounding box center [185, 153] width 116 height 12
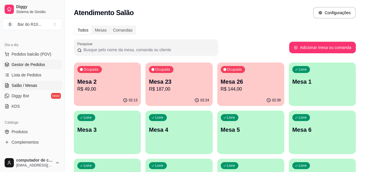
click at [40, 62] on span "Gestor de Pedidos" at bounding box center [29, 65] width 34 height 6
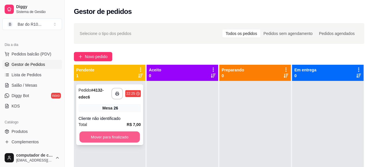
click at [122, 140] on button "Mover para finalizado" at bounding box center [109, 136] width 61 height 11
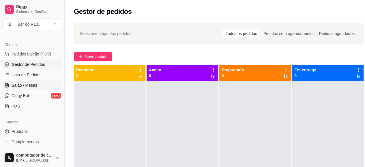
click at [41, 82] on link "Salão / Mesas" at bounding box center [32, 85] width 60 height 9
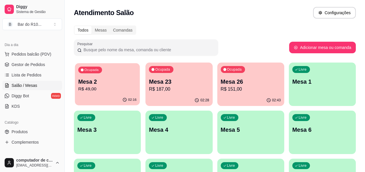
click at [96, 84] on p "Mesa 2" at bounding box center [107, 82] width 58 height 8
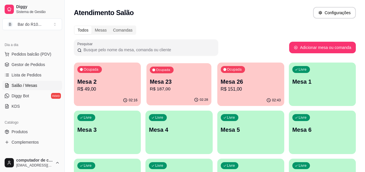
click at [161, 75] on div "Ocupada Mesa 23 R$ 187,00" at bounding box center [179, 78] width 65 height 31
drag, startPoint x: 228, startPoint y: 57, endPoint x: 227, endPoint y: 64, distance: 7.6
click at [228, 67] on div "Ocupada Mesa 26 R$ 151,00" at bounding box center [251, 78] width 67 height 32
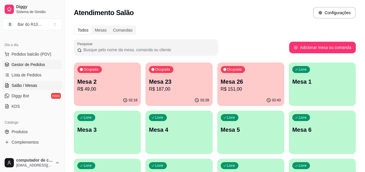
click at [36, 65] on span "Gestor de Pedidos" at bounding box center [29, 65] width 34 height 6
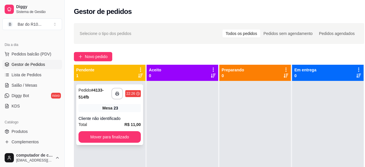
click at [80, 105] on div "Mesa 23" at bounding box center [110, 108] width 62 height 8
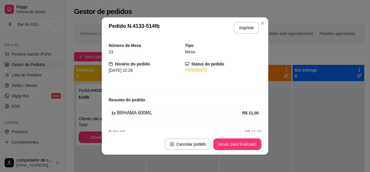
scroll to position [27, 0]
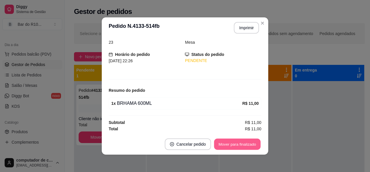
click at [225, 143] on button "Mover para finalizado" at bounding box center [237, 143] width 47 height 11
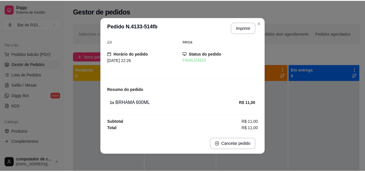
scroll to position [8, 0]
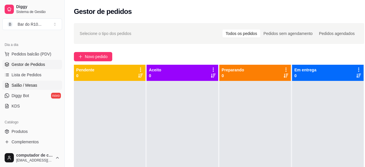
click at [37, 86] on link "Salão / Mesas" at bounding box center [32, 85] width 60 height 9
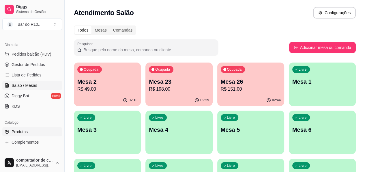
click at [38, 129] on link "Produtos" at bounding box center [32, 131] width 60 height 9
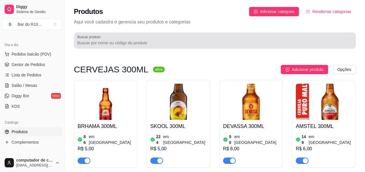
click at [117, 43] on input "Buscar produto" at bounding box center [214, 43] width 275 height 6
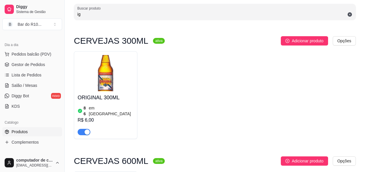
scroll to position [29, 0]
click at [127, 14] on input "ig" at bounding box center [214, 14] width 275 height 6
type input "i"
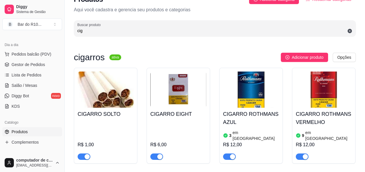
scroll to position [0, 0]
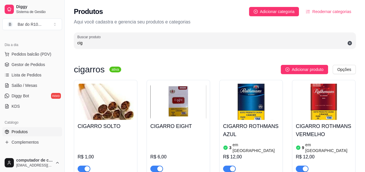
drag, startPoint x: 195, startPoint y: 30, endPoint x: 195, endPoint y: 36, distance: 5.5
click at [195, 36] on div "Produtos Adicionar categoria Reodernar categorias Aqui você cadastra e gerencia…" at bounding box center [215, 26] width 301 height 52
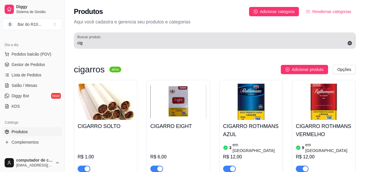
click at [195, 41] on div "cig" at bounding box center [214, 41] width 275 height 12
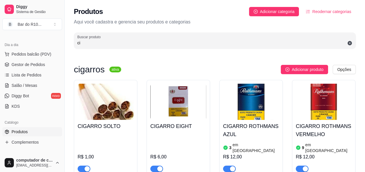
type input "c"
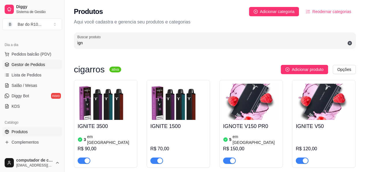
type input "ign"
click at [37, 65] on span "Gestor de Pedidos" at bounding box center [29, 65] width 34 height 6
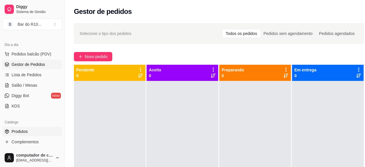
click at [35, 132] on link "Produtos" at bounding box center [32, 131] width 60 height 9
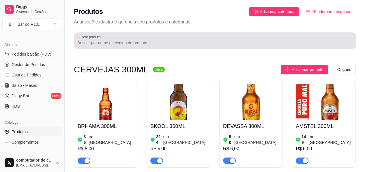
click at [135, 38] on div at bounding box center [214, 41] width 275 height 12
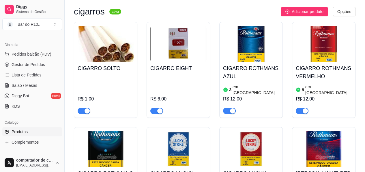
scroll to position [58, 0]
type input "cig"
click at [33, 64] on span "Gestor de Pedidos" at bounding box center [29, 65] width 34 height 6
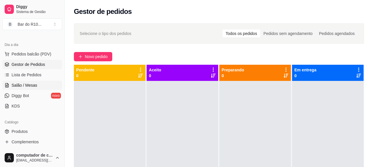
click at [25, 81] on link "Salão / Mesas" at bounding box center [32, 85] width 60 height 9
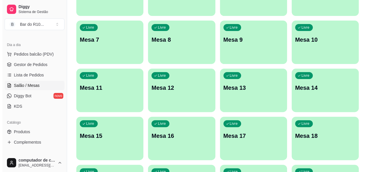
scroll to position [144, 0]
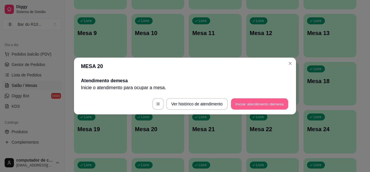
click at [252, 100] on button "Iniciar atendimento de mesa" at bounding box center [259, 103] width 57 height 11
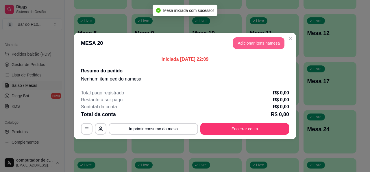
click at [247, 37] on button "Adicionar itens na mesa" at bounding box center [258, 43] width 51 height 12
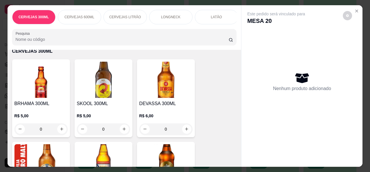
scroll to position [29, 0]
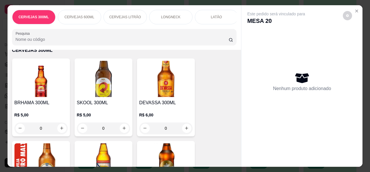
click at [173, 111] on div "R$ 6,00 0" at bounding box center [165, 120] width 53 height 28
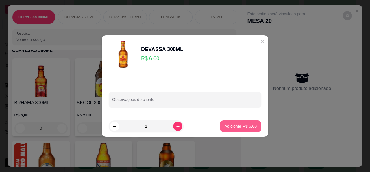
click at [245, 125] on p "Adicionar R$ 6,00" at bounding box center [240, 126] width 32 height 6
type input "1"
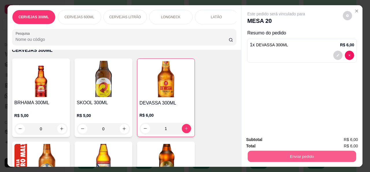
click at [284, 151] on button "Enviar pedido" at bounding box center [302, 156] width 108 height 11
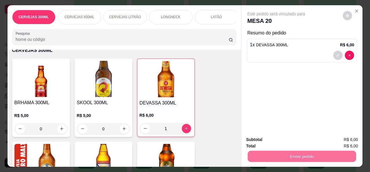
click at [284, 142] on button "Não registrar e enviar pedido" at bounding box center [283, 139] width 58 height 11
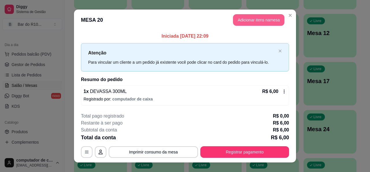
click at [243, 19] on button "Adicionar itens na mesa" at bounding box center [258, 20] width 51 height 12
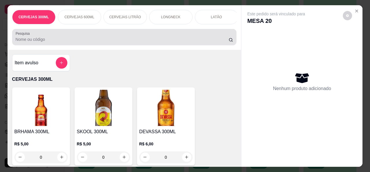
click at [96, 43] on div at bounding box center [125, 37] width 218 height 12
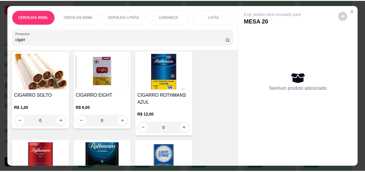
scroll to position [58, 0]
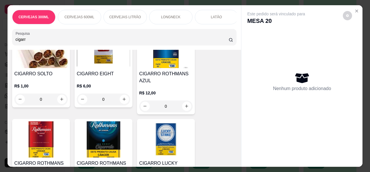
type input "cigarr"
click at [169, 81] on h4 "CIGARRO ROTHMANS AZUL" at bounding box center [165, 77] width 53 height 14
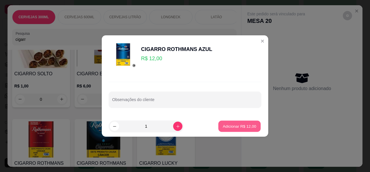
click at [239, 126] on p "Adicionar R$ 12,00" at bounding box center [240, 125] width 34 height 5
type input "1"
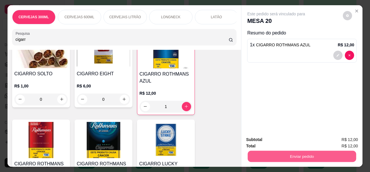
click at [306, 151] on button "Enviar pedido" at bounding box center [302, 156] width 108 height 11
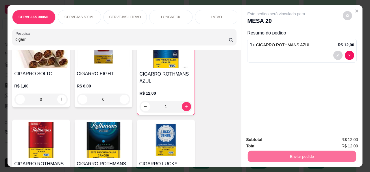
click at [283, 143] on button "Não registrar e enviar pedido" at bounding box center [283, 139] width 60 height 11
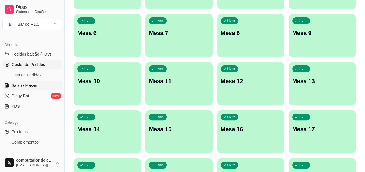
click at [46, 67] on link "Gestor de Pedidos" at bounding box center [32, 64] width 60 height 9
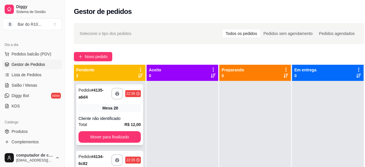
click at [126, 131] on div "**********" at bounding box center [109, 114] width 67 height 61
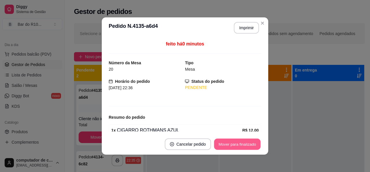
click at [241, 147] on button "Mover para finalizado" at bounding box center [237, 143] width 47 height 11
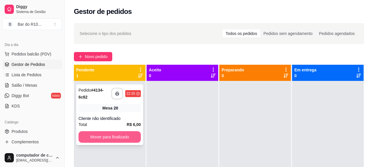
click at [122, 138] on button "Mover para finalizado" at bounding box center [110, 137] width 62 height 12
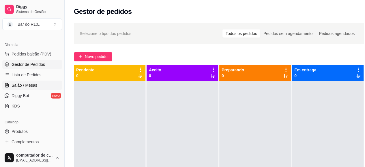
click at [12, 86] on span "Salão / Mesas" at bounding box center [25, 85] width 26 height 6
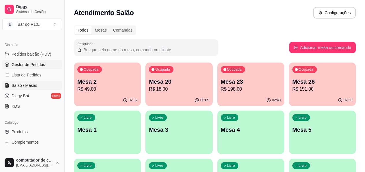
click at [40, 64] on span "Gestor de Pedidos" at bounding box center [29, 65] width 34 height 6
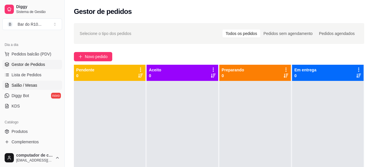
click at [43, 85] on link "Salão / Mesas" at bounding box center [32, 85] width 60 height 9
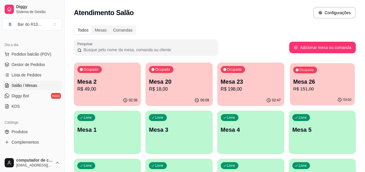
click at [294, 86] on p "R$ 151,00" at bounding box center [323, 89] width 58 height 7
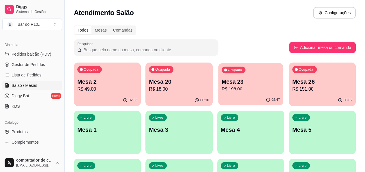
click at [232, 74] on div "Ocupada Mesa 23 R$ 198,00" at bounding box center [250, 78] width 65 height 31
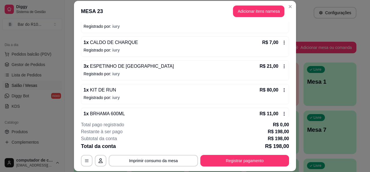
scroll to position [87, 0]
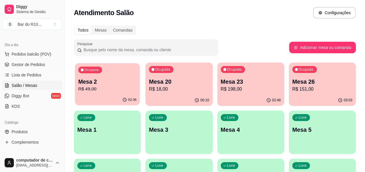
click at [91, 87] on p "R$ 49,00" at bounding box center [107, 89] width 58 height 7
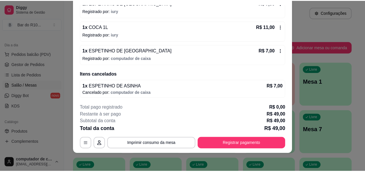
scroll to position [0, 0]
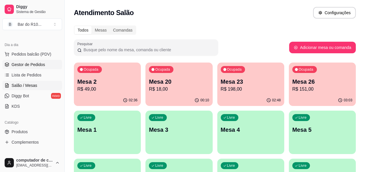
drag, startPoint x: 45, startPoint y: 69, endPoint x: 47, endPoint y: 66, distance: 4.1
click at [46, 67] on ul "Pedidos balcão (PDV) Gestor de Pedidos Lista de Pedidos Salão / Mesas Diggy Bot…" at bounding box center [32, 79] width 60 height 61
click at [49, 65] on link "Gestor de Pedidos" at bounding box center [32, 64] width 60 height 9
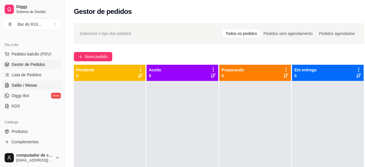
click at [40, 81] on link "Salão / Mesas" at bounding box center [32, 85] width 60 height 9
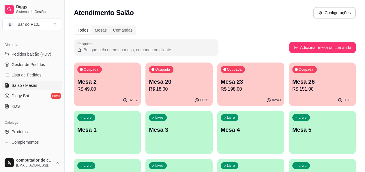
click at [109, 81] on div "Ocupada Mesa 2 R$ 49,00" at bounding box center [107, 78] width 67 height 32
click at [109, 84] on p "Mesa 2" at bounding box center [107, 82] width 58 height 8
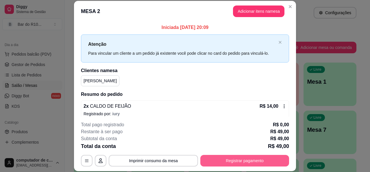
click at [256, 159] on button "Registrar pagamento" at bounding box center [244, 161] width 89 height 12
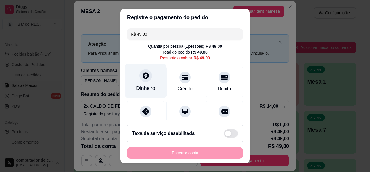
click at [148, 81] on div "Dinheiro" at bounding box center [145, 81] width 41 height 34
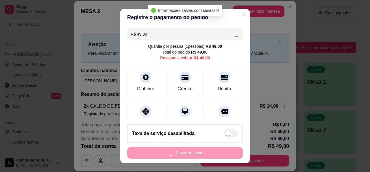
type input "R$ 0,00"
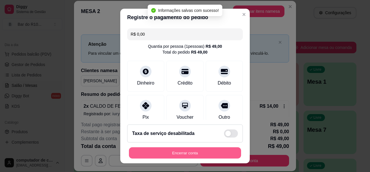
click at [209, 153] on button "Encerrar conta" at bounding box center [185, 152] width 112 height 11
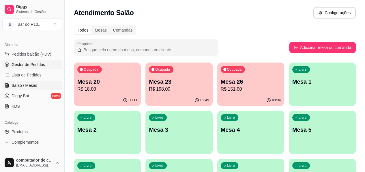
click at [28, 63] on span "Gestor de Pedidos" at bounding box center [29, 65] width 34 height 6
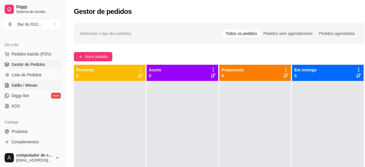
click at [32, 86] on span "Salão / Mesas" at bounding box center [25, 85] width 26 height 6
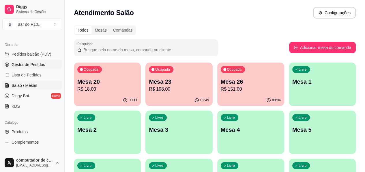
click at [22, 66] on span "Gestor de Pedidos" at bounding box center [29, 65] width 34 height 6
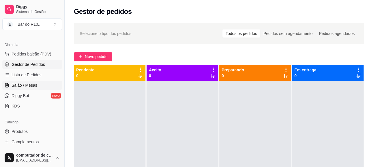
click at [49, 82] on link "Salão / Mesas" at bounding box center [32, 85] width 60 height 9
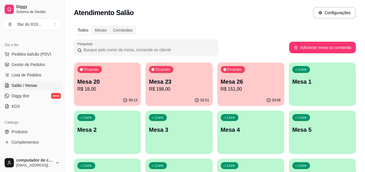
click at [108, 79] on p "Mesa 20" at bounding box center [107, 81] width 60 height 8
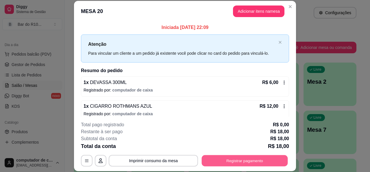
click at [219, 162] on button "Registrar pagamento" at bounding box center [245, 160] width 86 height 11
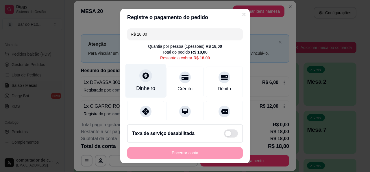
click at [140, 89] on div "Dinheiro" at bounding box center [145, 88] width 19 height 8
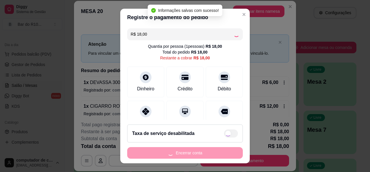
type input "R$ 0,00"
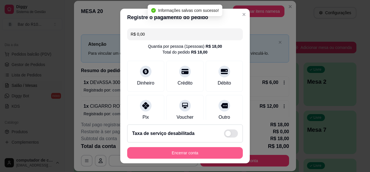
click at [186, 152] on button "Encerrar conta" at bounding box center [185, 153] width 116 height 12
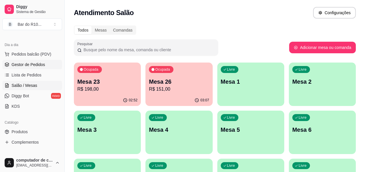
click at [36, 67] on link "Gestor de Pedidos" at bounding box center [32, 64] width 60 height 9
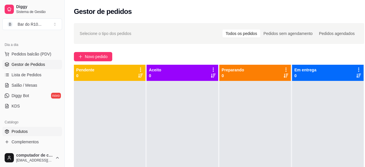
click at [36, 132] on link "Produtos" at bounding box center [32, 131] width 60 height 9
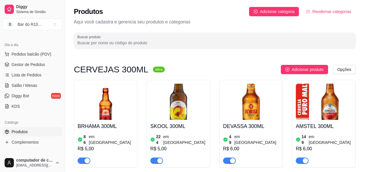
click at [154, 40] on input "Buscar produto" at bounding box center [214, 43] width 275 height 6
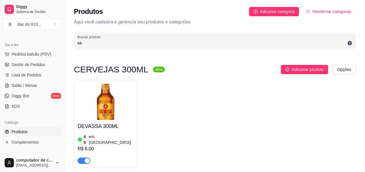
type input "s"
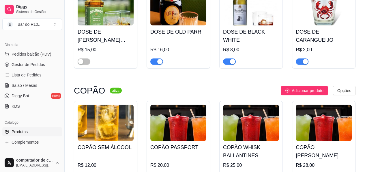
scroll to position [1242, 0]
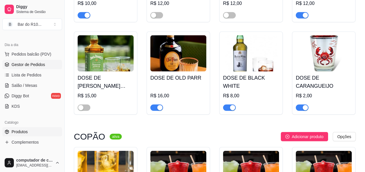
type input "s"
click at [49, 64] on link "Gestor de Pedidos" at bounding box center [32, 64] width 60 height 9
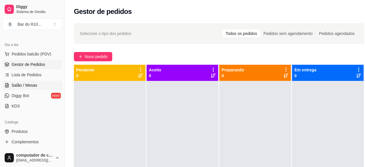
click at [24, 83] on span "Salão / Mesas" at bounding box center [25, 85] width 26 height 6
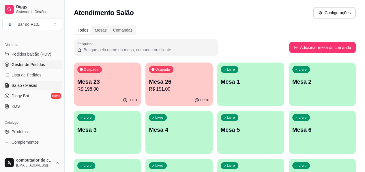
click at [26, 62] on span "Gestor de Pedidos" at bounding box center [29, 65] width 34 height 6
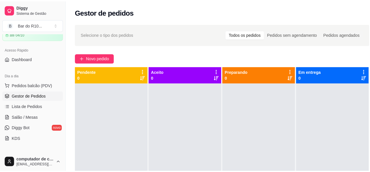
scroll to position [58, 0]
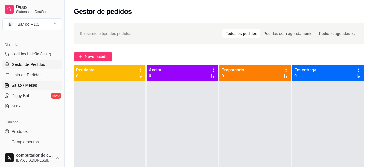
click at [15, 84] on span "Salão / Mesas" at bounding box center [25, 85] width 26 height 6
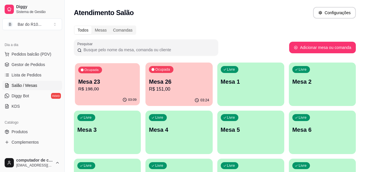
click at [109, 73] on div "Ocupada Mesa 23 R$ 198,00" at bounding box center [107, 78] width 65 height 31
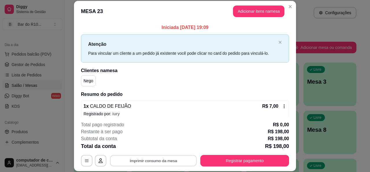
click at [146, 162] on button "Imprimir consumo da mesa" at bounding box center [153, 160] width 87 height 11
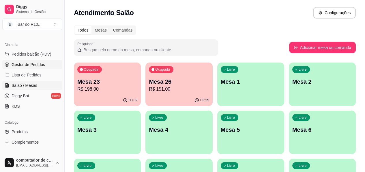
click at [46, 60] on link "Gestor de Pedidos" at bounding box center [32, 64] width 60 height 9
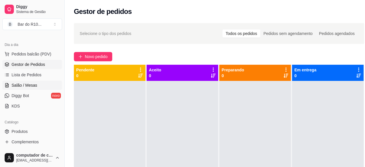
drag, startPoint x: 24, startPoint y: 79, endPoint x: 24, endPoint y: 84, distance: 4.9
click at [24, 81] on ul "Pedidos balcão (PDV) Gestor de Pedidos Lista de Pedidos Salão / Mesas Diggy Bot…" at bounding box center [32, 79] width 60 height 61
click at [24, 84] on span "Salão / Mesas" at bounding box center [25, 85] width 26 height 6
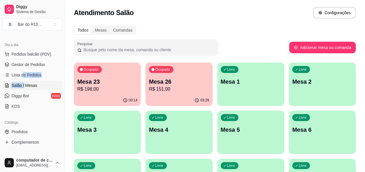
click at [116, 85] on p "Mesa 23" at bounding box center [107, 81] width 60 height 8
click at [24, 65] on span "Gestor de Pedidos" at bounding box center [29, 65] width 34 height 6
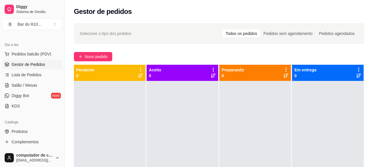
click at [105, 101] on div at bounding box center [110, 164] width 72 height 167
click at [54, 85] on link "Salão / Mesas" at bounding box center [32, 85] width 60 height 9
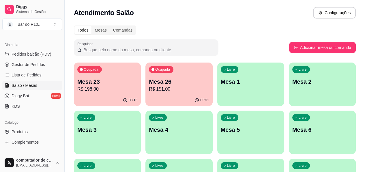
click at [111, 78] on p "Mesa 23" at bounding box center [107, 81] width 60 height 8
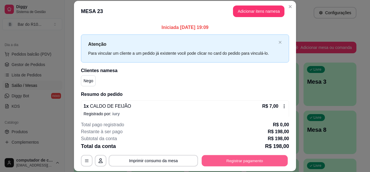
click at [244, 162] on button "Registrar pagamento" at bounding box center [245, 160] width 86 height 11
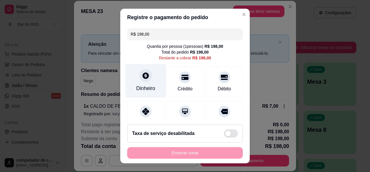
click at [135, 75] on div "Dinheiro" at bounding box center [145, 81] width 41 height 34
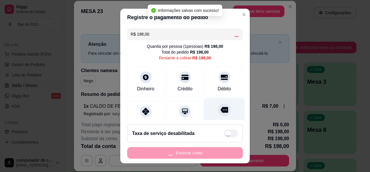
type input "R$ 0,00"
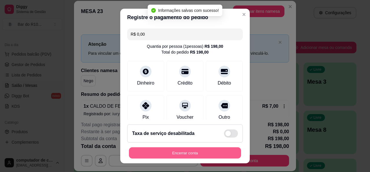
click at [181, 150] on button "Encerrar conta" at bounding box center [185, 152] width 112 height 11
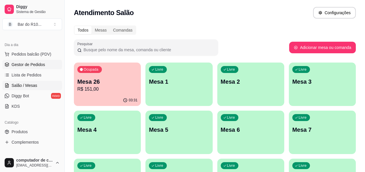
click at [14, 62] on span "Gestor de Pedidos" at bounding box center [29, 65] width 34 height 6
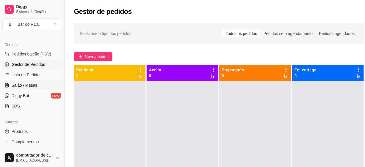
click at [27, 84] on span "Salão / Mesas" at bounding box center [25, 85] width 26 height 6
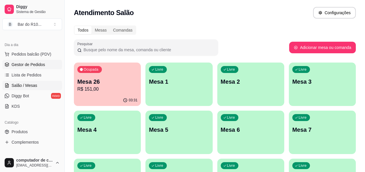
click at [26, 63] on span "Gestor de Pedidos" at bounding box center [29, 65] width 34 height 6
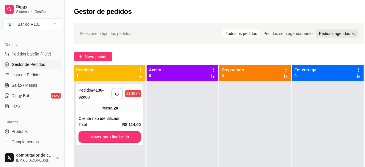
click at [337, 29] on div "Pedidos agendados" at bounding box center [337, 33] width 42 height 8
click at [316, 29] on input "Pedidos agendados" at bounding box center [316, 29] width 0 height 0
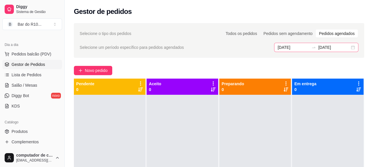
click at [357, 45] on div "18/09/2025 18/09/2025" at bounding box center [316, 47] width 84 height 9
click at [40, 82] on link "Salão / Mesas" at bounding box center [32, 85] width 60 height 9
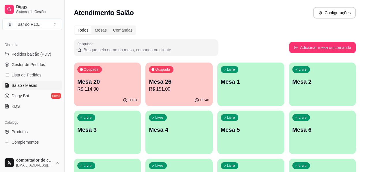
click at [100, 81] on p "Mesa 20" at bounding box center [107, 81] width 60 height 8
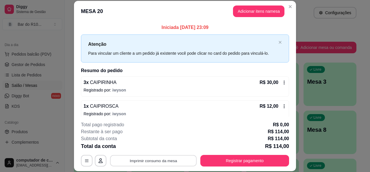
click at [148, 161] on button "Imprimir consumo da mesa" at bounding box center [153, 160] width 87 height 11
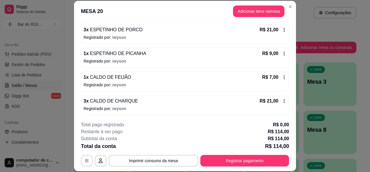
click at [291, 2] on header "MESA 20 Adicionar itens na mesa" at bounding box center [185, 11] width 222 height 21
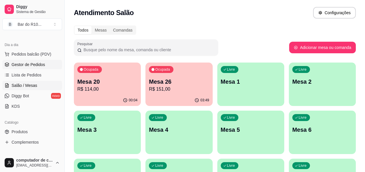
click at [21, 66] on span "Gestor de Pedidos" at bounding box center [29, 65] width 34 height 6
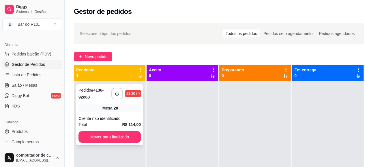
click at [110, 105] on span "Mesa" at bounding box center [108, 108] width 10 height 6
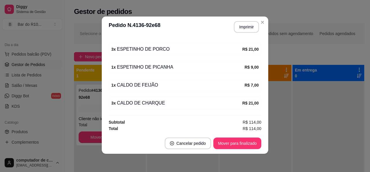
scroll to position [1, 0]
click at [215, 141] on button "Mover para finalizado" at bounding box center [237, 143] width 48 height 12
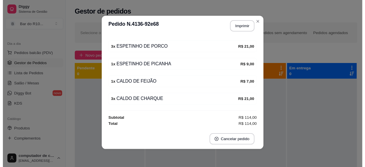
scroll to position [115, 0]
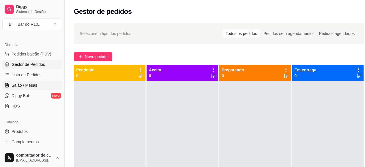
click at [49, 83] on link "Salão / Mesas" at bounding box center [32, 85] width 60 height 9
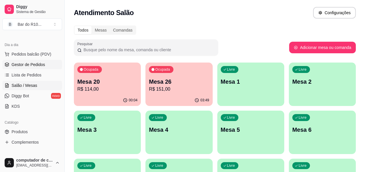
click at [47, 64] on link "Gestor de Pedidos" at bounding box center [32, 64] width 60 height 9
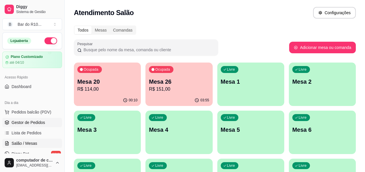
click at [16, 120] on span "Gestor de Pedidos" at bounding box center [29, 122] width 34 height 6
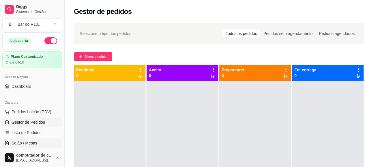
click at [32, 141] on span "Salão / Mesas" at bounding box center [25, 143] width 26 height 6
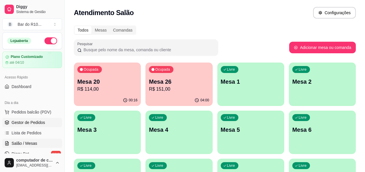
click at [43, 121] on span "Gestor de Pedidos" at bounding box center [29, 122] width 34 height 6
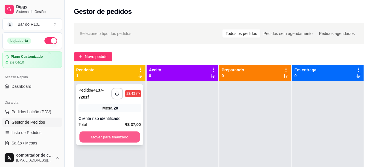
click at [112, 135] on button "Mover para finalizado" at bounding box center [109, 136] width 61 height 11
click at [111, 135] on button "Mover para finalizado" at bounding box center [109, 136] width 61 height 11
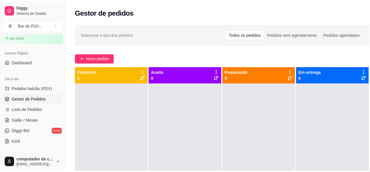
scroll to position [35, 0]
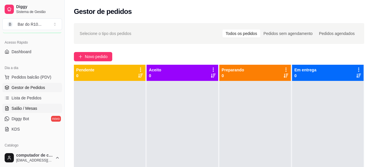
click at [30, 109] on span "Salão / Mesas" at bounding box center [25, 108] width 26 height 6
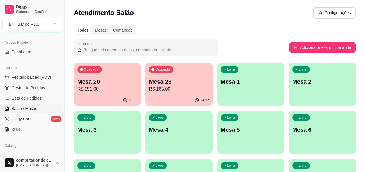
click at [147, 97] on div "04:17" at bounding box center [179, 99] width 67 height 11
click at [92, 86] on p "R$ 151,00" at bounding box center [107, 89] width 60 height 7
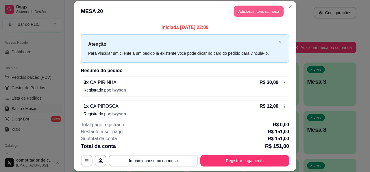
click at [262, 15] on button "Adicionar itens na mesa" at bounding box center [259, 11] width 50 height 11
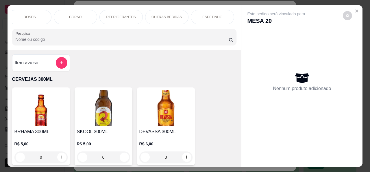
scroll to position [0, 370]
click at [213, 20] on div "ESPETINHO" at bounding box center [211, 17] width 43 height 14
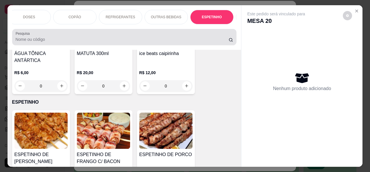
scroll to position [15, 0]
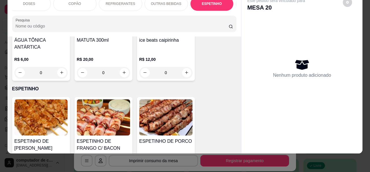
click at [184, 171] on icon "increase-product-quantity" at bounding box center [186, 173] width 4 height 4
type input "1"
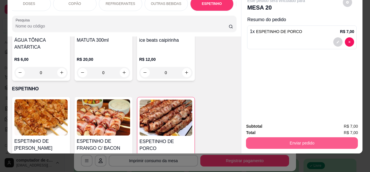
click at [297, 137] on button "Enviar pedido" at bounding box center [302, 143] width 112 height 12
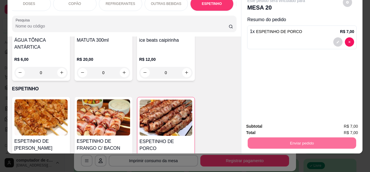
click at [288, 124] on button "Não registrar e enviar pedido" at bounding box center [283, 123] width 60 height 11
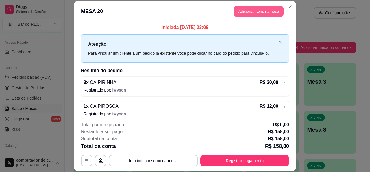
click at [260, 14] on button "Adicionar itens na mesa" at bounding box center [259, 11] width 50 height 11
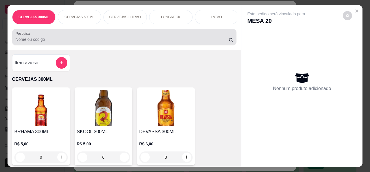
click at [88, 42] on input "Pesquisa" at bounding box center [122, 39] width 213 height 6
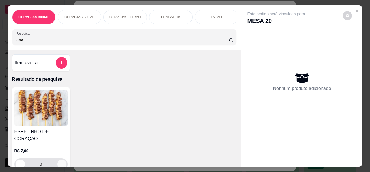
type input "cora"
click at [60, 161] on button "increase-product-quantity" at bounding box center [61, 163] width 9 height 9
type input "1"
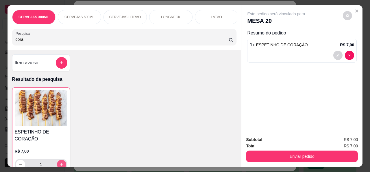
click at [60, 162] on button "increase-product-quantity" at bounding box center [61, 163] width 9 height 9
type input "2"
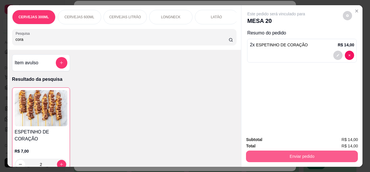
click at [287, 151] on button "Enviar pedido" at bounding box center [302, 156] width 112 height 12
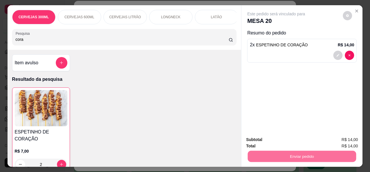
click at [284, 135] on button "Não registrar e enviar pedido" at bounding box center [283, 139] width 60 height 11
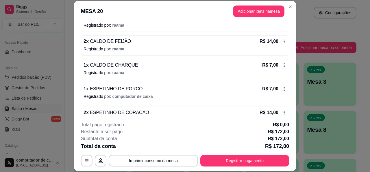
scroll to position [265, 0]
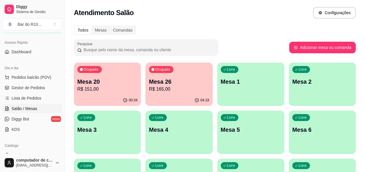
click at [106, 79] on p "Mesa 20" at bounding box center [107, 81] width 60 height 8
click at [157, 76] on div "Ocupada Mesa 26 R$ 165,00" at bounding box center [179, 78] width 67 height 32
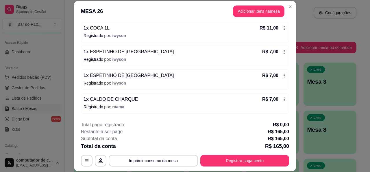
scroll to position [420, 0]
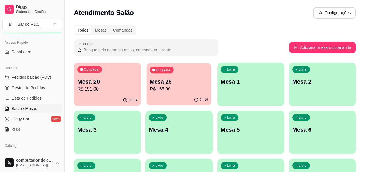
click at [150, 81] on p "Mesa 26" at bounding box center [179, 82] width 58 height 8
click at [101, 77] on div "Ocupada Mesa 20 R$ 151,00" at bounding box center [107, 78] width 67 height 32
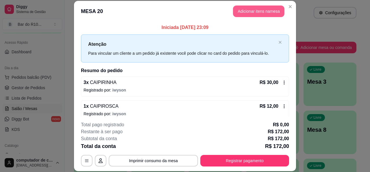
click at [242, 14] on button "Adicionar itens na mesa" at bounding box center [258, 11] width 51 height 12
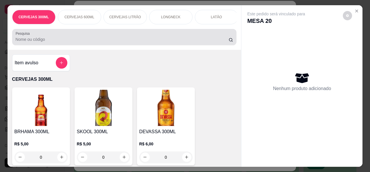
click at [38, 42] on input "Pesquisa" at bounding box center [122, 39] width 213 height 6
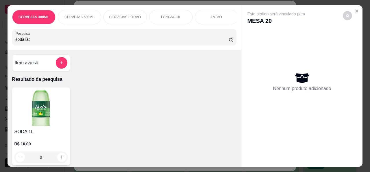
type input "soda lata"
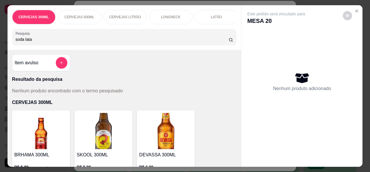
drag, startPoint x: 40, startPoint y: 41, endPoint x: 0, endPoint y: 45, distance: 40.6
click at [0, 45] on div "CERVEJAS 300ML CERVEJAS 600ML CERVEJAS LITRÃO LONGNECK LATÃO CERVEJAS 0% ÁLCOOL…" at bounding box center [185, 86] width 370 height 172
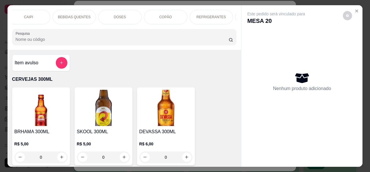
scroll to position [0, 289]
click at [204, 15] on p "REFRIGERANTES" at bounding box center [201, 17] width 29 height 5
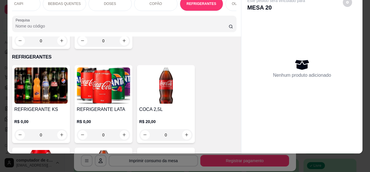
scroll to position [2429, 0]
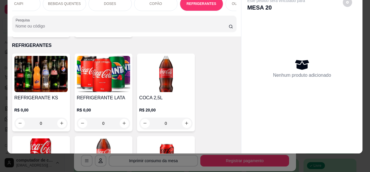
click at [122, 117] on div "0" at bounding box center [103, 123] width 53 height 12
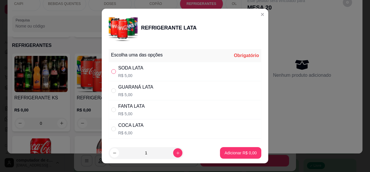
click at [112, 71] on input "" at bounding box center [113, 71] width 5 height 5
radio input "true"
click at [236, 150] on p "Adicionar R$ 5,00" at bounding box center [240, 152] width 31 height 5
type input "1"
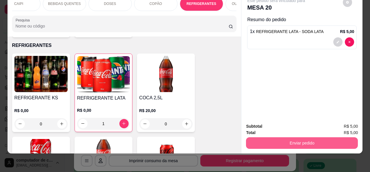
click at [306, 138] on button "Enviar pedido" at bounding box center [302, 143] width 112 height 12
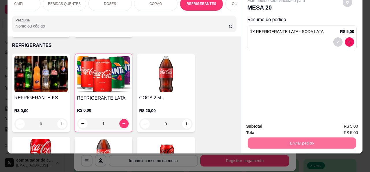
click at [281, 125] on button "Não registrar e enviar pedido" at bounding box center [283, 124] width 58 height 11
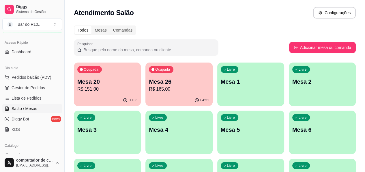
click at [117, 85] on p "Mesa 20" at bounding box center [107, 81] width 60 height 8
click at [149, 89] on p "R$ 165,00" at bounding box center [179, 89] width 60 height 7
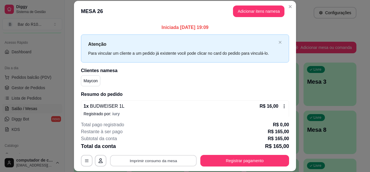
click at [162, 159] on button "Imprimir consumo da mesa" at bounding box center [153, 160] width 87 height 11
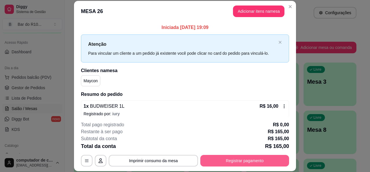
click at [244, 157] on button "Registrar pagamento" at bounding box center [244, 161] width 89 height 12
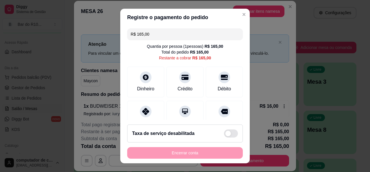
drag, startPoint x: 152, startPoint y: 34, endPoint x: 117, endPoint y: 34, distance: 35.0
click at [117, 34] on div "Registre o pagamento do pedido R$ 165,00 Quantia por pessoa ( 1 pessoas) R$ 165…" at bounding box center [185, 86] width 370 height 172
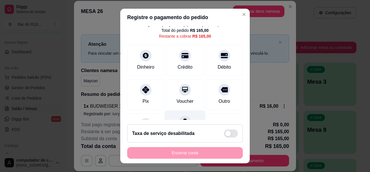
scroll to position [23, 0]
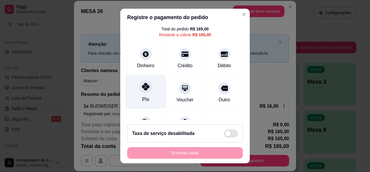
click at [139, 84] on div at bounding box center [145, 86] width 13 height 13
type input "R$ 123,00"
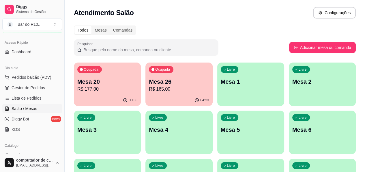
click at [113, 68] on div "Ocupada Mesa 20 R$ 177,00" at bounding box center [107, 78] width 67 height 32
click at [163, 91] on p "R$ 165,00" at bounding box center [179, 89] width 60 height 7
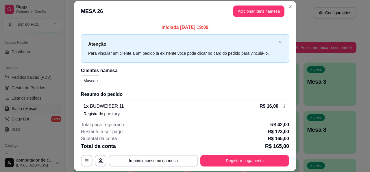
click at [288, 1] on header "MESA 26 Adicionar itens na mesa" at bounding box center [185, 11] width 222 height 21
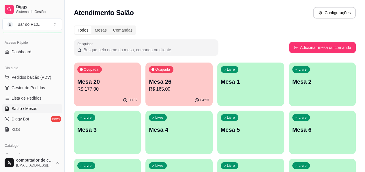
click at [162, 81] on p "Mesa 26" at bounding box center [179, 81] width 60 height 8
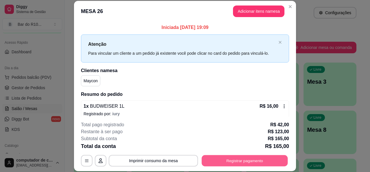
click at [244, 162] on button "Registrar pagamento" at bounding box center [245, 160] width 86 height 11
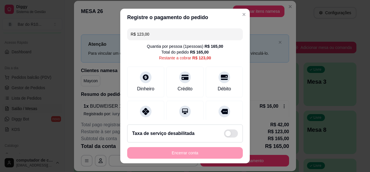
drag, startPoint x: 159, startPoint y: 36, endPoint x: 109, endPoint y: 37, distance: 50.3
click at [109, 37] on div "Registre o pagamento do pedido R$ 123,00 Quantia por pessoa ( 1 pessoas) R$ 165…" at bounding box center [185, 86] width 370 height 172
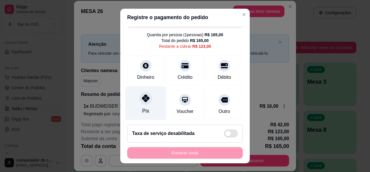
click at [146, 109] on div "Pix" at bounding box center [145, 103] width 41 height 34
type input "R$ 88,00"
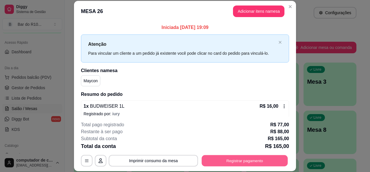
click at [247, 160] on button "Registrar pagamento" at bounding box center [245, 160] width 86 height 11
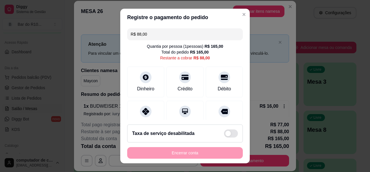
drag, startPoint x: 151, startPoint y: 35, endPoint x: 118, endPoint y: 35, distance: 33.2
click at [118, 35] on div "Registre o pagamento do pedido R$ 88,00 Quantia por pessoa ( 1 pessoas) R$ 165,…" at bounding box center [185, 86] width 370 height 172
type input "R$ 14,00"
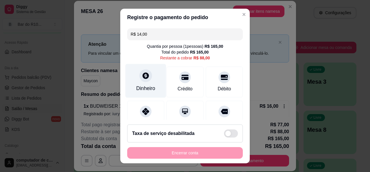
click at [146, 88] on div "Dinheiro" at bounding box center [145, 88] width 19 height 8
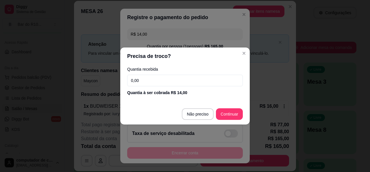
drag, startPoint x: 144, startPoint y: 82, endPoint x: 127, endPoint y: 84, distance: 17.5
click at [127, 84] on input "0,00" at bounding box center [185, 81] width 116 height 12
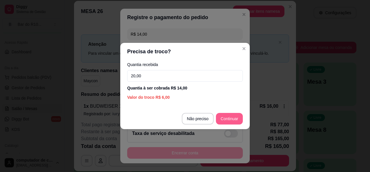
type input "20,00"
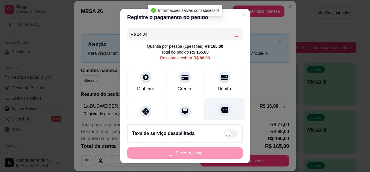
type input "R$ 74,00"
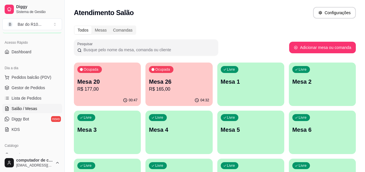
click at [103, 89] on p "R$ 177,00" at bounding box center [107, 89] width 60 height 7
click at [168, 85] on p "Mesa 26" at bounding box center [179, 81] width 60 height 8
click at [170, 87] on p "R$ 165,00" at bounding box center [179, 89] width 58 height 7
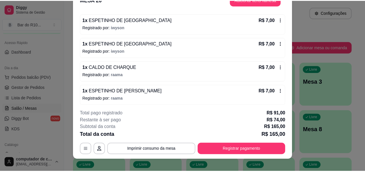
scroll to position [17, 0]
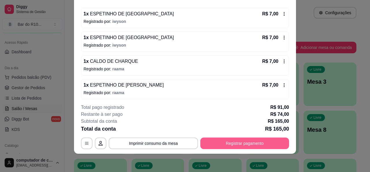
click at [229, 142] on button "Registrar pagamento" at bounding box center [244, 143] width 89 height 12
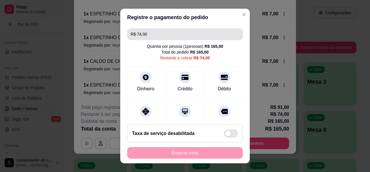
click at [138, 34] on input "R$ 74,00" at bounding box center [185, 34] width 109 height 12
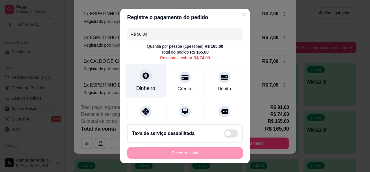
click at [144, 85] on div "Dinheiro" at bounding box center [145, 88] width 19 height 8
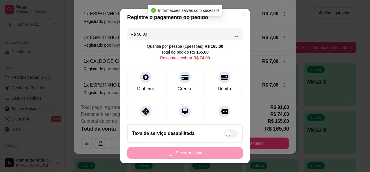
type input "R$ 24,00"
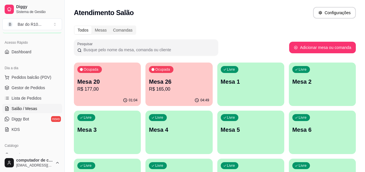
click at [154, 90] on p "R$ 165,00" at bounding box center [179, 89] width 60 height 7
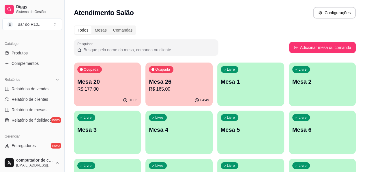
scroll to position [150, 0]
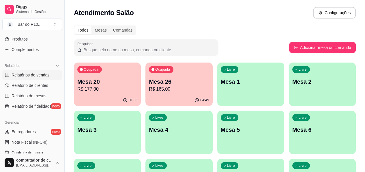
click at [36, 76] on span "Relatórios de vendas" at bounding box center [31, 75] width 38 height 6
select select "ALL"
select select "0"
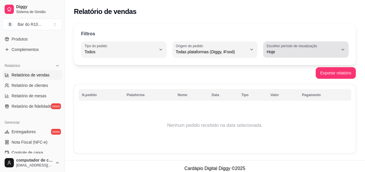
click at [340, 46] on button "Escolher período de visualização Hoje" at bounding box center [306, 49] width 86 height 16
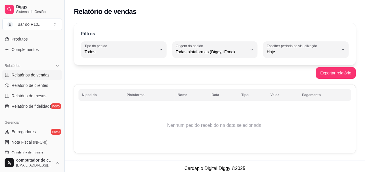
click at [296, 75] on span "Ontem" at bounding box center [304, 74] width 68 height 5
type input "1"
select select "1"
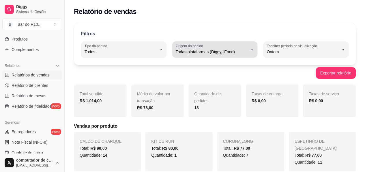
click at [253, 50] on icon "button" at bounding box center [252, 49] width 5 height 5
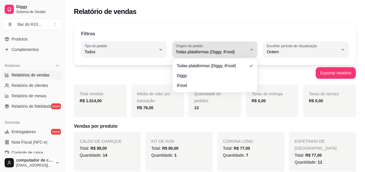
click at [253, 50] on icon "button" at bounding box center [252, 49] width 2 height 1
click at [254, 50] on button "Origem do pedido Todas plataformas (Diggy, iFood)" at bounding box center [215, 49] width 86 height 16
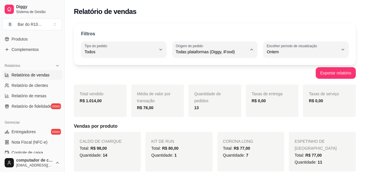
click at [261, 26] on div "Filtros ALL Tipo do pedido Todos Entrega Retirada Mesa Consumo local Tipo do pe…" at bounding box center [215, 44] width 282 height 42
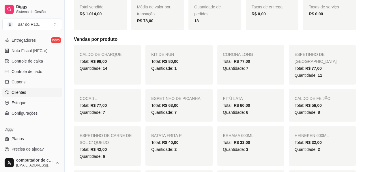
scroll to position [244, 0]
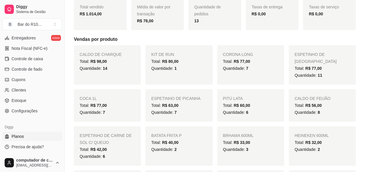
click at [27, 138] on link "Planos" at bounding box center [32, 135] width 60 height 9
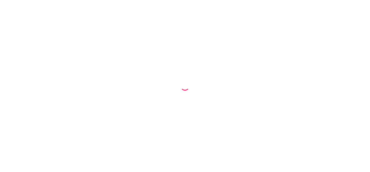
select select "ALL"
select select "0"
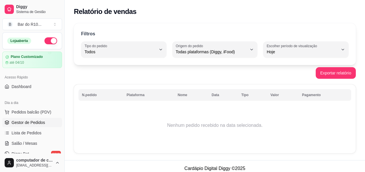
click at [10, 118] on link "Gestor de Pedidos" at bounding box center [32, 122] width 60 height 9
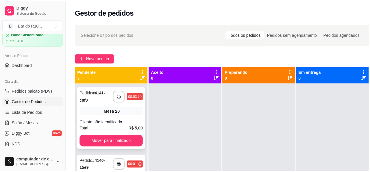
scroll to position [58, 0]
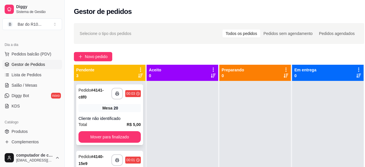
click at [121, 120] on div "Cliente não identificado" at bounding box center [110, 119] width 62 height 6
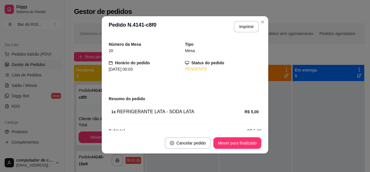
scroll to position [27, 0]
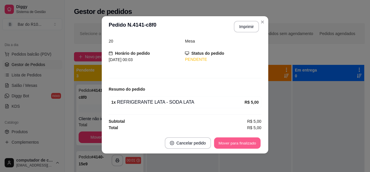
click at [251, 138] on button "Mover para finalizado" at bounding box center [237, 142] width 47 height 11
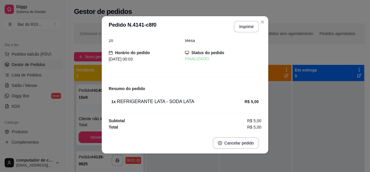
scroll to position [8, 0]
click at [102, 112] on div "Número da Mesa 20 Tipo Mesa Horário do pedido [DATE] 00:03 Status do pedido FIN…" at bounding box center [185, 84] width 166 height 95
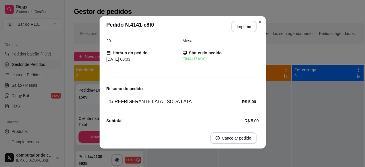
click at [94, 110] on div "Mesa 20" at bounding box center [110, 108] width 62 height 8
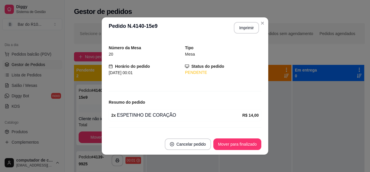
scroll to position [27, 0]
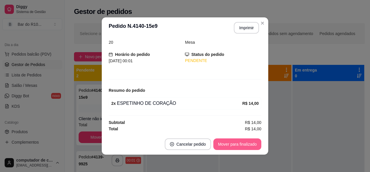
click at [242, 144] on button "Mover para finalizado" at bounding box center [237, 144] width 48 height 12
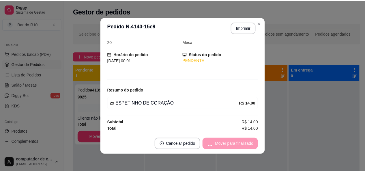
scroll to position [8, 0]
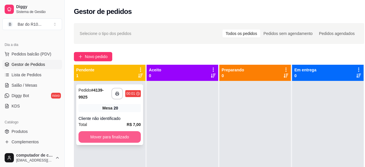
click at [118, 135] on button "Mover para finalizado" at bounding box center [110, 137] width 62 height 12
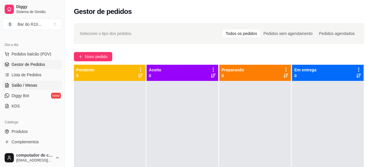
click at [39, 83] on link "Salão / Mesas" at bounding box center [32, 85] width 60 height 9
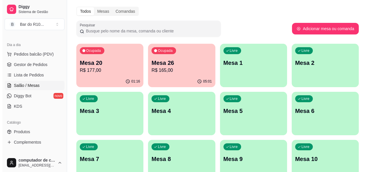
scroll to position [29, 0]
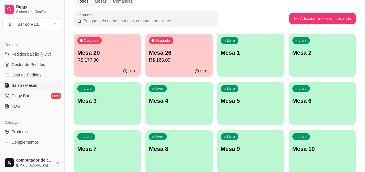
click at [153, 46] on div "Ocupada Mesa 26 R$ 165,00" at bounding box center [179, 50] width 67 height 32
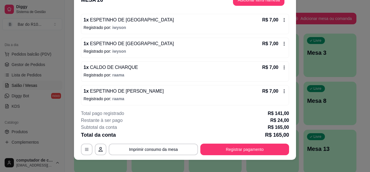
scroll to position [17, 0]
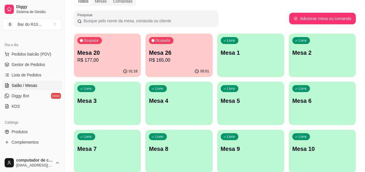
click at [118, 65] on button "Ocupada Mesa 20 R$ 177,00 01:16" at bounding box center [107, 55] width 67 height 43
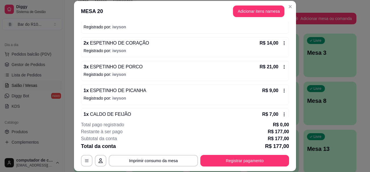
scroll to position [231, 0]
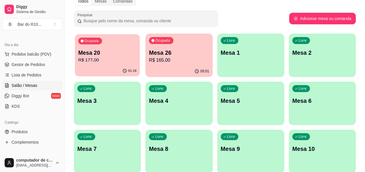
click at [112, 43] on div "Ocupada Mesa 20 R$ 177,00" at bounding box center [107, 49] width 65 height 31
click at [98, 49] on p "Mesa 20" at bounding box center [107, 53] width 58 height 8
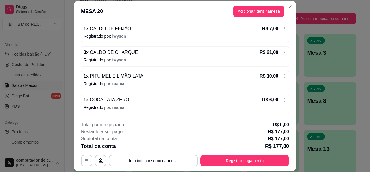
scroll to position [173, 0]
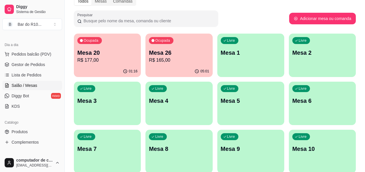
click at [104, 61] on p "R$ 177,00" at bounding box center [107, 60] width 60 height 7
click at [171, 56] on p "Mesa 26" at bounding box center [179, 53] width 60 height 8
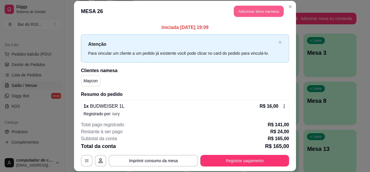
click at [257, 14] on button "Adicionar itens na mesa" at bounding box center [259, 11] width 50 height 11
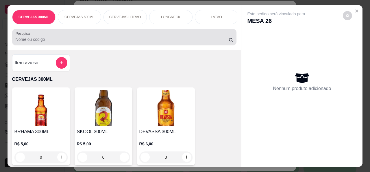
click at [39, 40] on input "Pesquisa" at bounding box center [122, 39] width 213 height 6
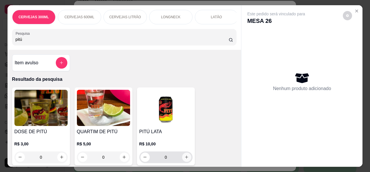
type input "pitú"
click at [185, 159] on icon "increase-product-quantity" at bounding box center [186, 157] width 4 height 4
type input "1"
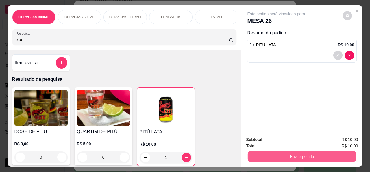
click at [316, 151] on button "Enviar pedido" at bounding box center [302, 156] width 108 height 11
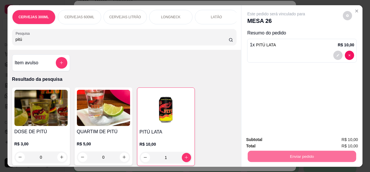
click at [267, 142] on button "Não registrar e enviar pedido" at bounding box center [283, 139] width 58 height 11
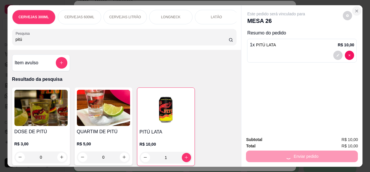
click at [355, 10] on icon "Close" at bounding box center [356, 11] width 2 height 2
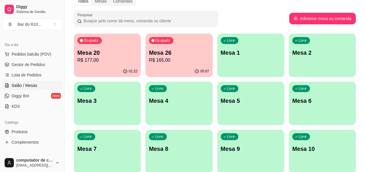
click at [102, 60] on p "R$ 177,00" at bounding box center [107, 60] width 60 height 7
click at [157, 53] on p "Mesa 26" at bounding box center [179, 53] width 60 height 8
click at [120, 48] on div "Ocupada Mesa 20 R$ 177,00" at bounding box center [107, 49] width 65 height 31
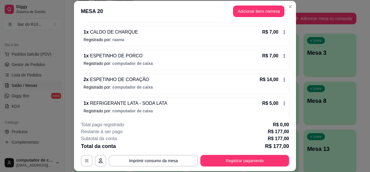
scroll to position [289, 0]
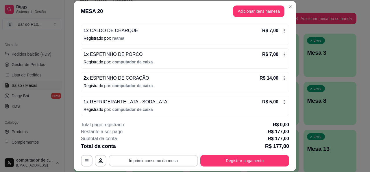
click at [158, 160] on button "Imprimir consumo da mesa" at bounding box center [153, 161] width 89 height 12
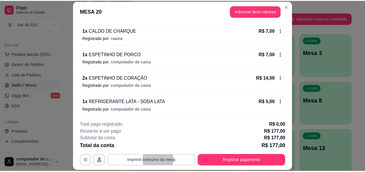
scroll to position [0, 0]
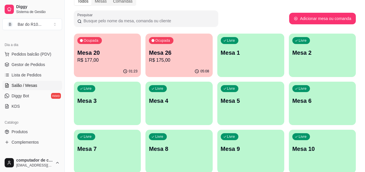
click at [153, 67] on div "05:08" at bounding box center [179, 71] width 67 height 11
click at [105, 53] on p "Mesa 20" at bounding box center [107, 53] width 60 height 8
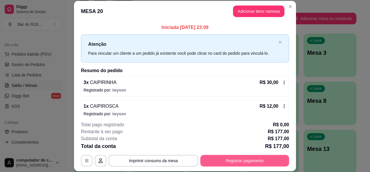
click at [236, 160] on button "Registrar pagamento" at bounding box center [244, 161] width 89 height 12
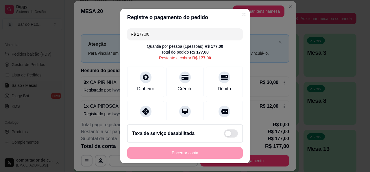
drag, startPoint x: 155, startPoint y: 36, endPoint x: 129, endPoint y: 43, distance: 27.5
click at [129, 43] on div "R$ 177,00 Quantia por pessoa ( 1 pessoas) R$ 177,00 Total do pedido R$ 177,00 R…" at bounding box center [184, 73] width 129 height 94
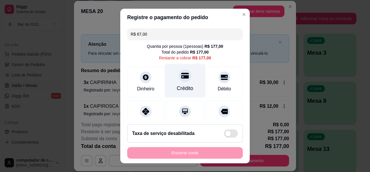
click at [177, 85] on div "Crédito" at bounding box center [185, 88] width 16 height 8
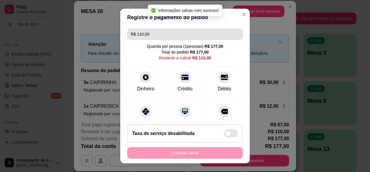
click at [148, 31] on input "R$ 110,00" at bounding box center [185, 34] width 109 height 12
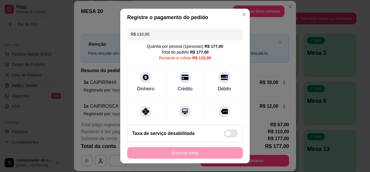
drag, startPoint x: 148, startPoint y: 33, endPoint x: 114, endPoint y: 35, distance: 34.7
click at [114, 35] on div "Registre o pagamento do pedido R$ 110,00 Quantia por pessoa ( 1 pessoas) R$ 177…" at bounding box center [185, 86] width 370 height 172
click at [151, 104] on div "Pix" at bounding box center [145, 115] width 41 height 34
drag, startPoint x: 150, startPoint y: 34, endPoint x: 113, endPoint y: 38, distance: 37.1
click at [113, 38] on div "Registre o pagamento do pedido R$ 72,00 Quantia por pessoa ( 1 pessoas) R$ 177,…" at bounding box center [185, 86] width 370 height 172
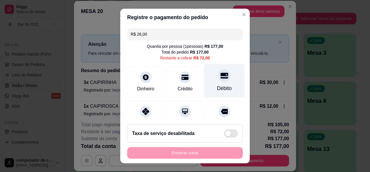
click at [217, 86] on div "Débito" at bounding box center [224, 88] width 15 height 8
type input "R$ 46,00"
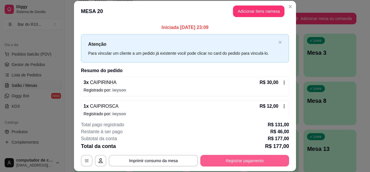
click at [253, 159] on button "Registrar pagamento" at bounding box center [244, 161] width 89 height 12
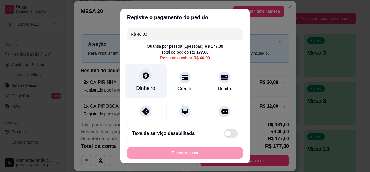
click at [144, 90] on div "Dinheiro" at bounding box center [145, 88] width 19 height 8
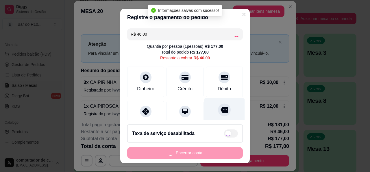
type input "R$ 0,00"
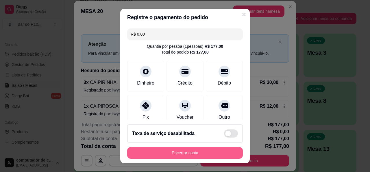
click at [182, 150] on button "Encerrar conta" at bounding box center [185, 153] width 116 height 12
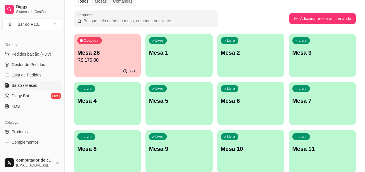
click at [110, 44] on div "Ocupada Mesa 26 R$ 175,00" at bounding box center [107, 50] width 67 height 32
click at [42, 66] on span "Gestor de Pedidos" at bounding box center [29, 65] width 34 height 6
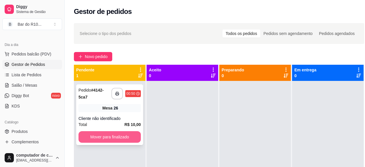
click at [105, 140] on button "Mover para finalizado" at bounding box center [110, 137] width 62 height 12
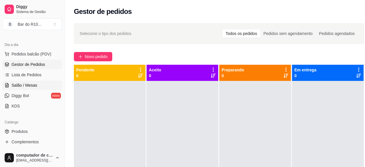
click at [27, 83] on span "Salão / Mesas" at bounding box center [25, 85] width 26 height 6
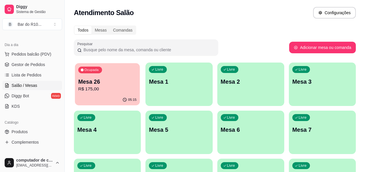
click at [104, 88] on p "R$ 175,00" at bounding box center [107, 89] width 58 height 7
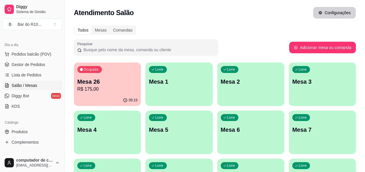
click at [327, 12] on button "Configurações" at bounding box center [334, 13] width 43 height 12
click at [46, 13] on span "Sistema de Gestão" at bounding box center [38, 12] width 44 height 5
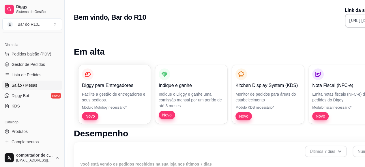
click at [26, 86] on span "Salão / Mesas" at bounding box center [25, 85] width 26 height 6
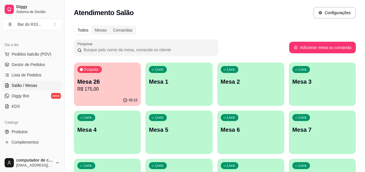
click at [116, 86] on p "R$ 175,00" at bounding box center [107, 89] width 60 height 7
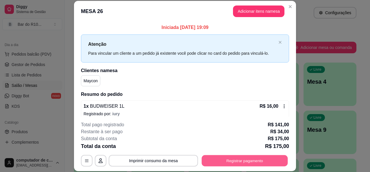
click at [238, 159] on button "Registrar pagamento" at bounding box center [245, 160] width 86 height 11
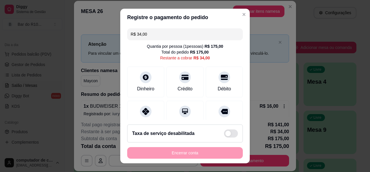
drag, startPoint x: 151, startPoint y: 32, endPoint x: 129, endPoint y: 37, distance: 22.0
click at [131, 37] on input "R$ 34,00" at bounding box center [185, 34] width 109 height 12
click at [132, 116] on div "Pix" at bounding box center [145, 115] width 41 height 34
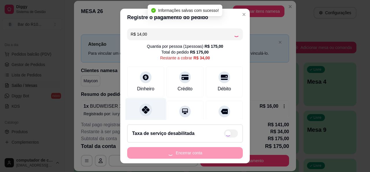
type input "R$ 20,00"
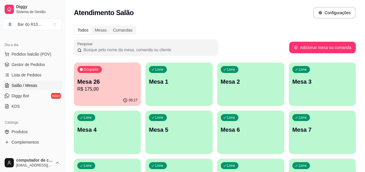
click at [108, 67] on div "Ocupada Mesa 26 R$ 175,00" at bounding box center [107, 78] width 67 height 32
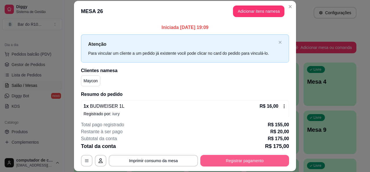
click at [239, 159] on button "Registrar pagamento" at bounding box center [244, 161] width 89 height 12
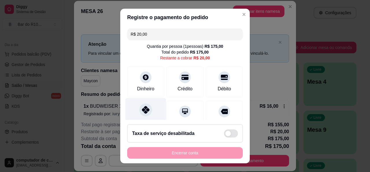
click at [143, 114] on div at bounding box center [145, 109] width 13 height 13
type input "R$ 0,00"
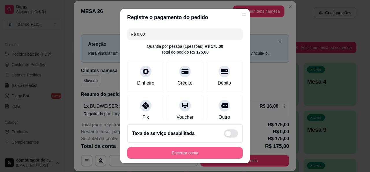
click at [177, 154] on button "Encerrar conta" at bounding box center [185, 153] width 116 height 12
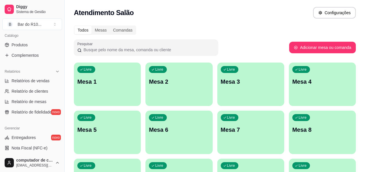
scroll to position [150, 0]
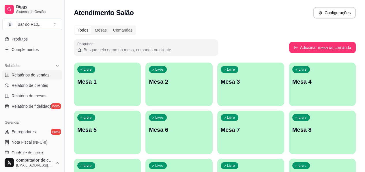
click at [35, 77] on span "Relatórios de vendas" at bounding box center [31, 75] width 38 height 6
select select "ALL"
select select "0"
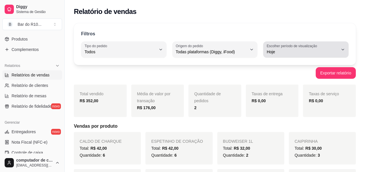
click at [340, 49] on button "Escolher período de visualização Hoje" at bounding box center [306, 49] width 86 height 16
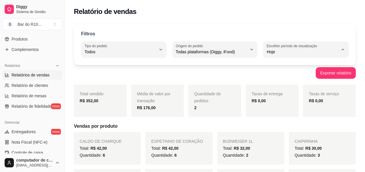
click at [287, 74] on span "Ontem" at bounding box center [304, 74] width 68 height 5
type input "1"
select select "1"
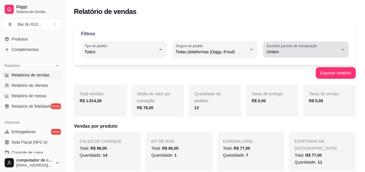
click at [341, 49] on icon "button" at bounding box center [343, 49] width 5 height 5
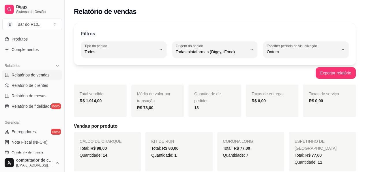
click at [283, 65] on span "Hoje" at bounding box center [304, 64] width 68 height 5
type input "0"
select select "0"
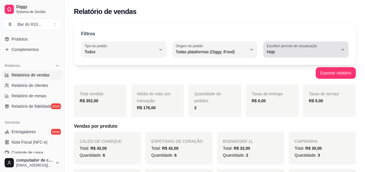
click at [345, 49] on icon "button" at bounding box center [343, 49] width 5 height 5
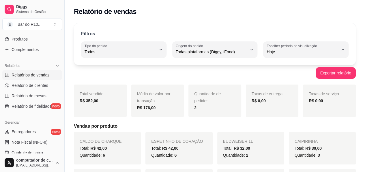
click at [298, 75] on span "Ontem" at bounding box center [304, 74] width 68 height 5
type input "1"
select select "1"
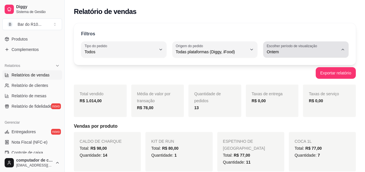
click at [341, 49] on icon "button" at bounding box center [343, 49] width 5 height 5
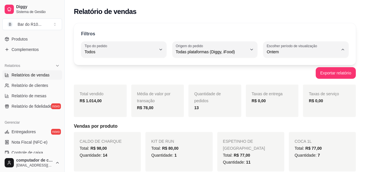
click at [298, 67] on span "Hoje" at bounding box center [304, 64] width 68 height 5
type input "0"
select select "0"
